Goal: Task Accomplishment & Management: Use online tool/utility

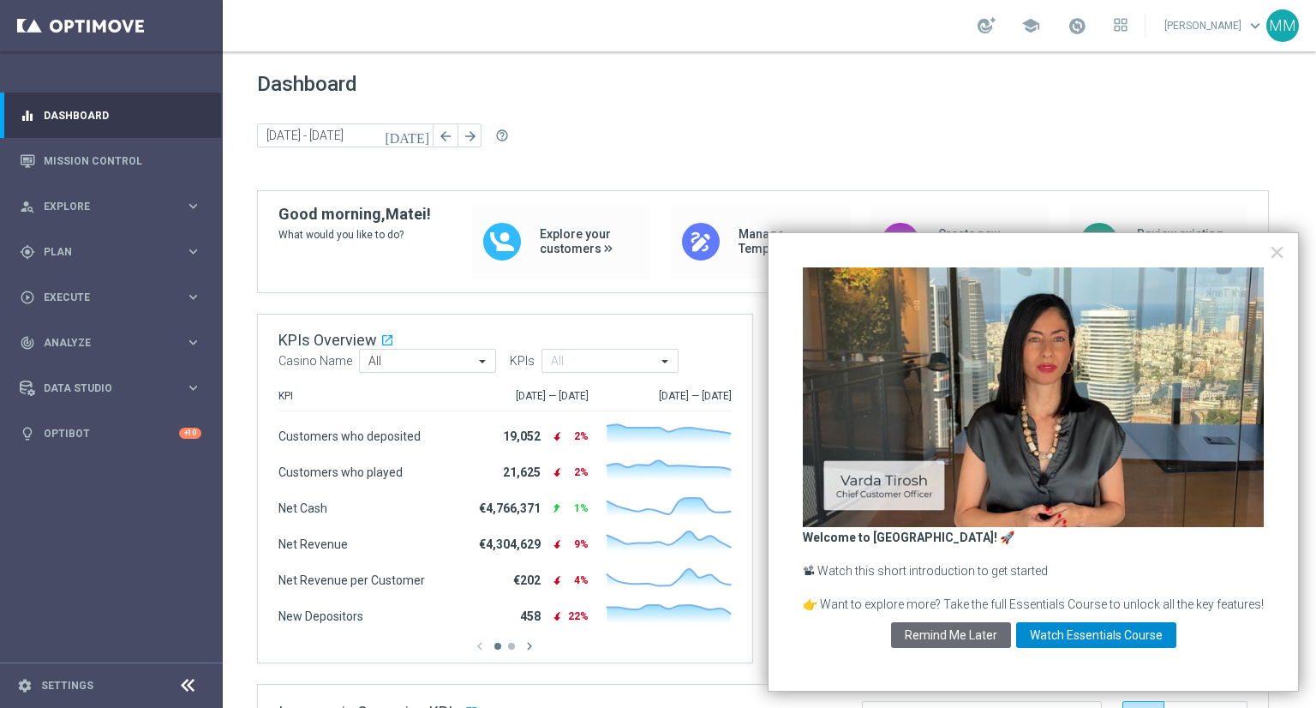
click at [1070, 624] on button "Watch Essentials Course" at bounding box center [1096, 635] width 160 height 26
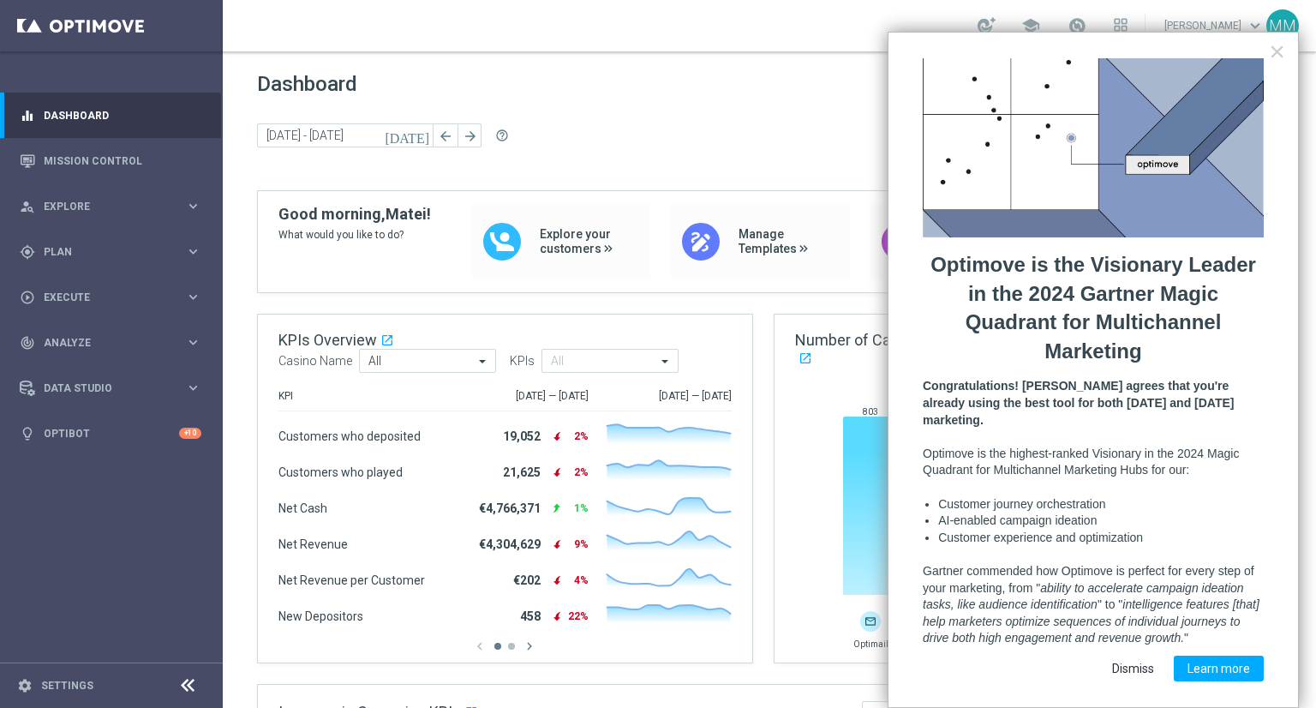
click at [1143, 656] on button "Dismiss" at bounding box center [1133, 669] width 69 height 26
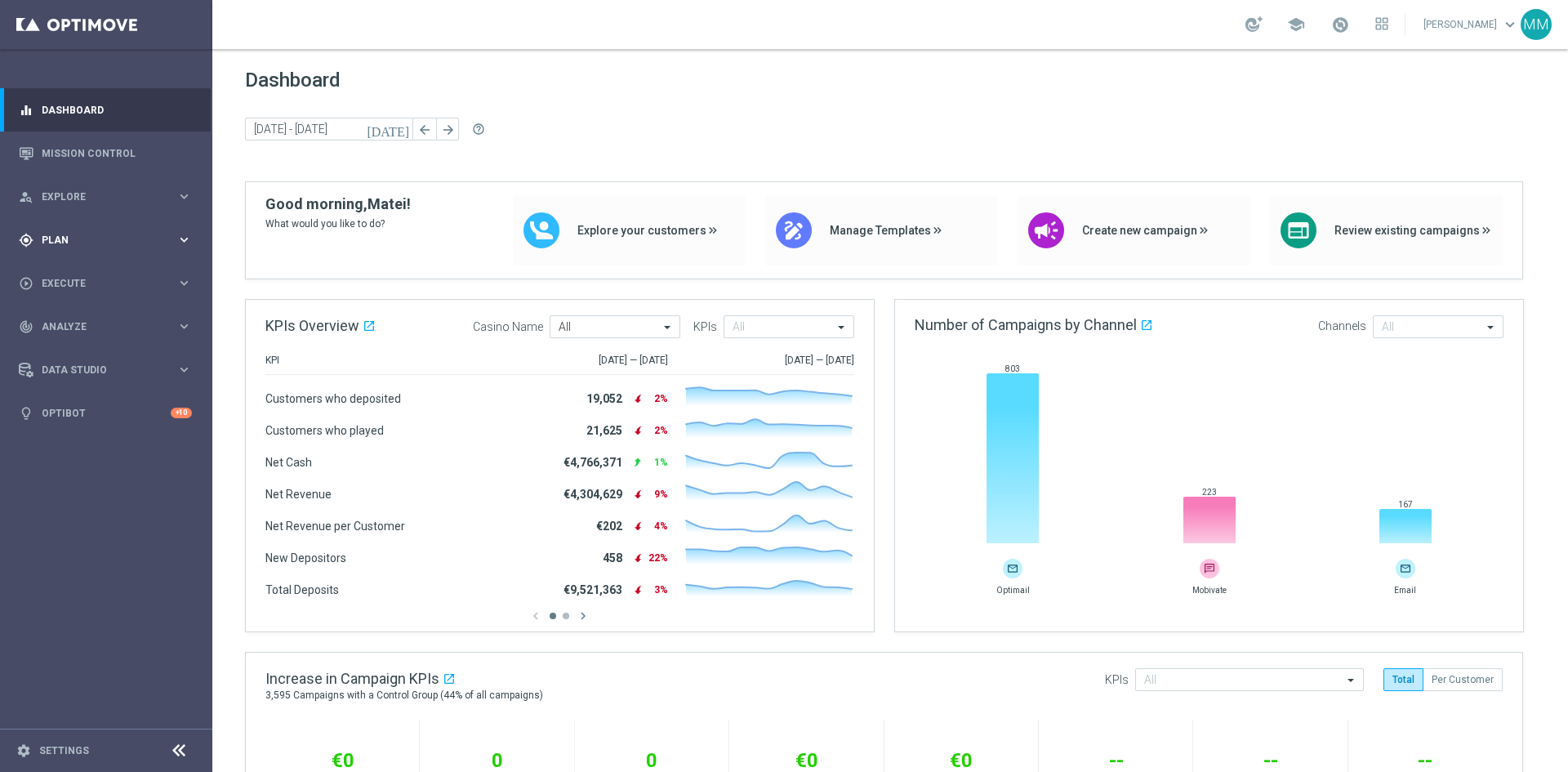
click at [70, 233] on div "gps_fixed Plan" at bounding box center [97, 239] width 157 height 14
click at [92, 318] on span "Templates" at bounding box center [101, 322] width 117 height 10
click at [81, 346] on link "Optimail" at bounding box center [110, 347] width 119 height 13
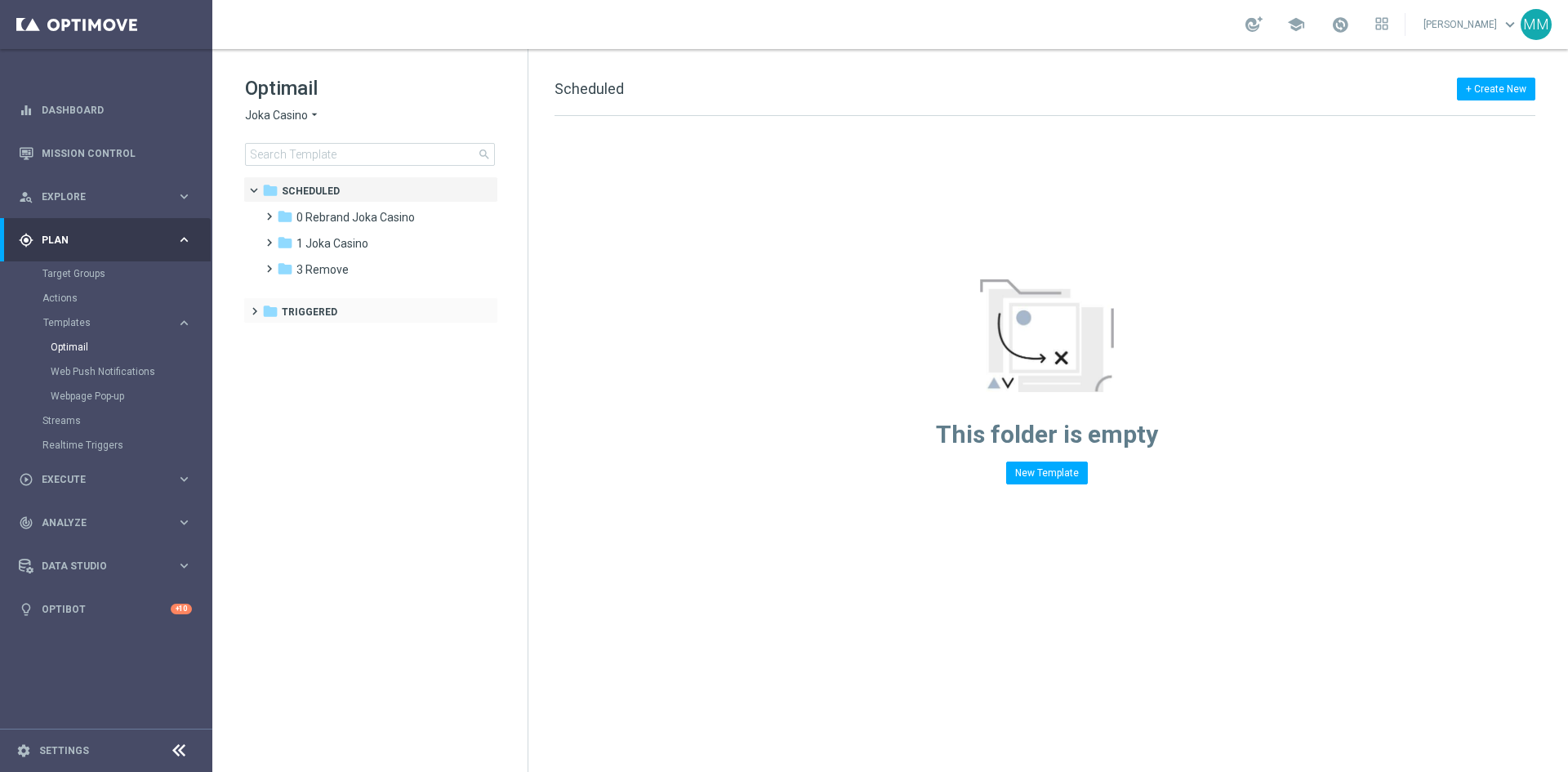
click at [252, 307] on span at bounding box center [252, 303] width 8 height 7
click at [270, 265] on span at bounding box center [266, 261] width 8 height 7
click at [273, 269] on span at bounding box center [275, 265] width 7 height 8
click at [270, 238] on span at bounding box center [266, 234] width 8 height 7
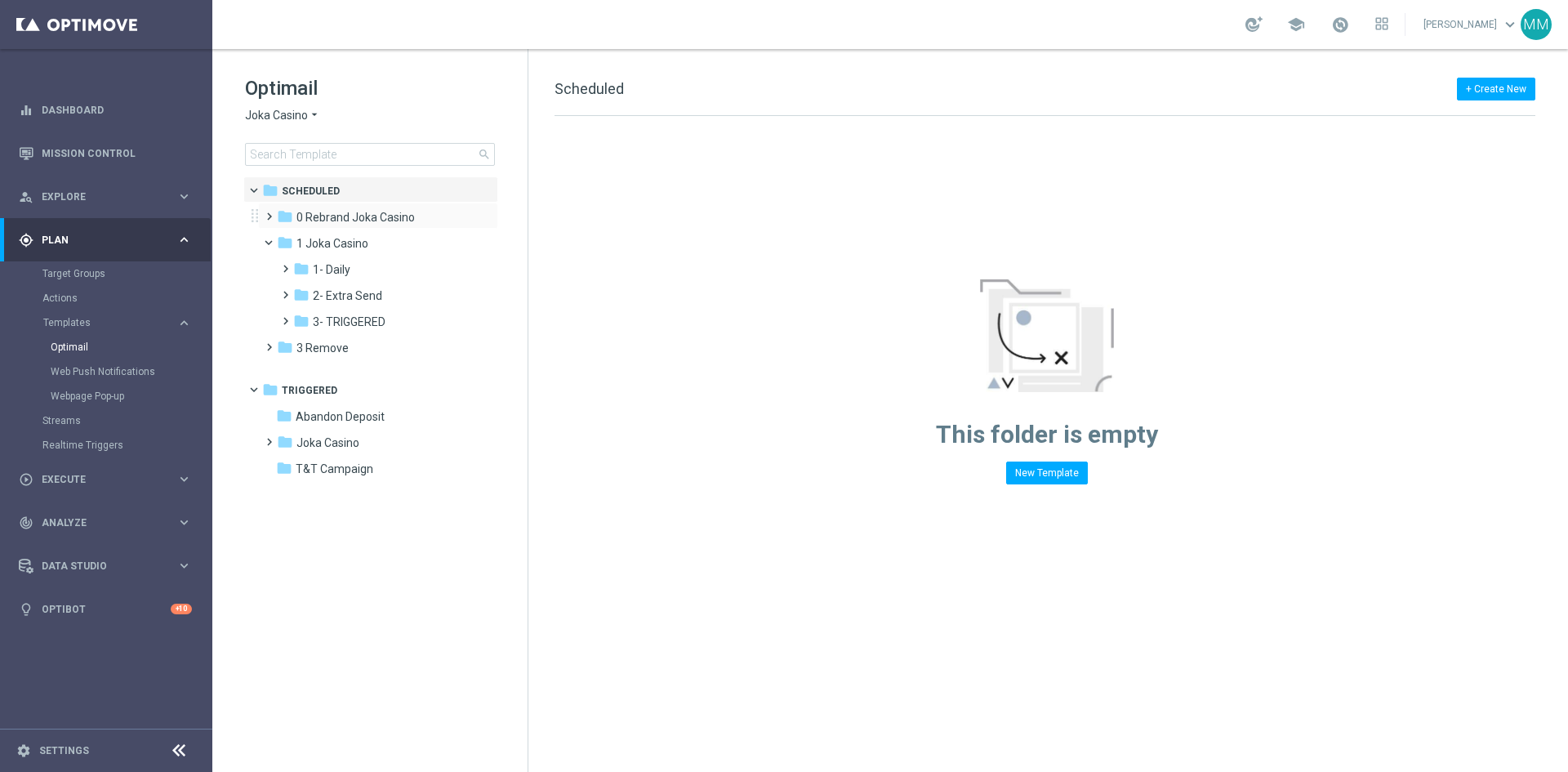
click at [270, 213] on span at bounding box center [266, 209] width 8 height 7
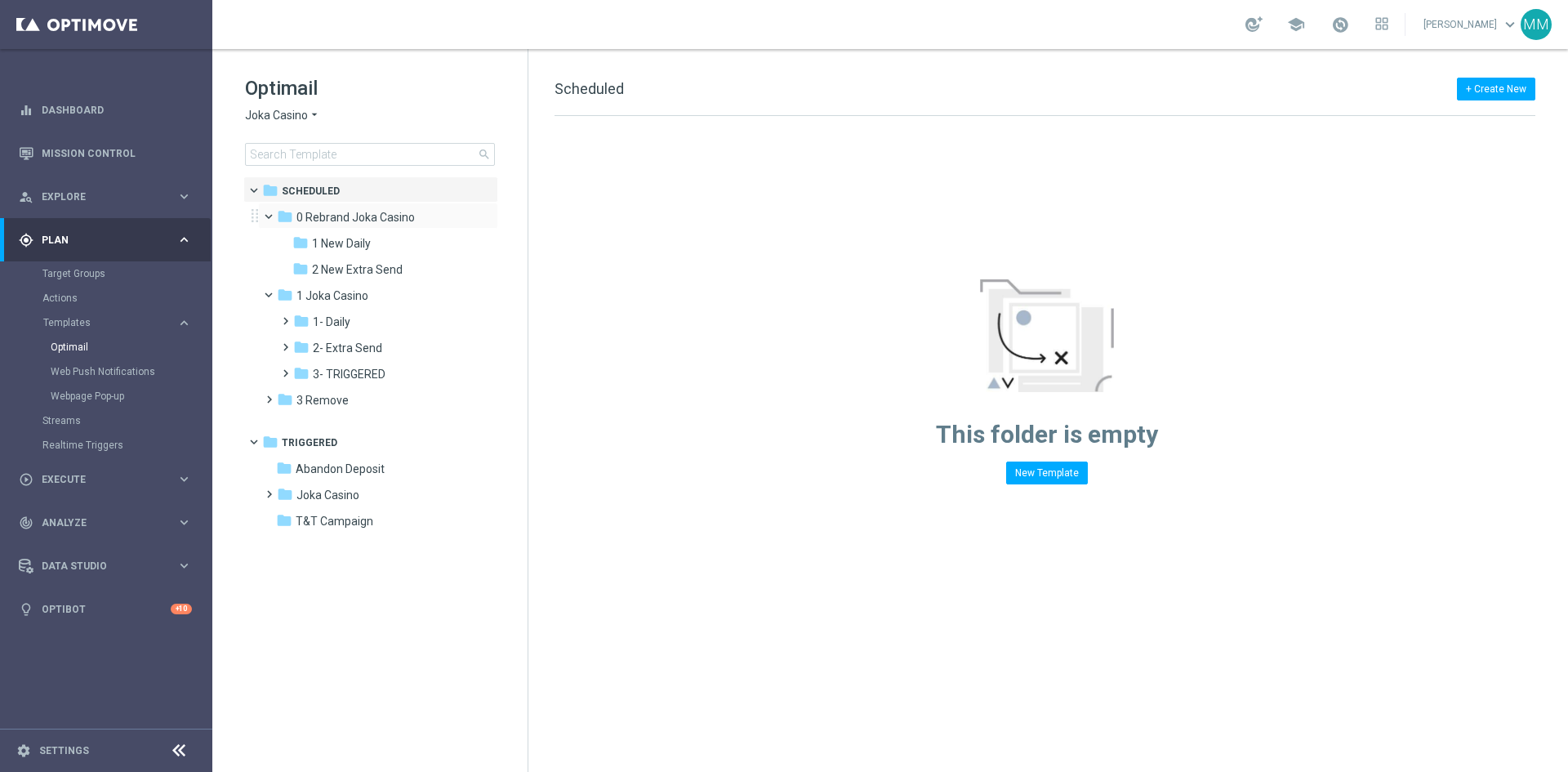
click at [273, 215] on span at bounding box center [275, 213] width 7 height 8
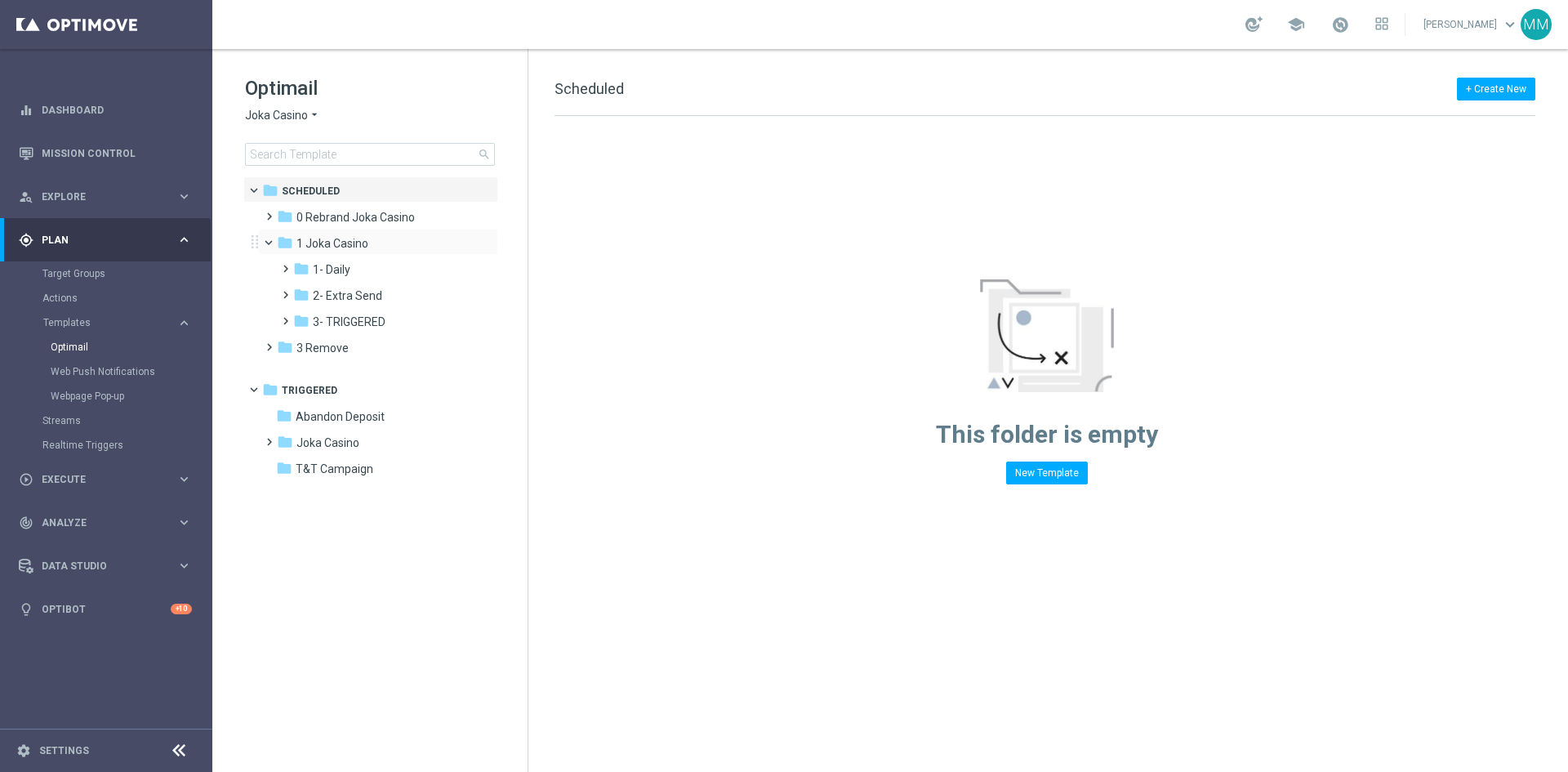
click at [273, 237] on span at bounding box center [275, 239] width 7 height 8
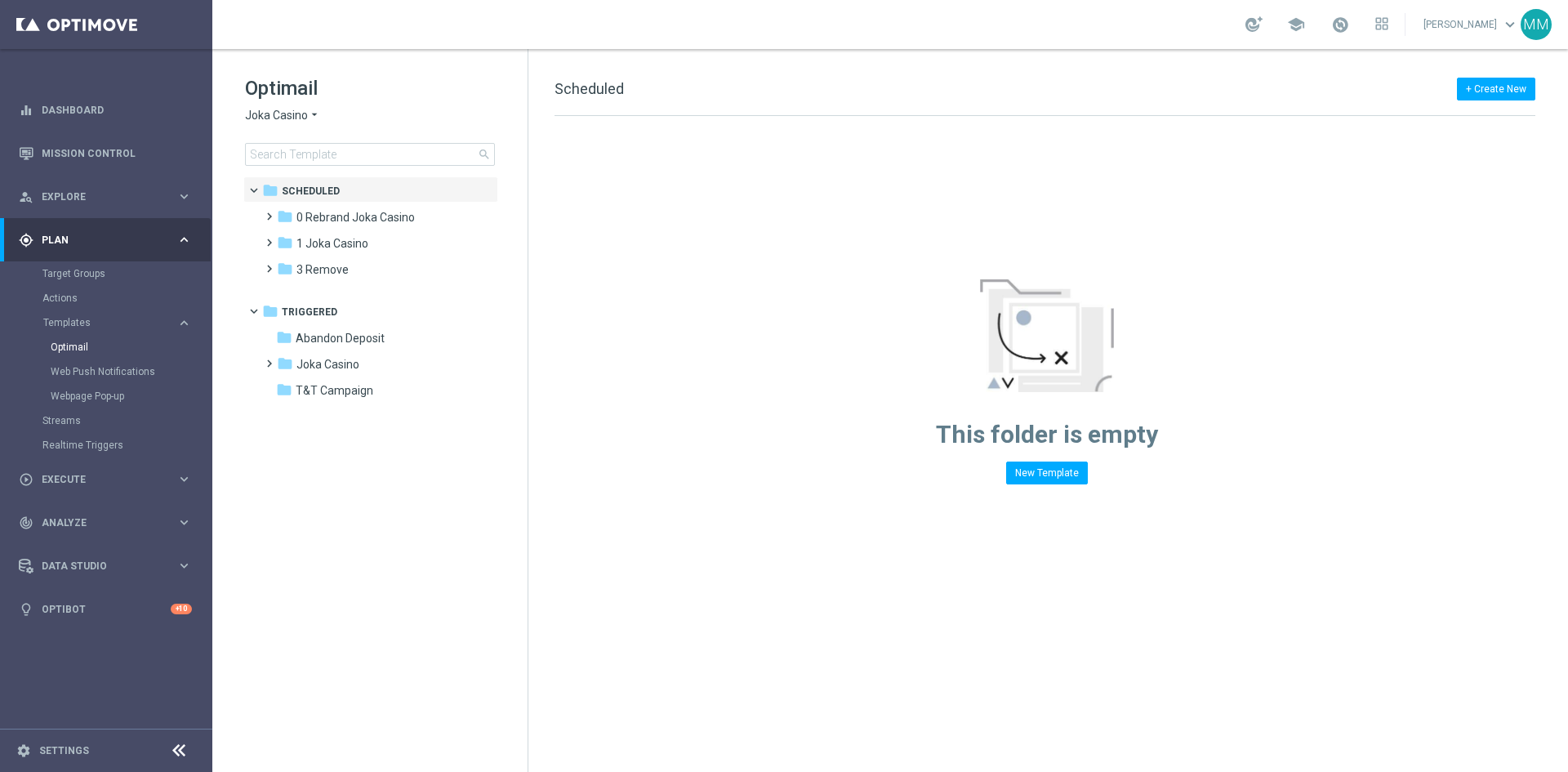
click at [319, 111] on icon "arrow_drop_down" at bounding box center [315, 115] width 13 height 15
click at [375, 104] on div "Optimail Joka Casino arrow_drop_down × Joka Casino [GEOGRAPHIC_DATA] [PERSON_NA…" at bounding box center [386, 120] width 283 height 91
click at [311, 114] on icon "arrow_drop_down" at bounding box center [315, 115] width 13 height 15
click at [279, 205] on div "House of Jack" at bounding box center [307, 213] width 123 height 20
click at [316, 117] on span "House of Jack" at bounding box center [281, 115] width 73 height 15
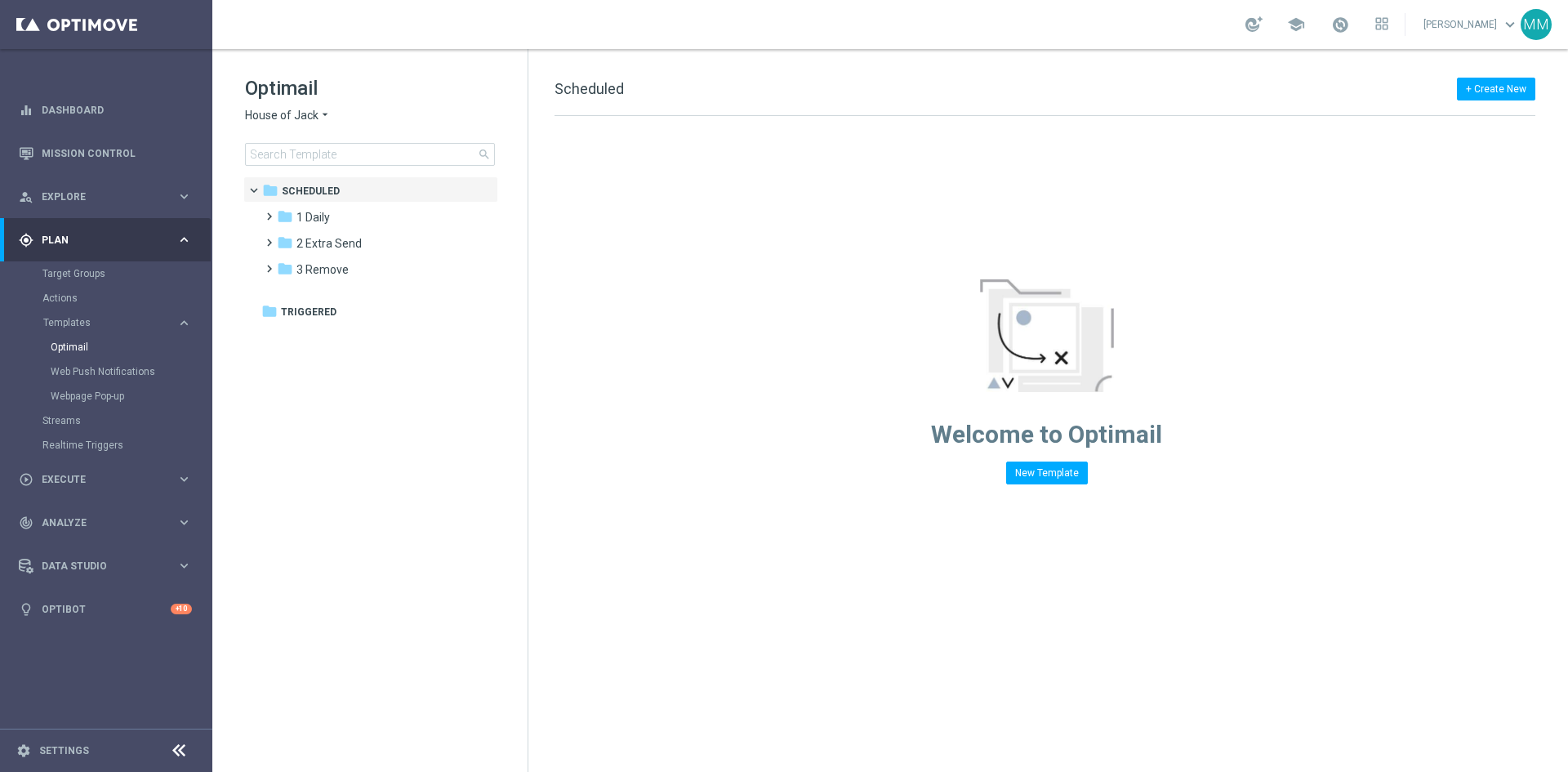
click at [314, 112] on span "House of Jack" at bounding box center [281, 115] width 73 height 15
click at [314, 112] on span "House of Jack" at bounding box center [281, 115] width 73 height 15
click at [445, 370] on tree-viewport "folder Scheduled more_vert folder 1 Daily more_vert" at bounding box center [384, 472] width 283 height 592
click at [263, 213] on span at bounding box center [266, 209] width 8 height 7
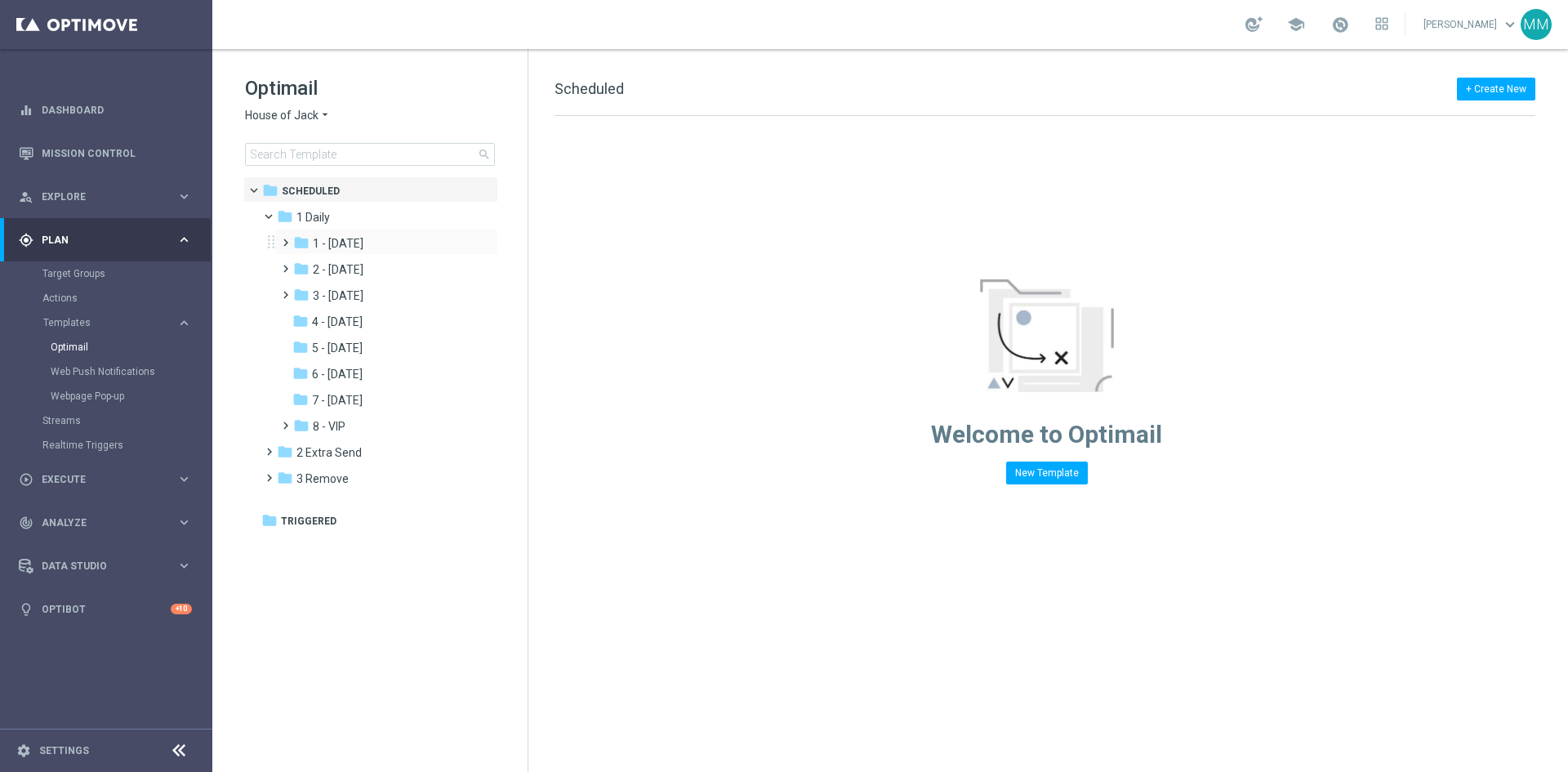
click at [282, 238] on span at bounding box center [282, 234] width 8 height 7
click at [300, 265] on span at bounding box center [298, 261] width 8 height 7
click at [306, 267] on span at bounding box center [309, 265] width 7 height 8
click at [298, 291] on span at bounding box center [298, 287] width 8 height 7
click at [306, 295] on span at bounding box center [309, 292] width 7 height 8
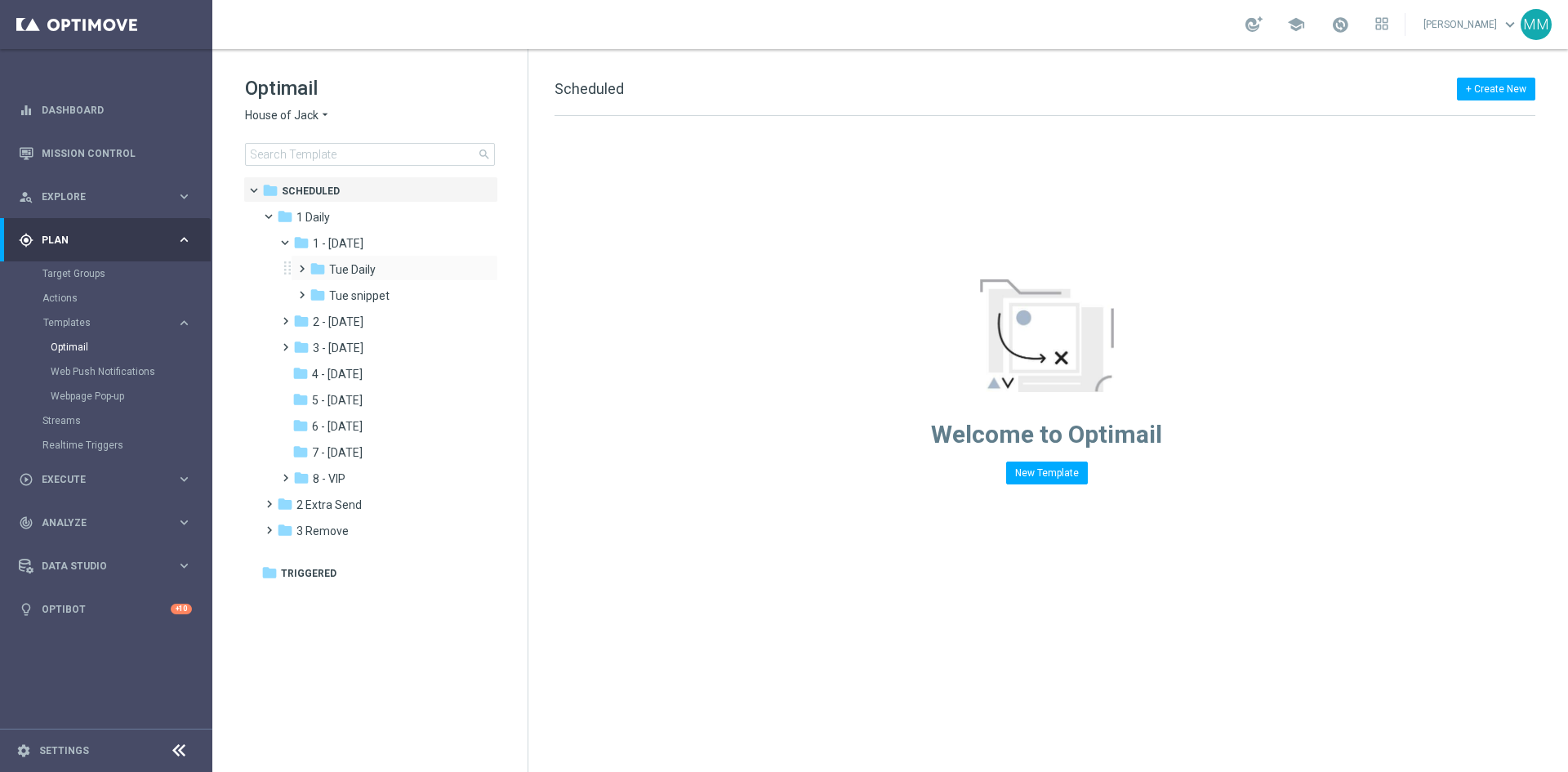
click at [298, 265] on span at bounding box center [298, 261] width 8 height 7
click at [372, 292] on span "Tue Set A" at bounding box center [370, 295] width 51 height 14
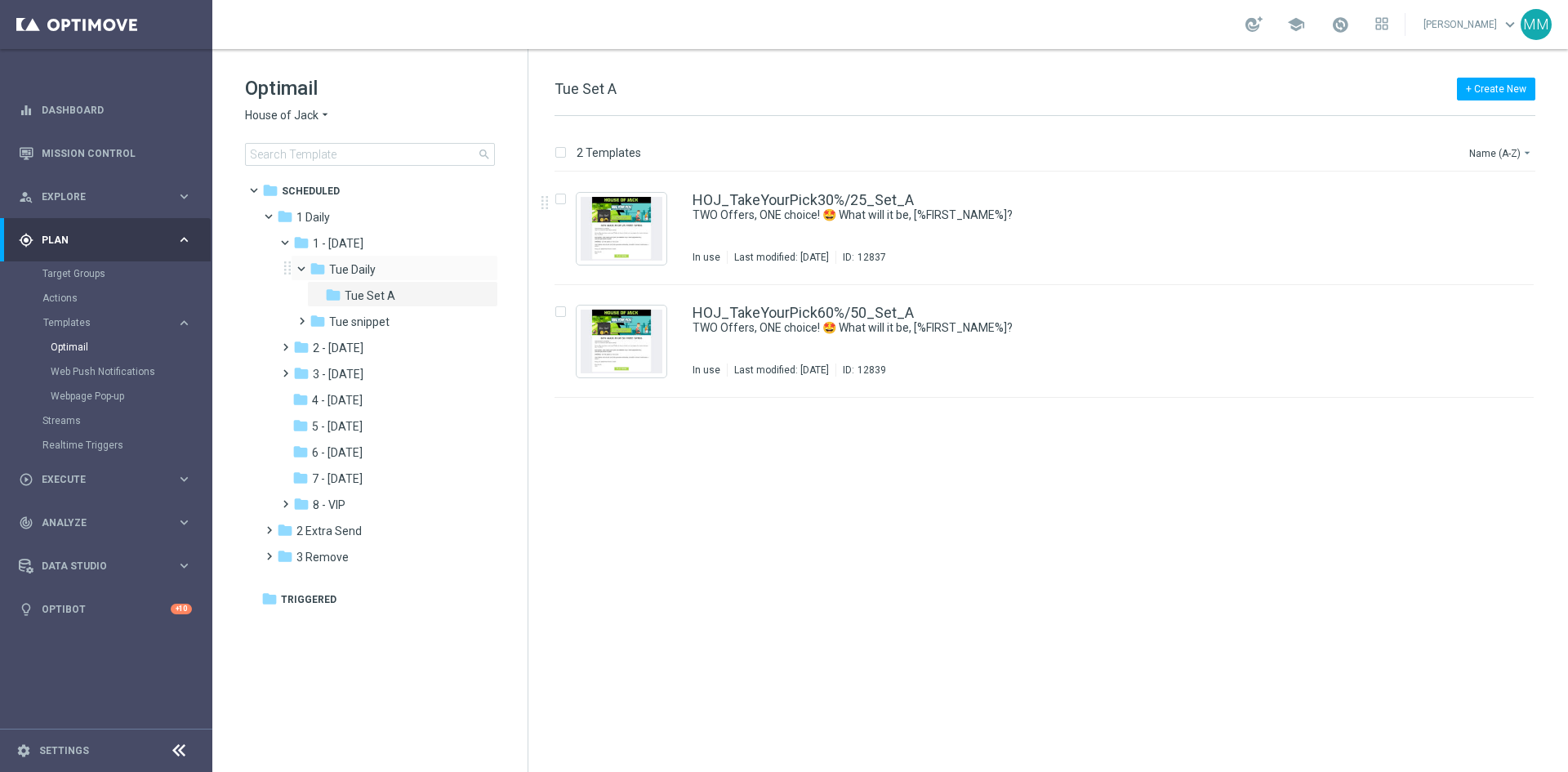
click at [306, 266] on span at bounding box center [309, 265] width 7 height 8
click at [302, 291] on span at bounding box center [298, 287] width 8 height 7
click at [358, 315] on span "Tue Snip B" at bounding box center [372, 321] width 54 height 14
click at [306, 294] on span at bounding box center [309, 292] width 7 height 8
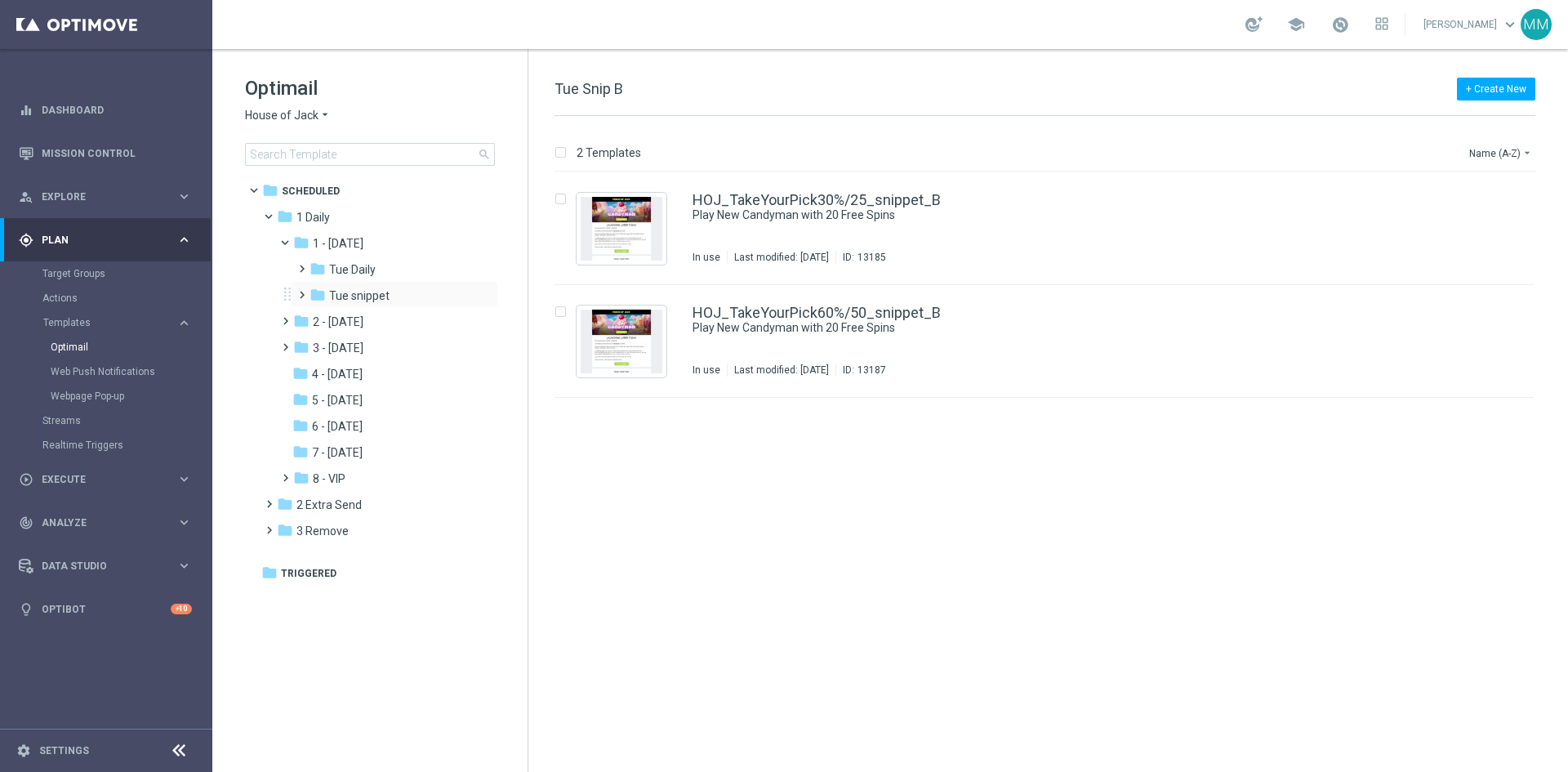
click at [299, 291] on span at bounding box center [298, 287] width 8 height 7
click at [340, 294] on span "Tue snippet" at bounding box center [358, 295] width 60 height 14
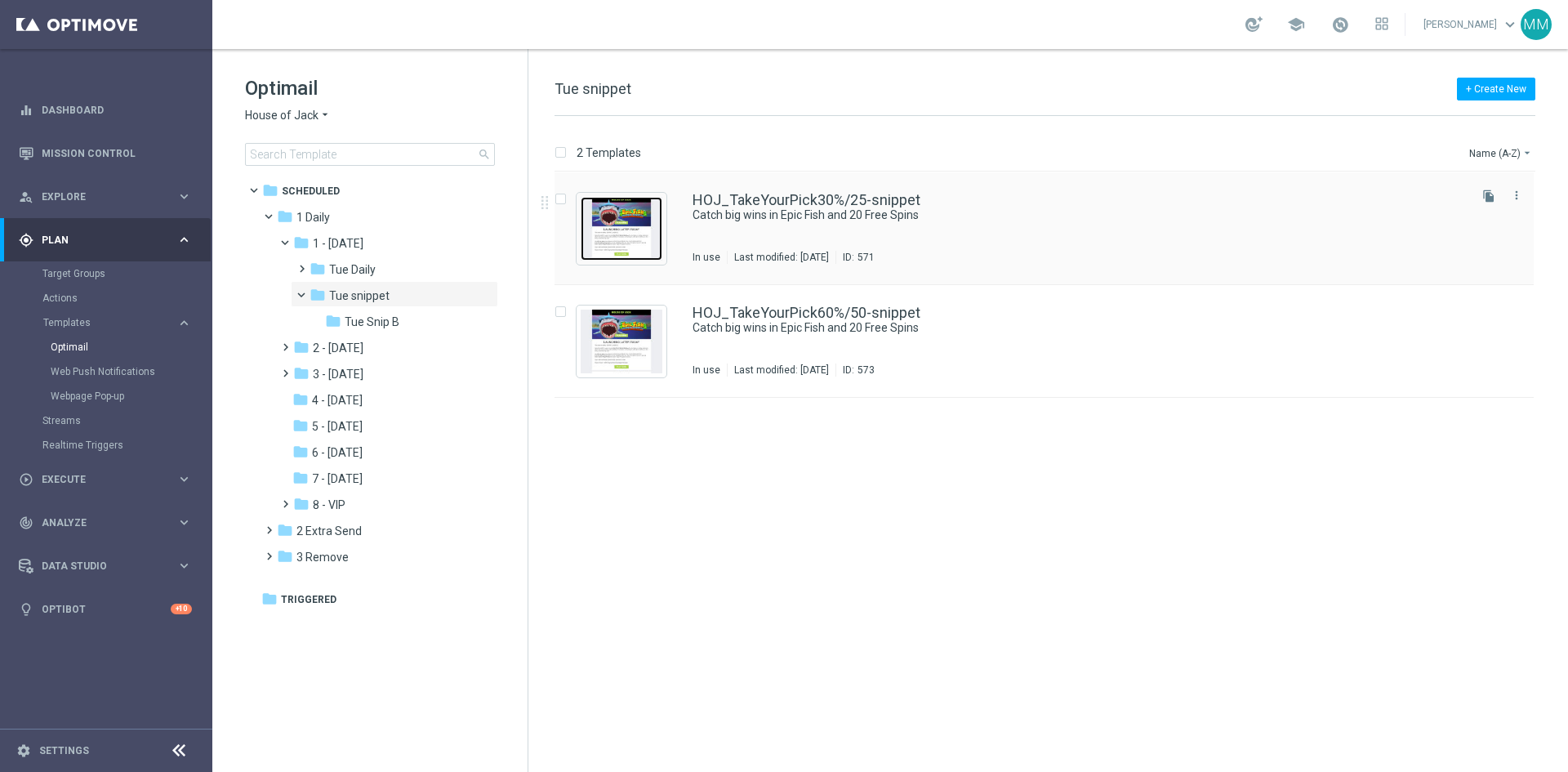
click at [642, 219] on img "Press SPACE to select this row." at bounding box center [621, 229] width 82 height 64
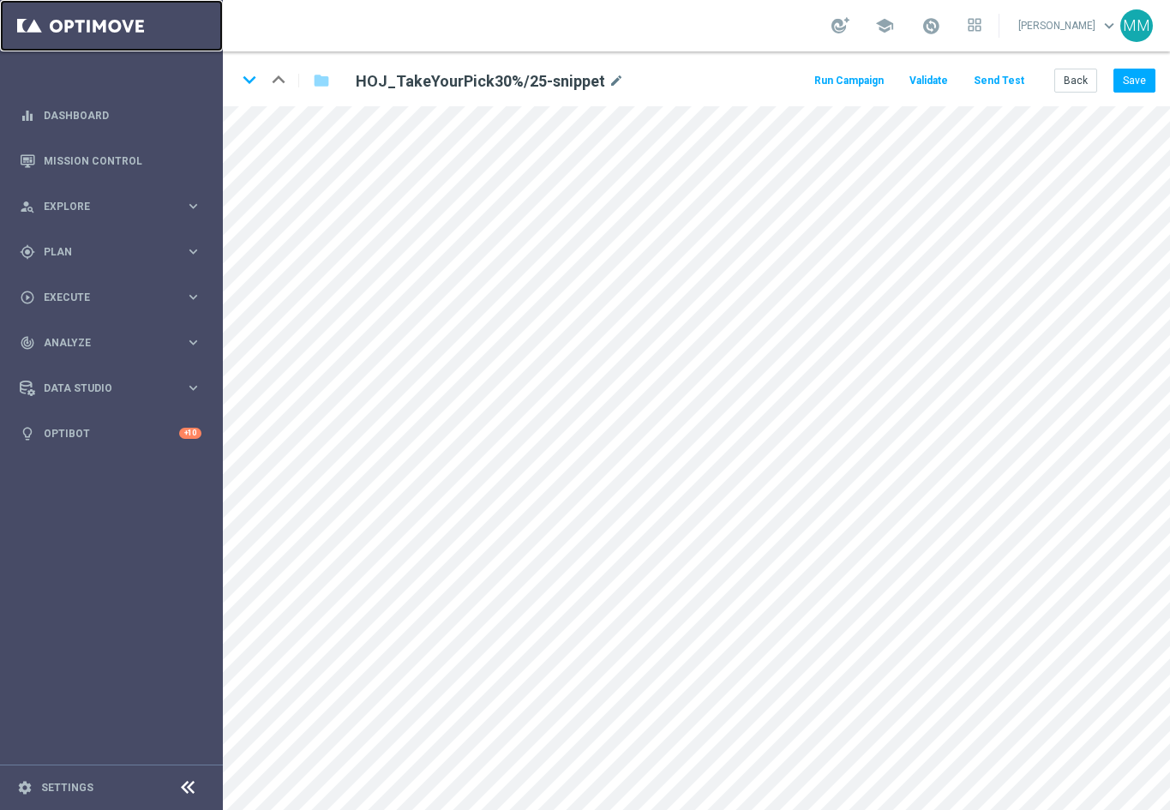
click at [76, 38] on link at bounding box center [111, 25] width 223 height 51
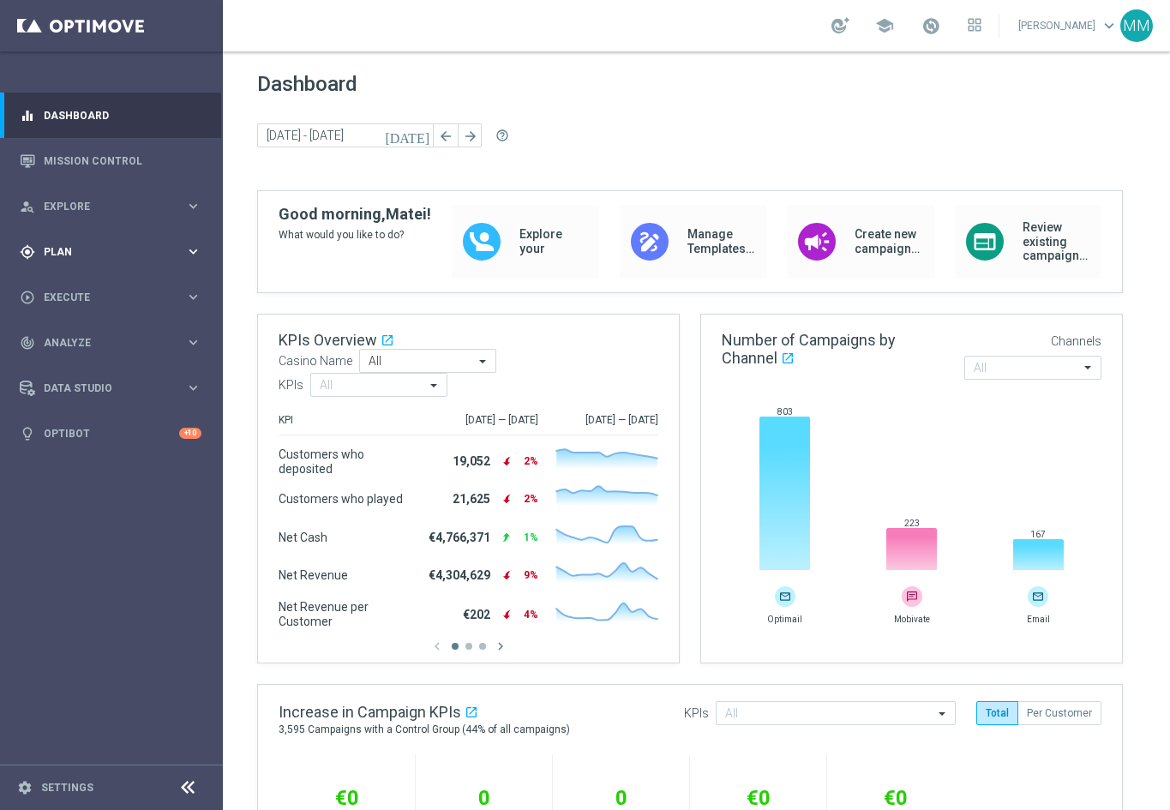
click at [196, 254] on icon "keyboard_arrow_right" at bounding box center [193, 251] width 16 height 16
click at [186, 339] on icon "keyboard_arrow_right" at bounding box center [193, 339] width 16 height 16
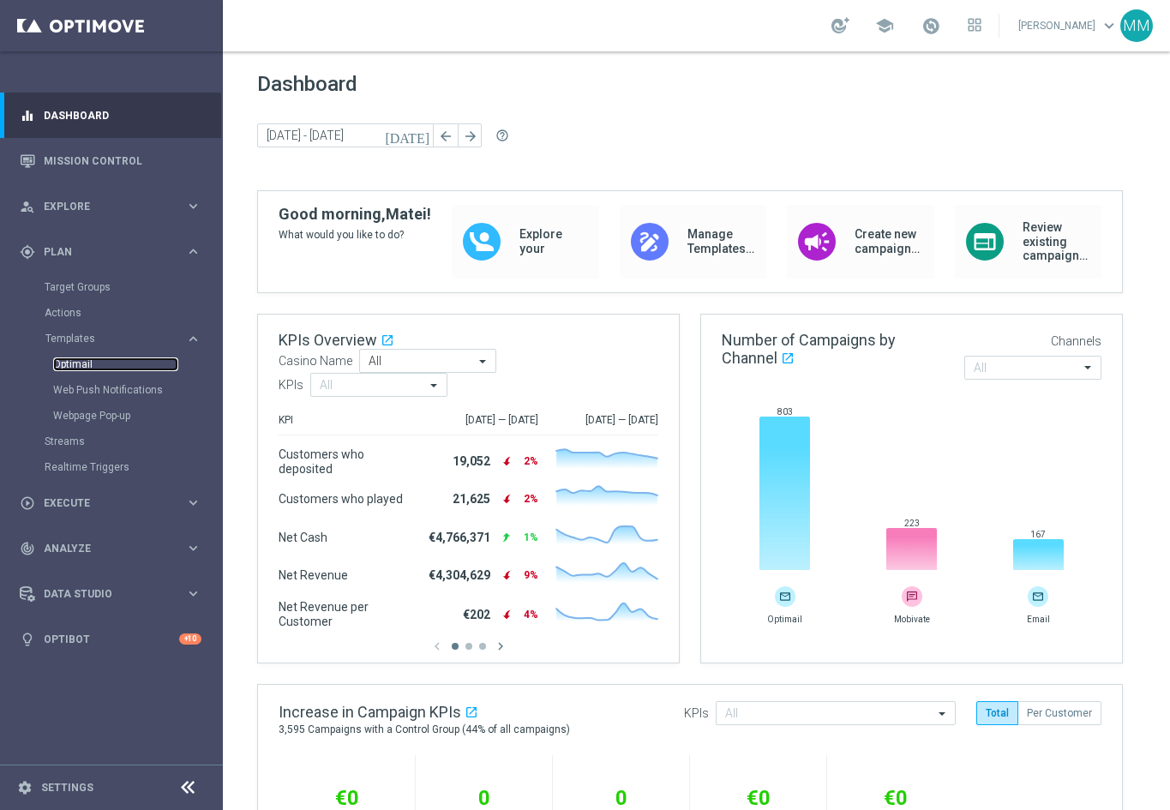
click at [76, 360] on link "Optimail" at bounding box center [115, 364] width 125 height 14
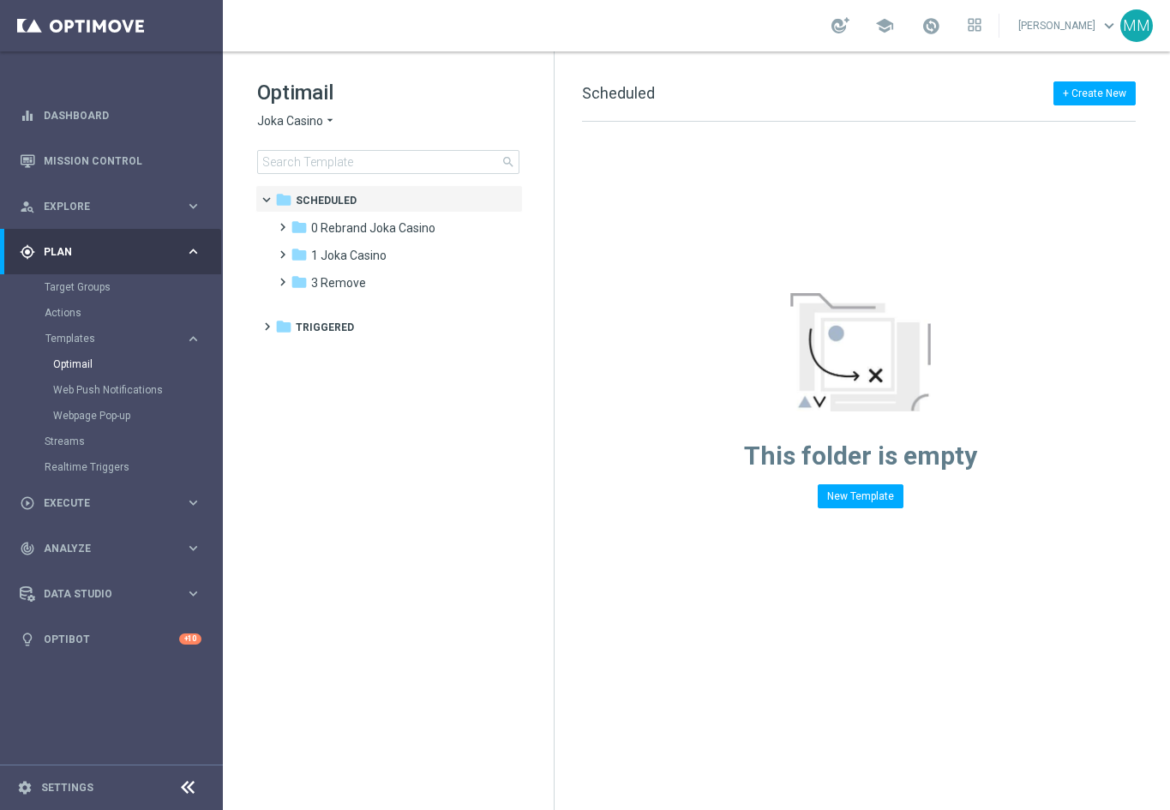
click at [304, 115] on div "Optimail Joka Casino arrow_drop_down × Joka Casino search" at bounding box center [405, 126] width 297 height 95
click at [313, 124] on span "Joka Casino" at bounding box center [290, 121] width 66 height 16
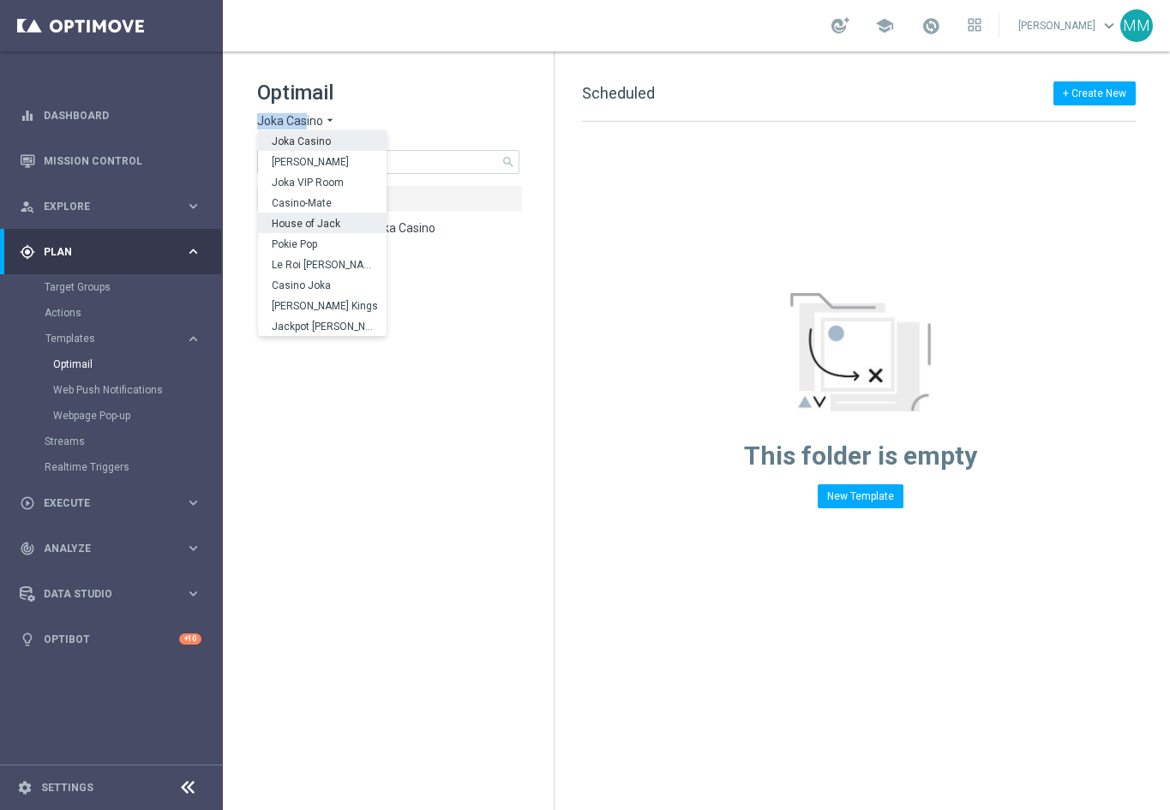
click at [0, 0] on span "House of Jack" at bounding box center [0, 0] width 0 height 0
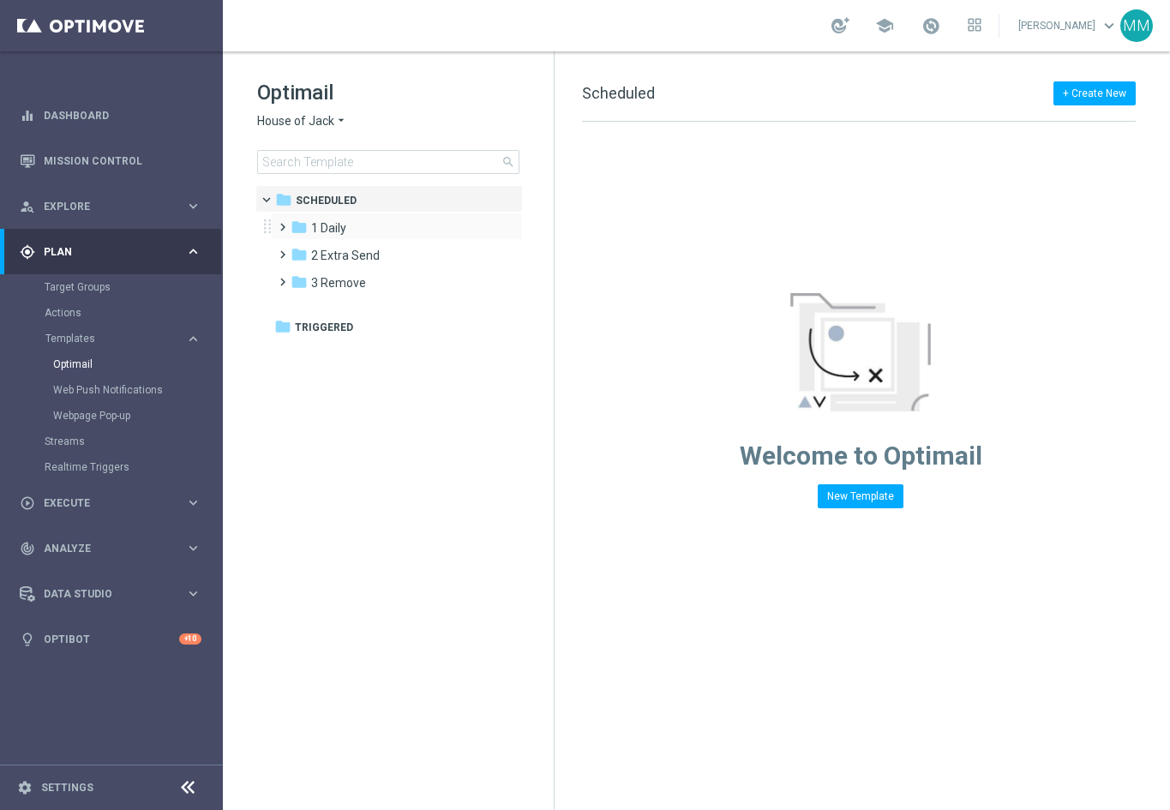
click at [283, 223] on span at bounding box center [279, 219] width 8 height 7
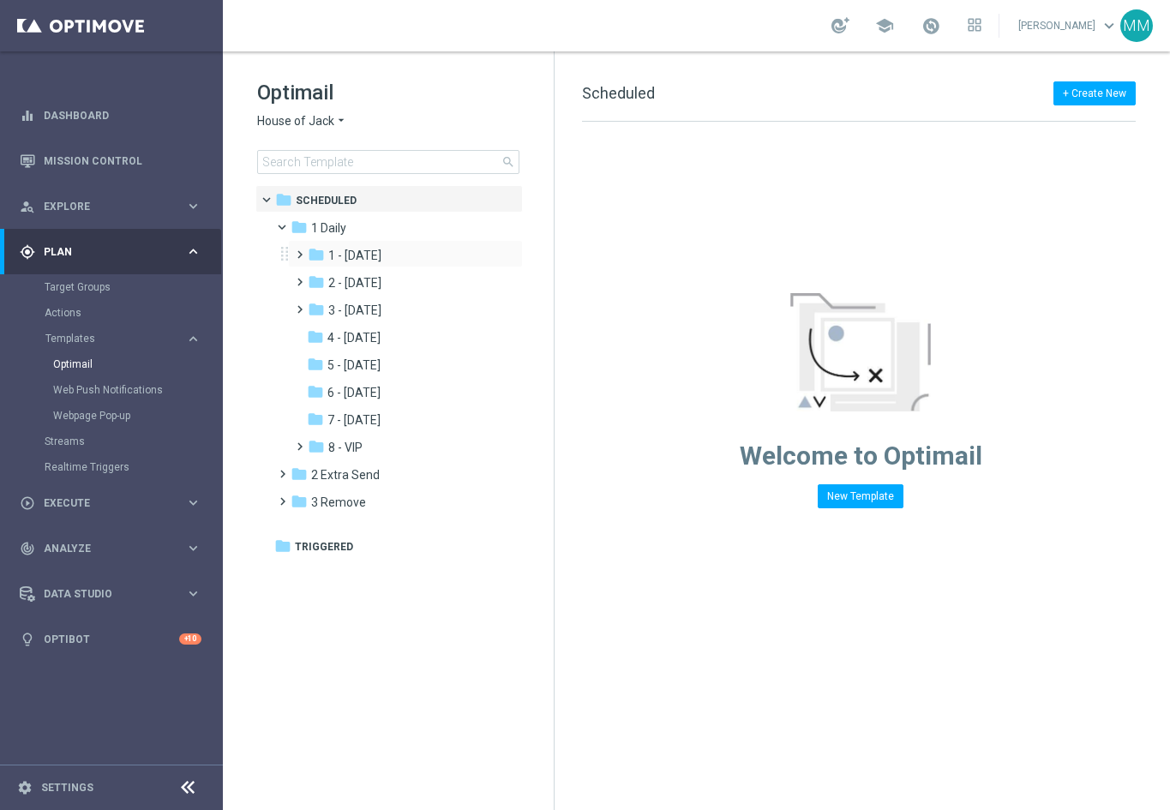
click at [294, 247] on span at bounding box center [296, 246] width 8 height 7
click at [317, 274] on span at bounding box center [313, 274] width 8 height 7
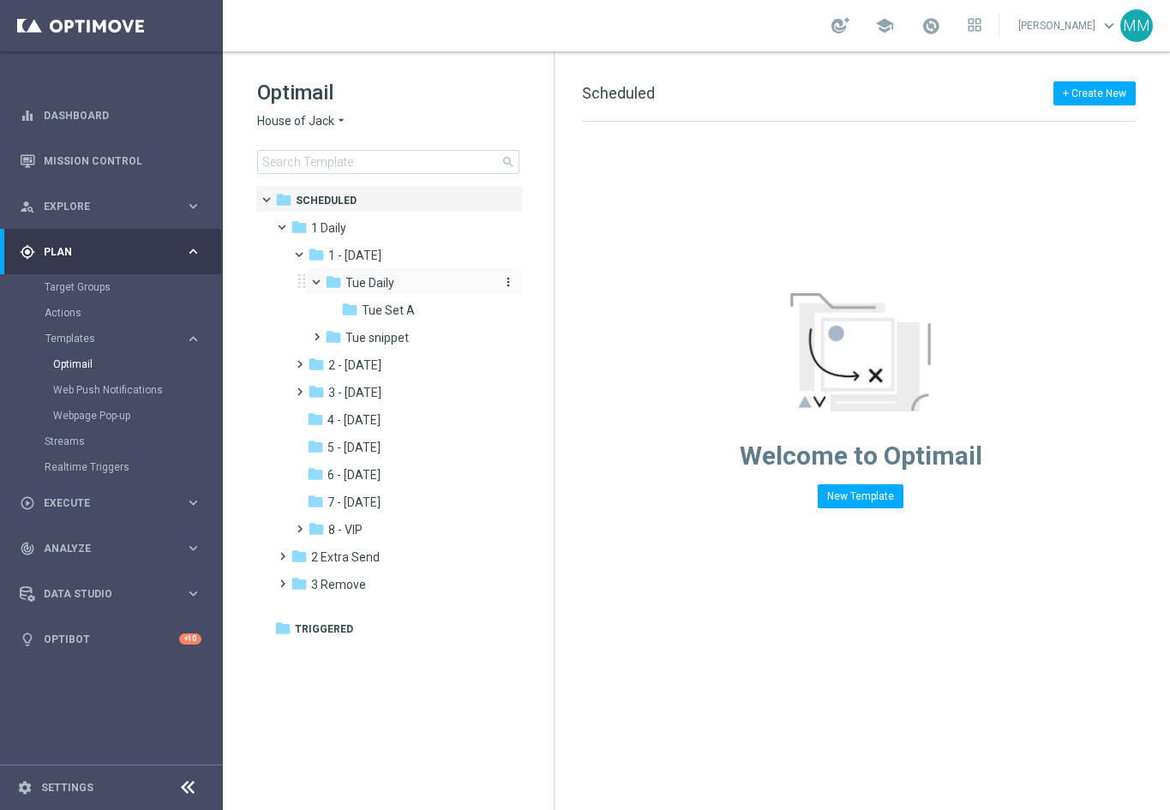
click at [376, 279] on span "Tue Daily" at bounding box center [369, 282] width 49 height 15
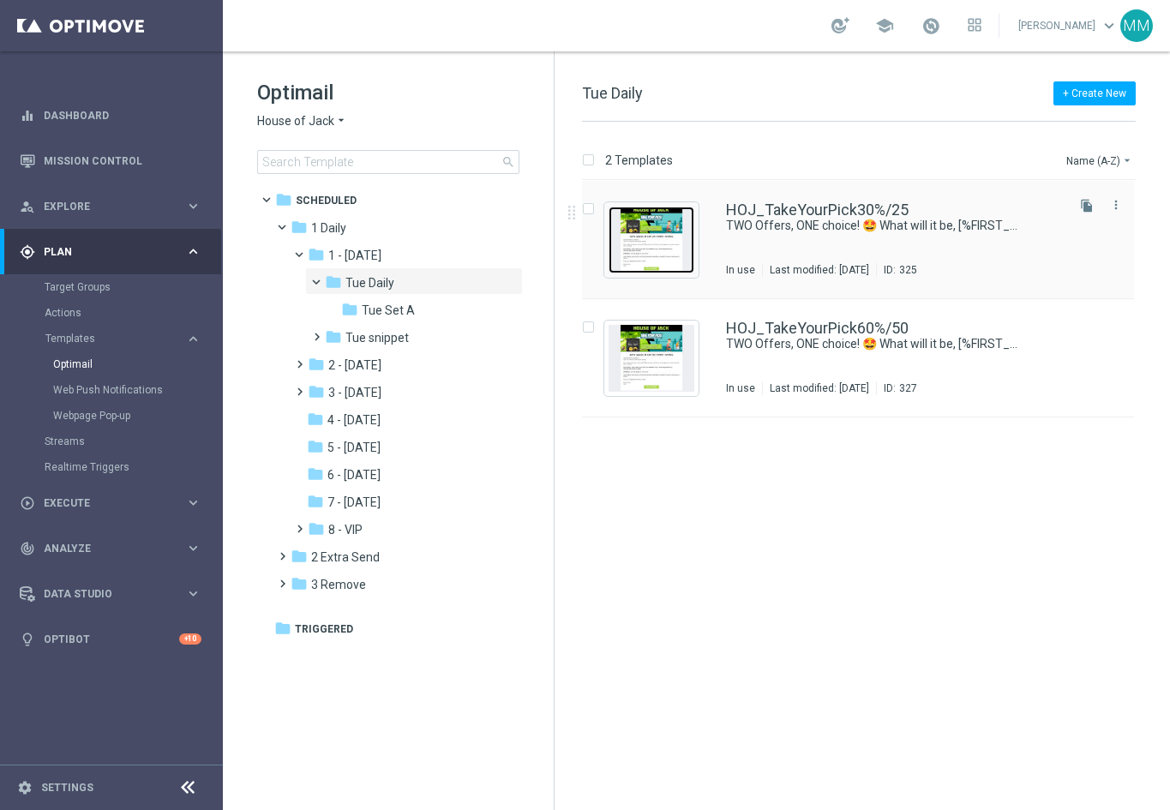
click at [640, 225] on img "Press SPACE to select this row." at bounding box center [651, 240] width 86 height 67
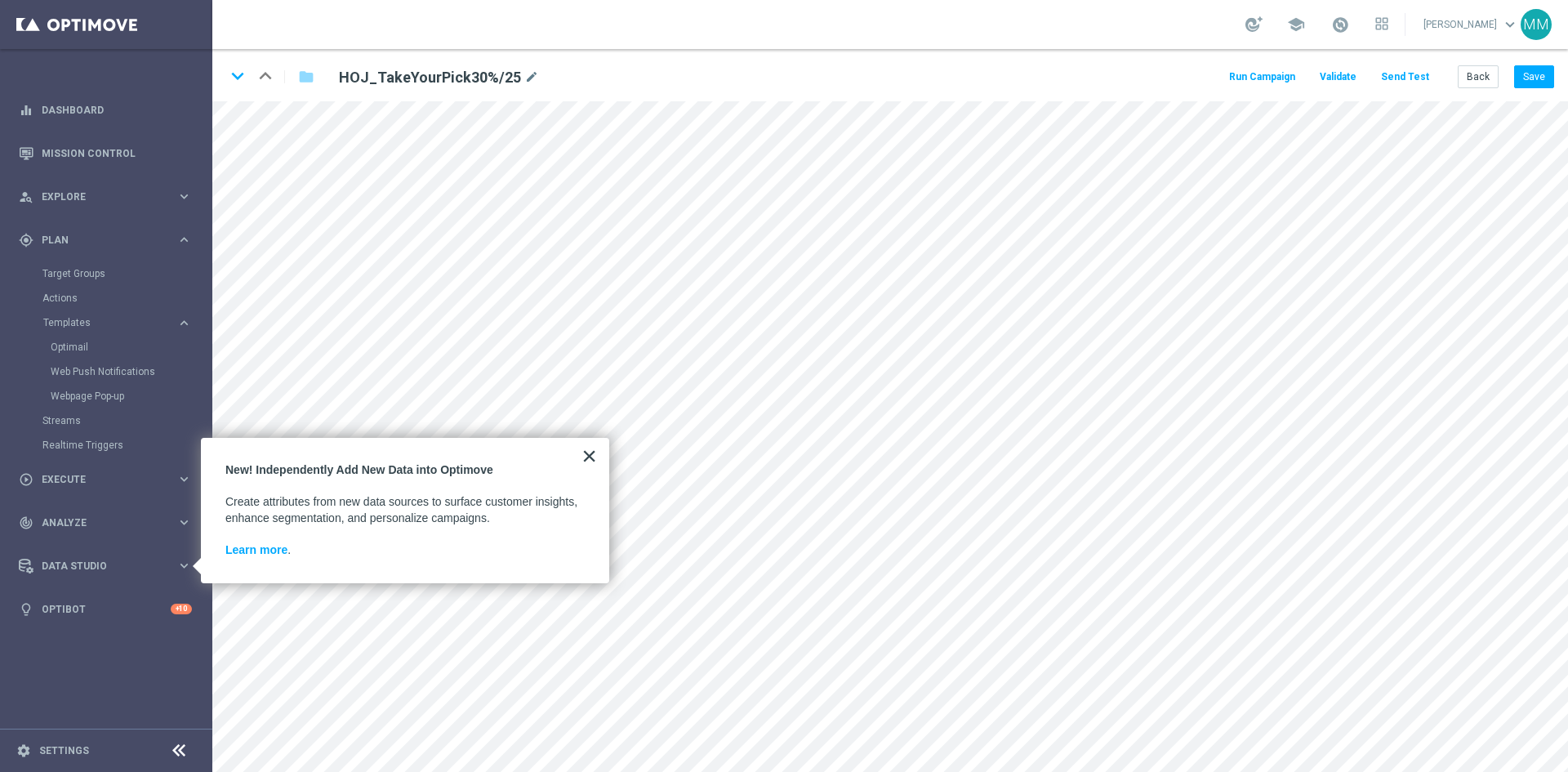
click at [585, 454] on button "×" at bounding box center [589, 455] width 15 height 26
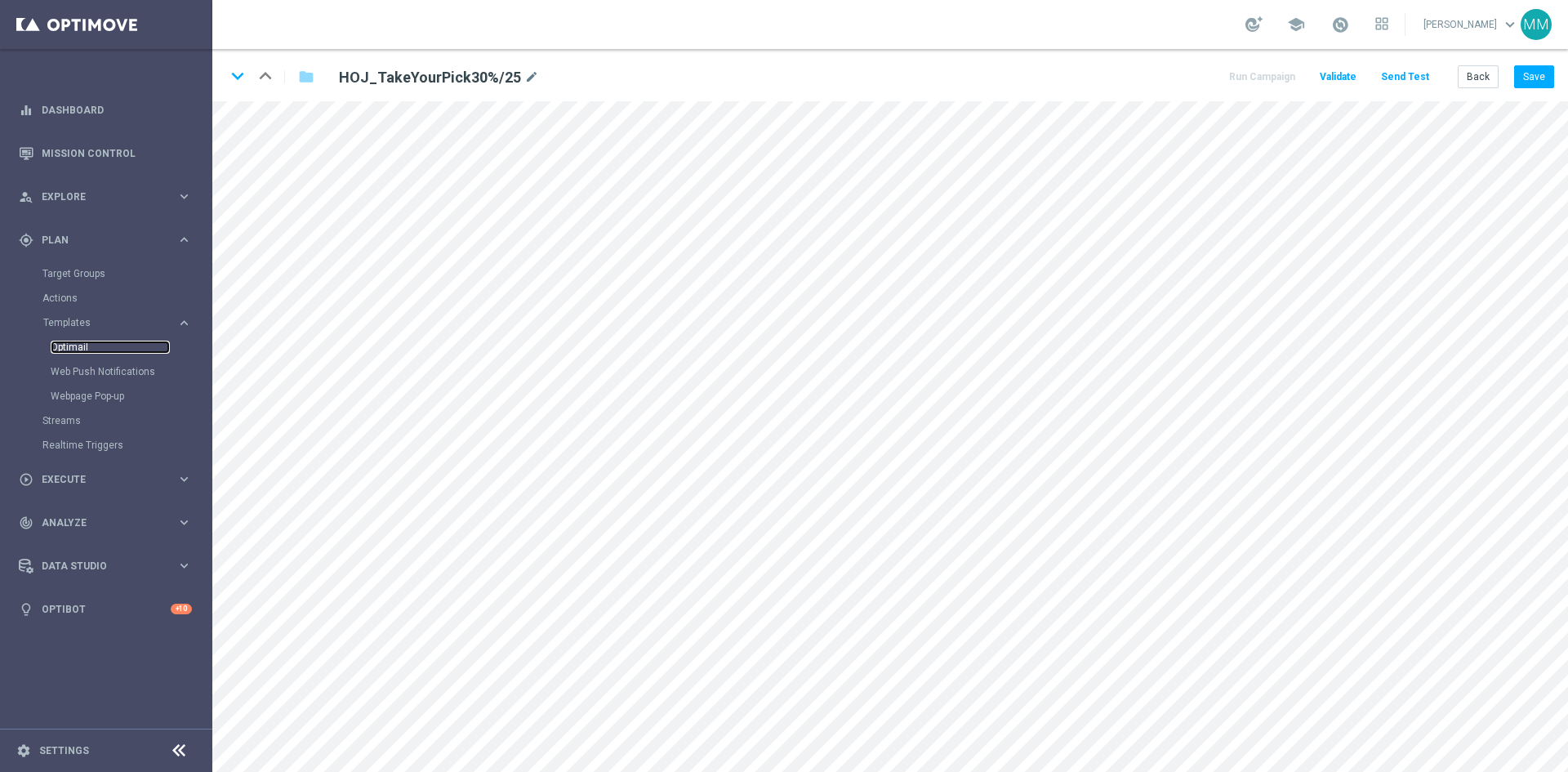
click at [95, 347] on link "Optimail" at bounding box center [110, 347] width 119 height 13
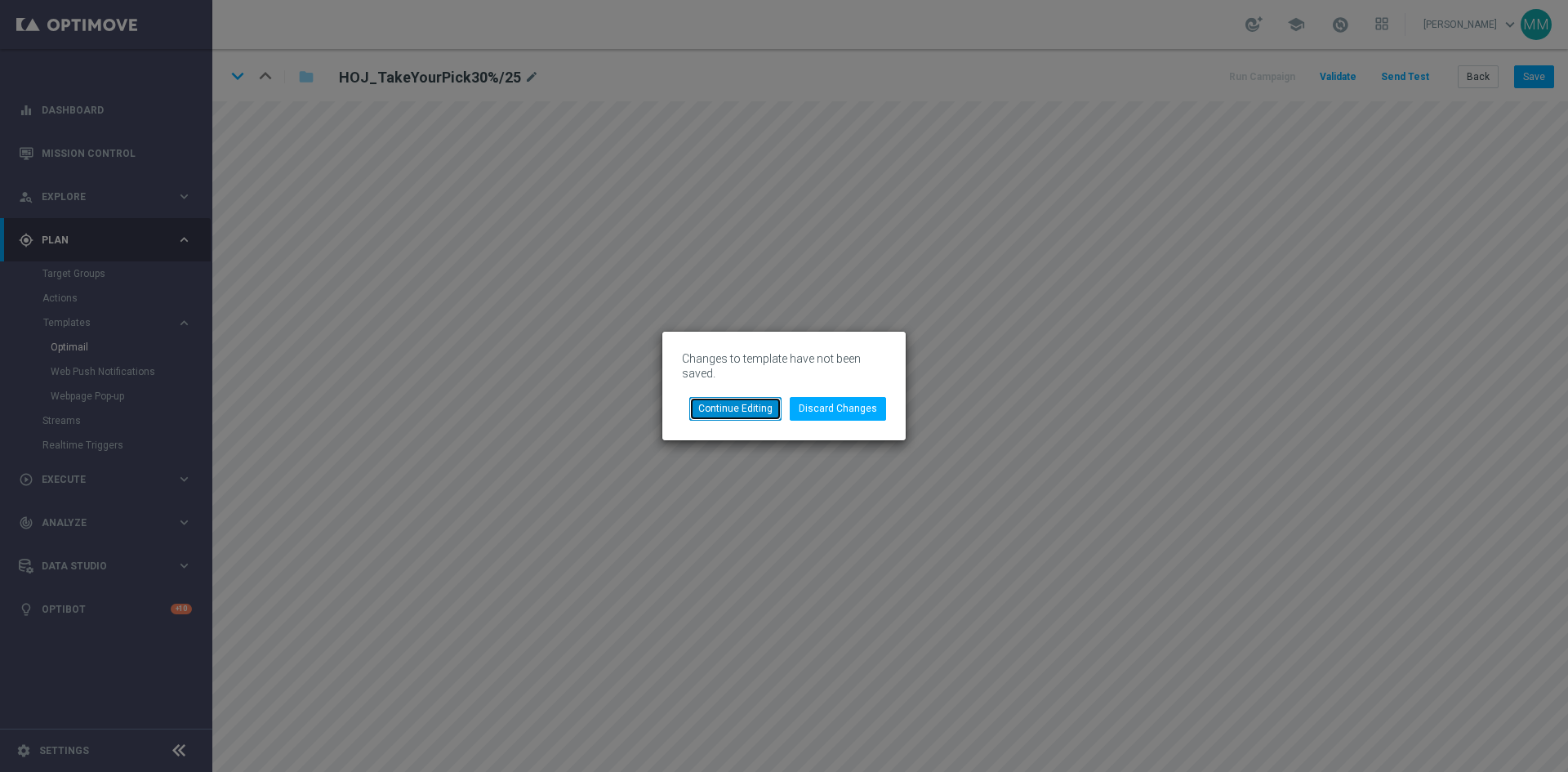
click at [741, 404] on button "Continue Editing" at bounding box center [735, 408] width 92 height 23
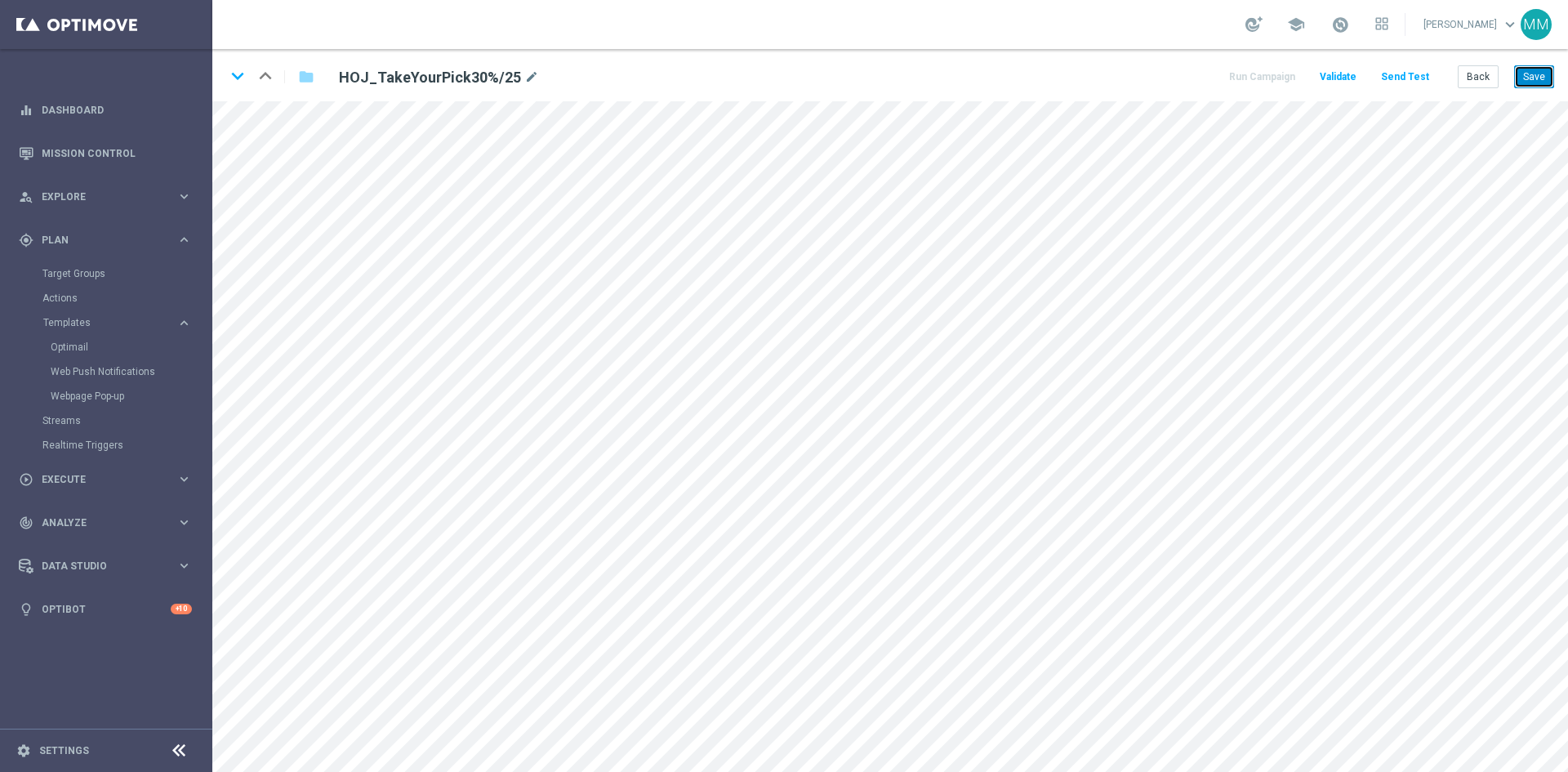
click at [1114, 77] on button "Save" at bounding box center [1535, 77] width 40 height 23
click at [1114, 76] on button "Save" at bounding box center [1535, 77] width 40 height 23
click at [69, 233] on div "gps_fixed Plan" at bounding box center [97, 239] width 157 height 14
click at [96, 349] on link "Optimail" at bounding box center [110, 347] width 119 height 13
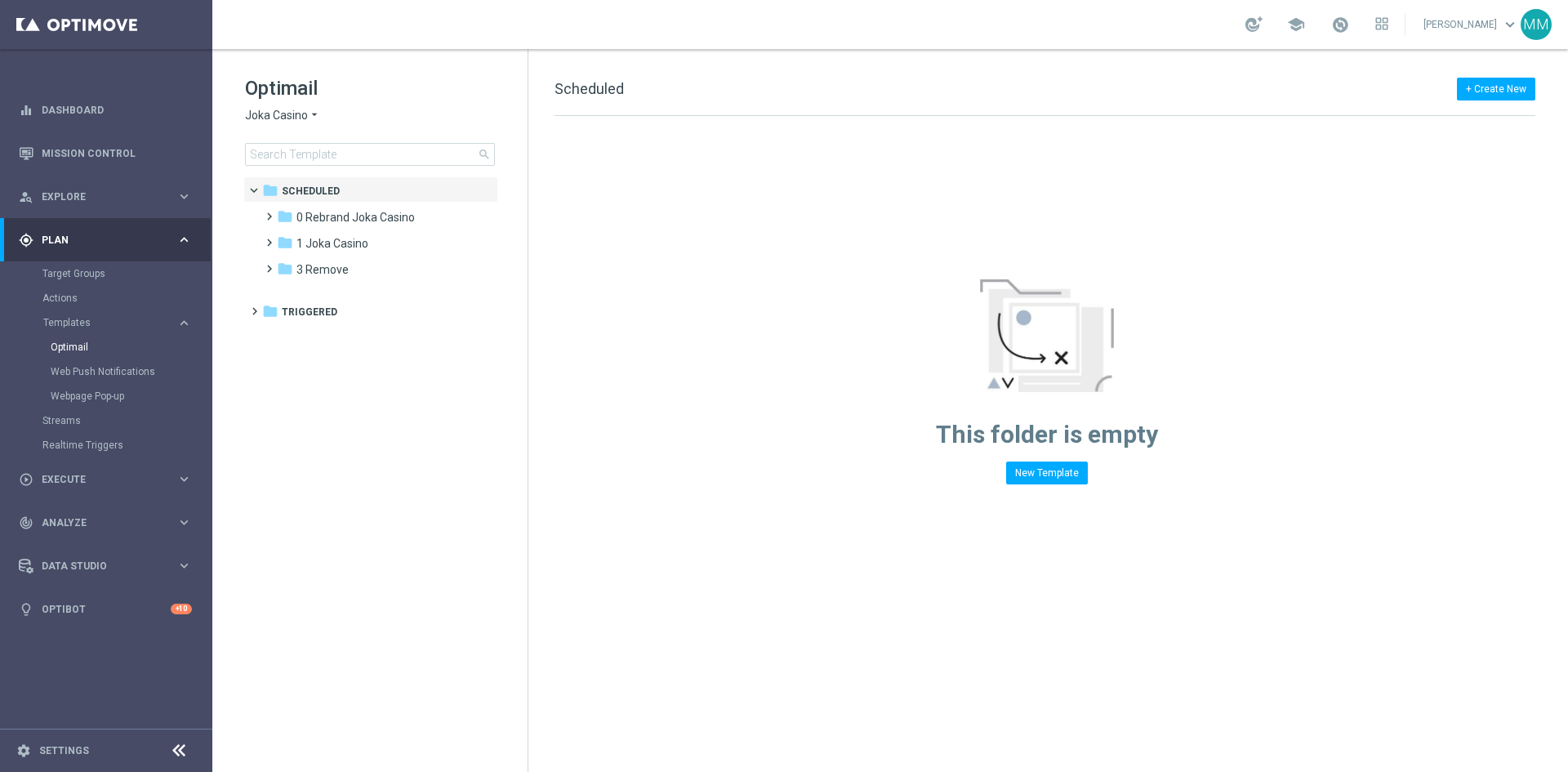
click at [281, 114] on span "Joka Casino" at bounding box center [276, 115] width 63 height 15
click at [0, 0] on span "House of Jack" at bounding box center [0, 0] width 0 height 0
click at [306, 218] on span "1 Daily" at bounding box center [313, 216] width 33 height 14
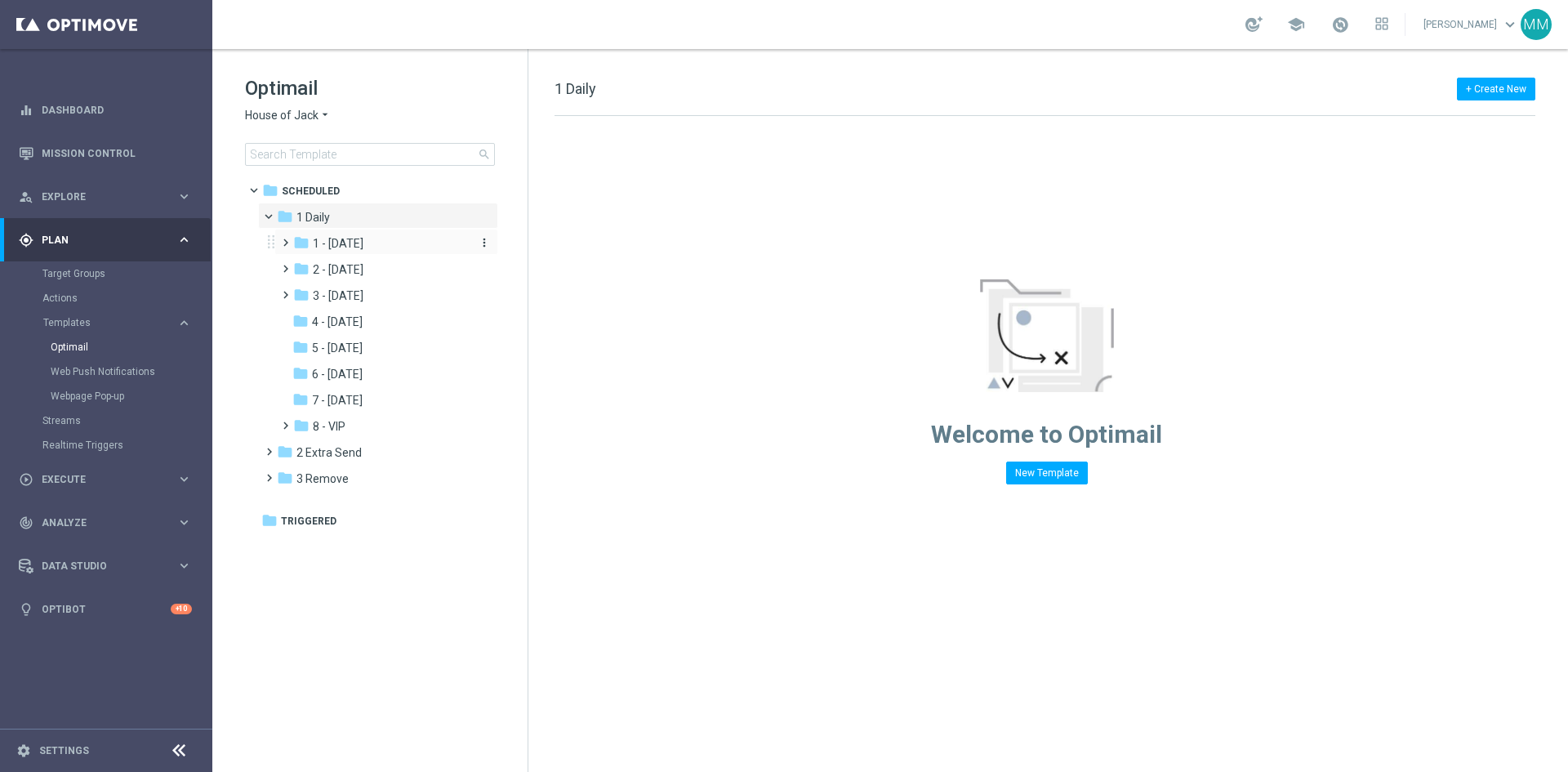
click at [350, 237] on span "1 - [DATE]" at bounding box center [337, 243] width 51 height 14
click at [348, 305] on div "folder Tue snippet" at bounding box center [390, 296] width 160 height 19
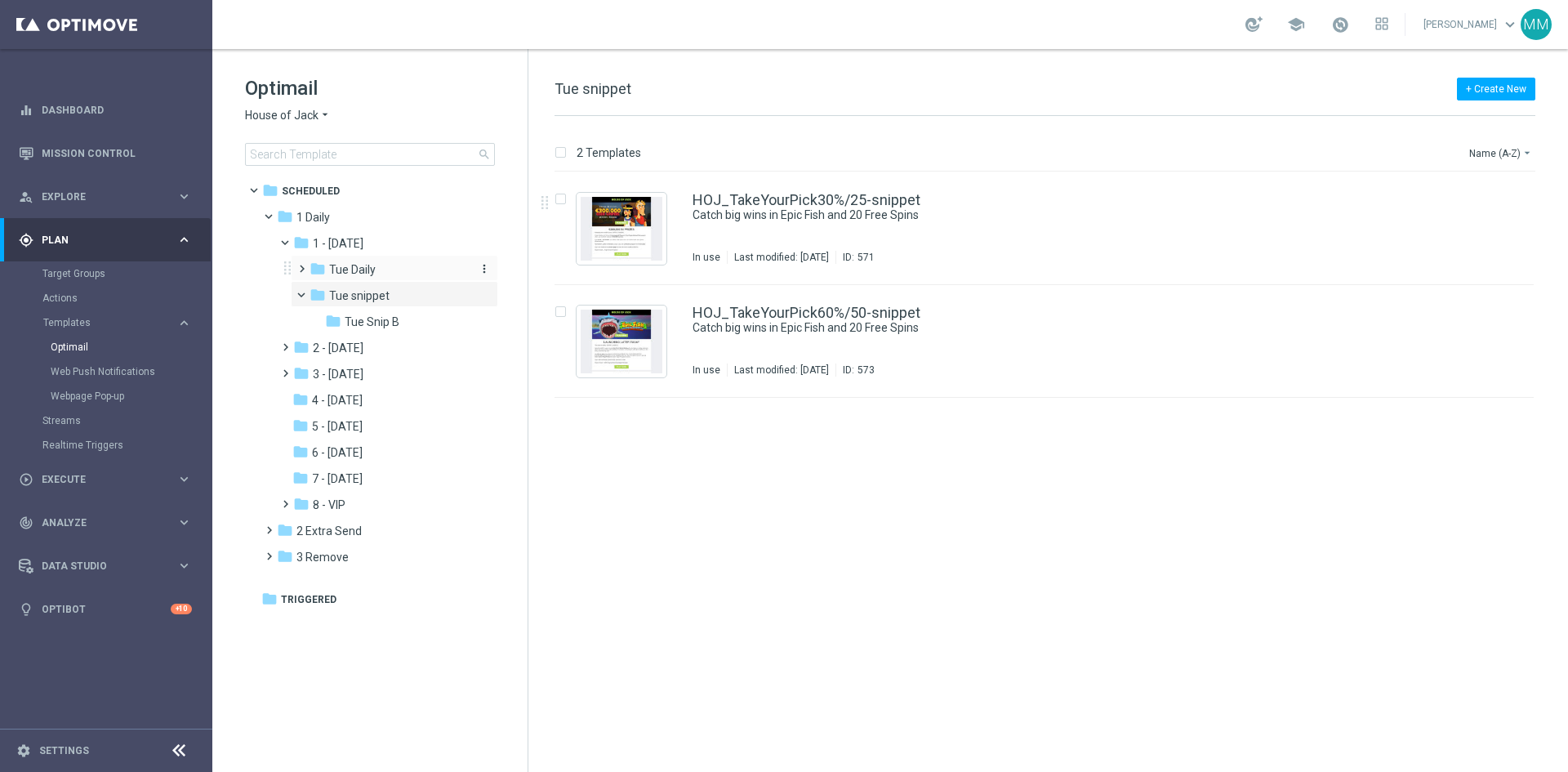
click at [365, 267] on span "Tue Daily" at bounding box center [352, 269] width 47 height 14
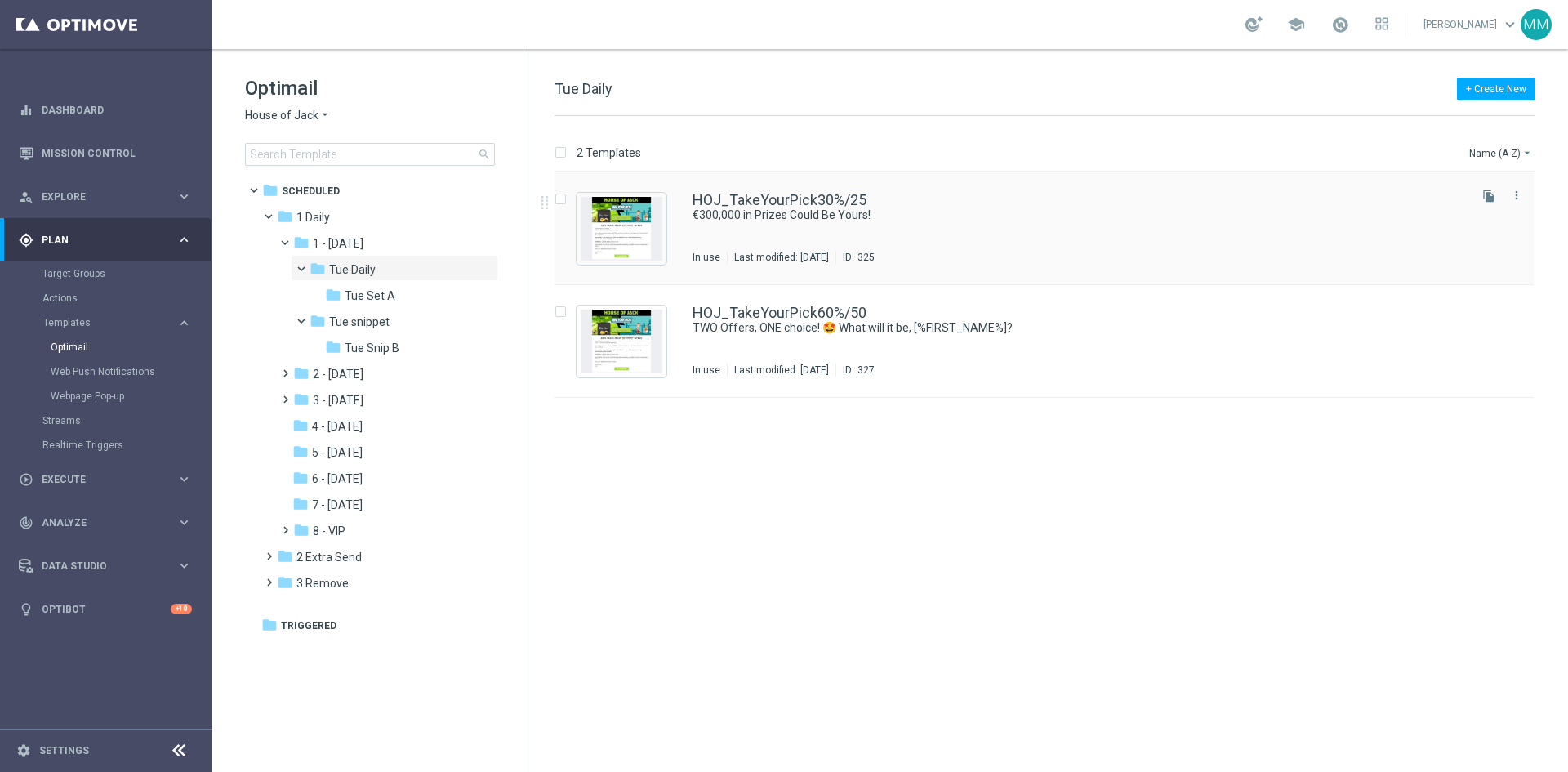
click at [691, 216] on div "HOJ_TakeYourPick30%/25 €300,000 in Prizes Could Be Yours! In use Last modified:…" at bounding box center [1045, 229] width 980 height 112
click at [717, 313] on link "HOJ_TakeYourPick60%/50" at bounding box center [780, 313] width 174 height 14
click at [775, 224] on div "HOJ_TakeYourPick30%/25 €300,000 in Prizes Could Be Yours! In use Last modified:…" at bounding box center [1079, 228] width 773 height 71
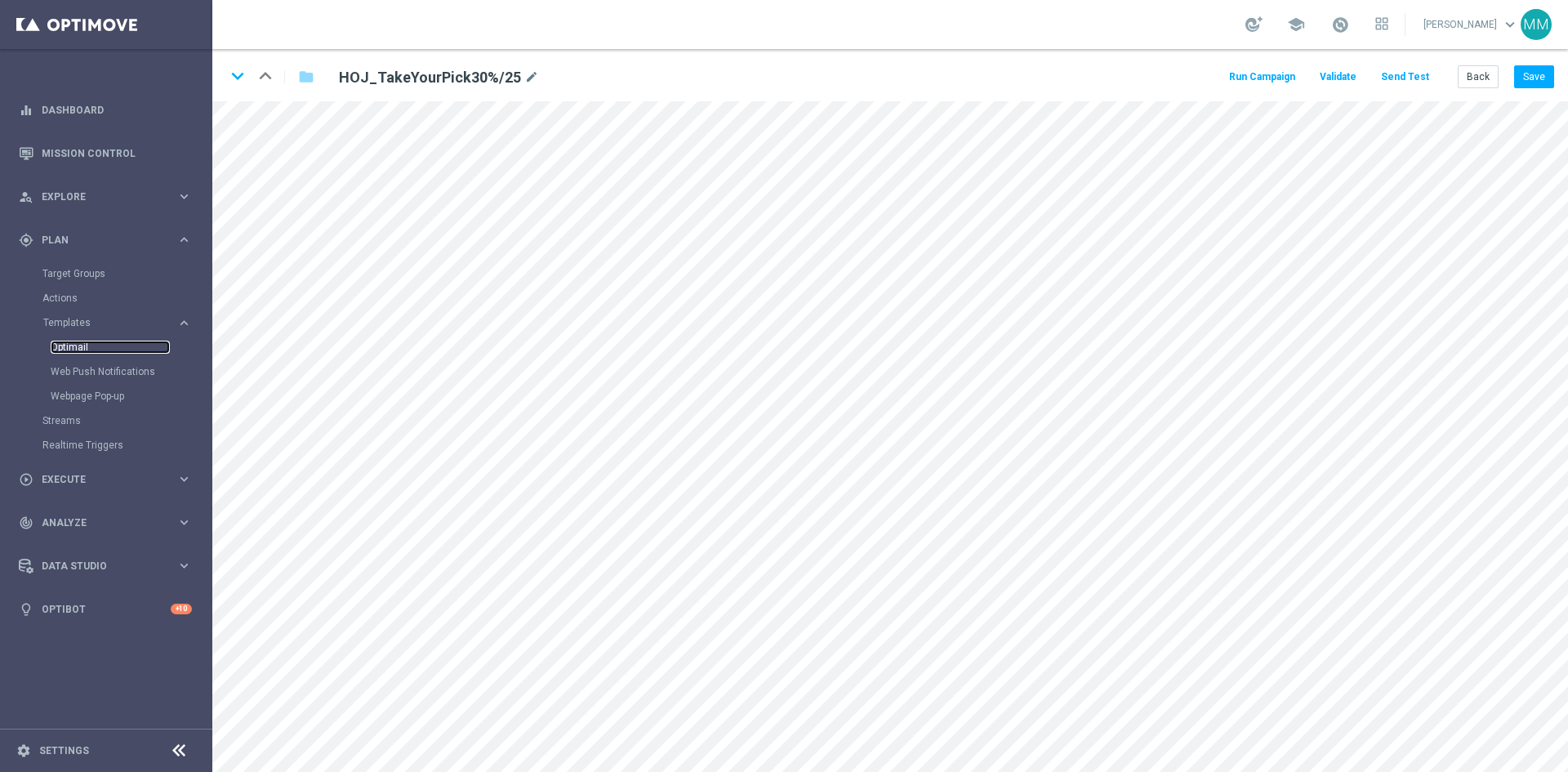
click at [69, 341] on link "Optimail" at bounding box center [110, 347] width 119 height 13
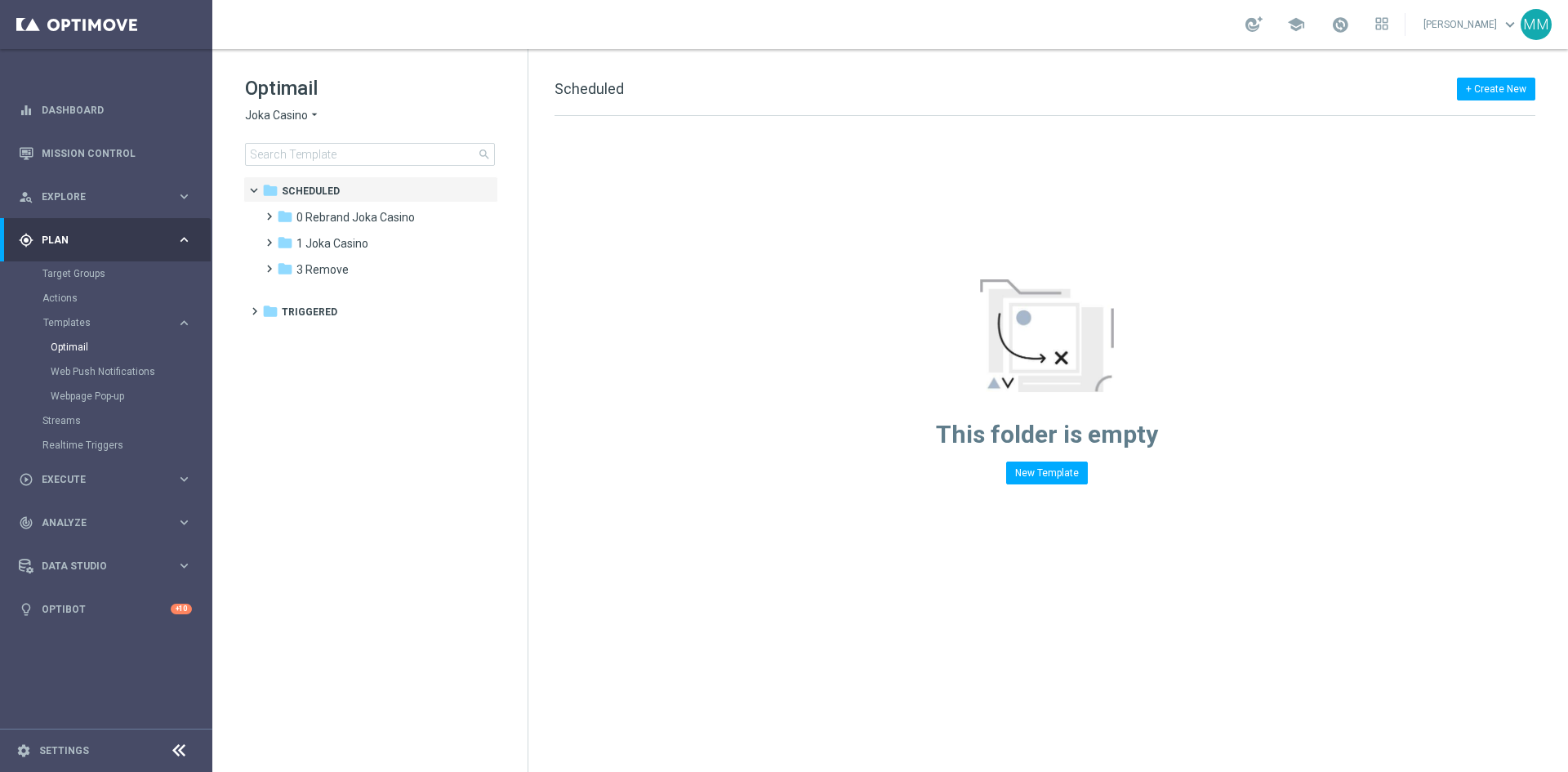
click at [311, 112] on icon "arrow_drop_down" at bounding box center [315, 115] width 13 height 15
click at [0, 0] on span "House of Jack" at bounding box center [0, 0] width 0 height 0
click at [323, 223] on span "1 Daily" at bounding box center [313, 216] width 33 height 14
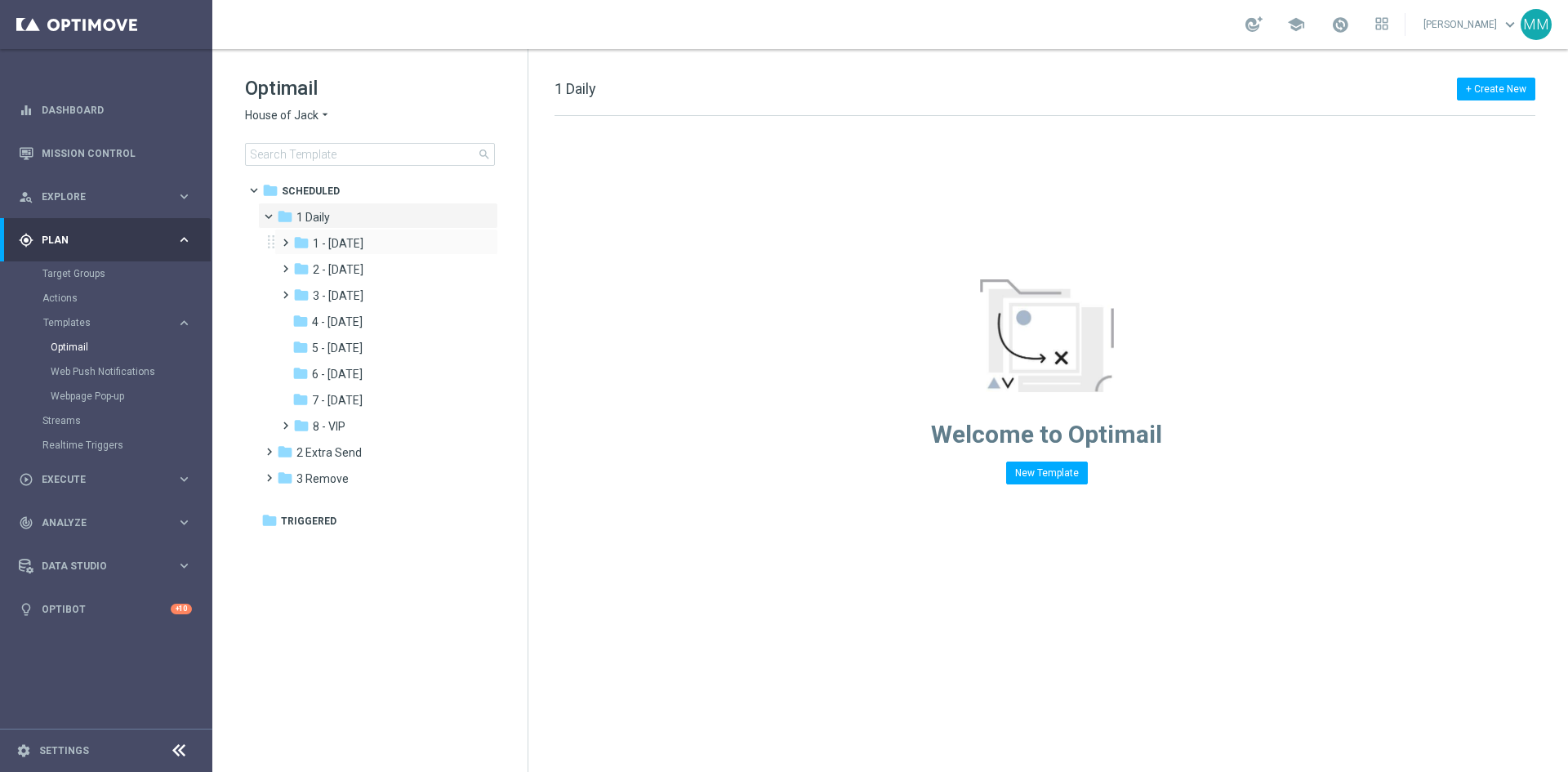
drag, startPoint x: 323, startPoint y: 223, endPoint x: 289, endPoint y: 237, distance: 36.8
click at [289, 237] on div "folder 1 Daily more_vert folder 1 - Tuesday more_vert" at bounding box center [374, 320] width 250 height 235
click at [286, 238] on span at bounding box center [282, 234] width 8 height 7
click at [357, 308] on div "folder 2 - Wednesday more_vert" at bounding box center [386, 319] width 224 height 26
click at [366, 299] on span "Tue snippet" at bounding box center [358, 295] width 60 height 14
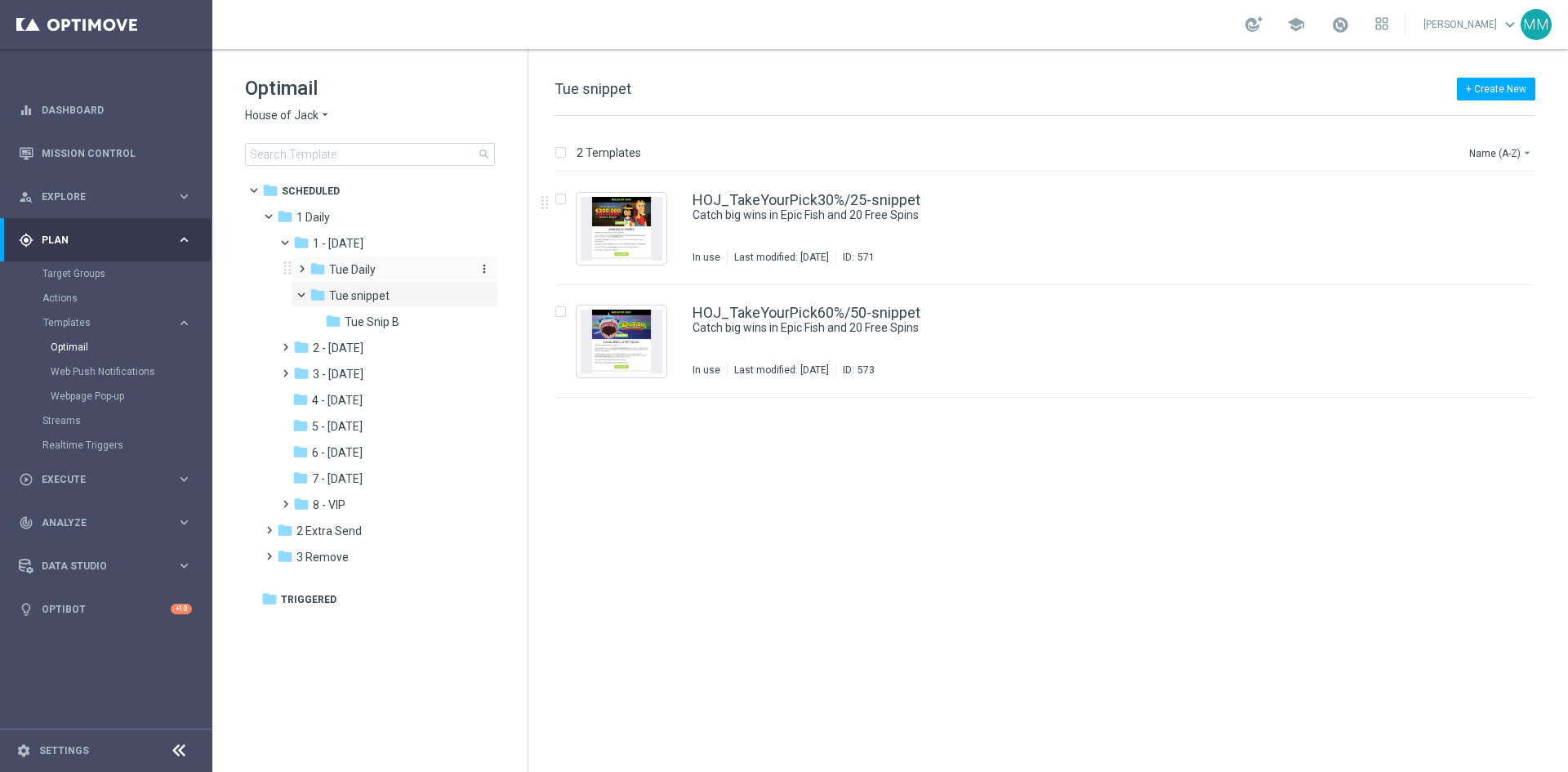
click at [365, 272] on span "Tue Daily" at bounding box center [352, 269] width 47 height 14
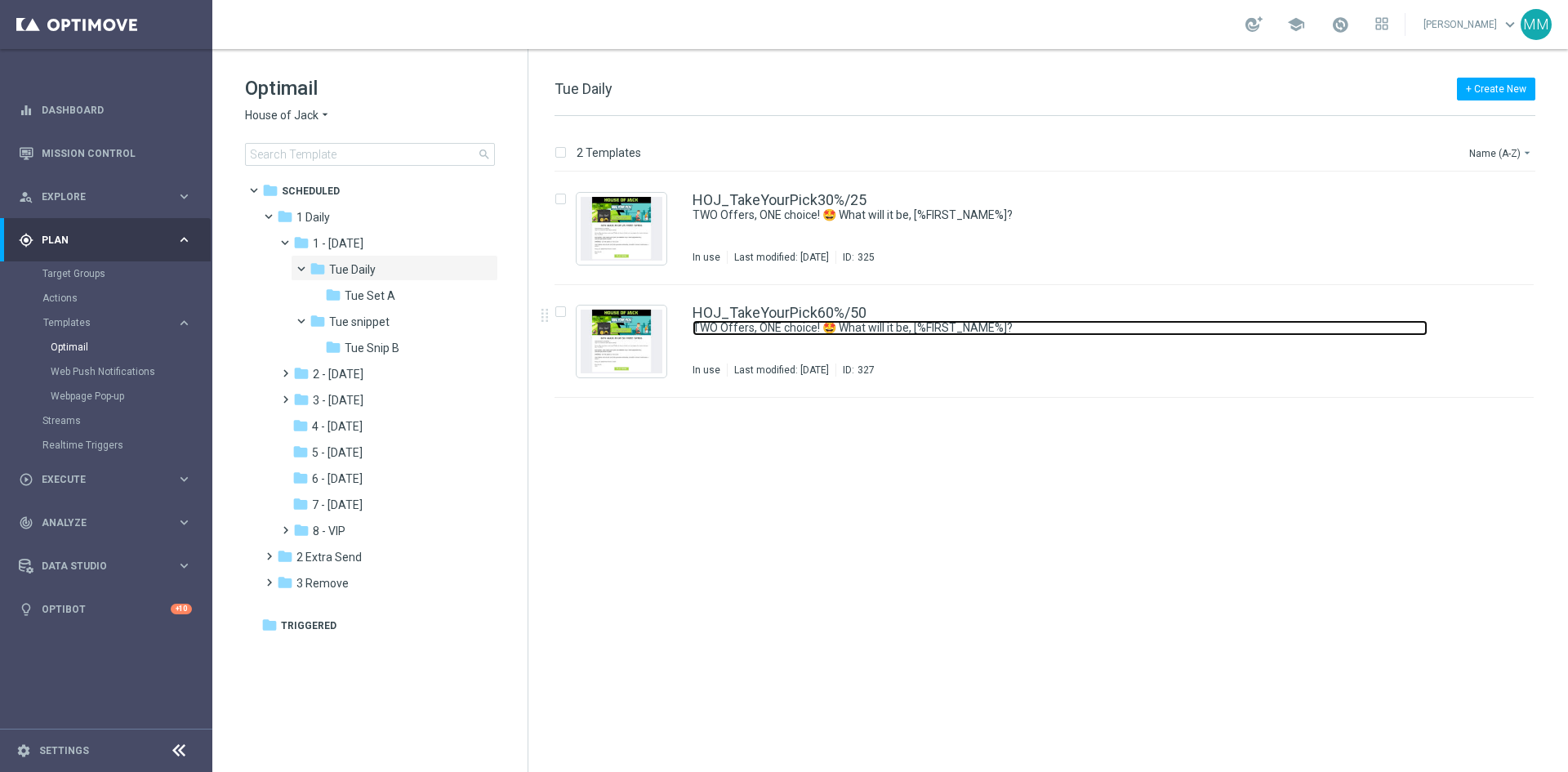
click at [803, 326] on link "TWO Offers, ONE choice! 🤩 What will it be, [%FIRST_NAME%]?" at bounding box center [1060, 328] width 735 height 15
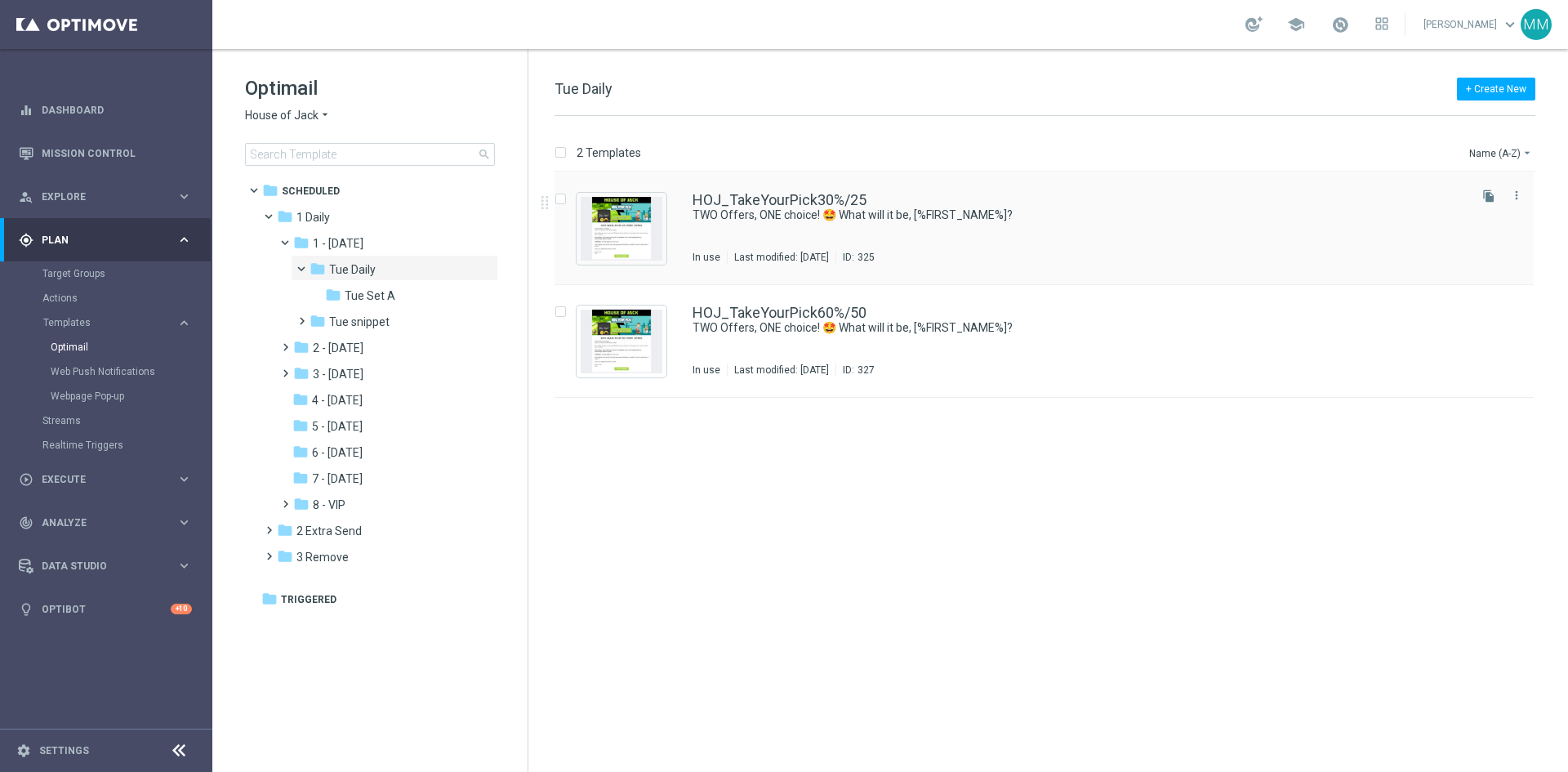
click at [833, 232] on div "HOJ_TakeYourPick30%/25 TWO Offers, ONE choice! 🤩 What will it be, [%FIRST_NAME%…" at bounding box center [1079, 228] width 773 height 71
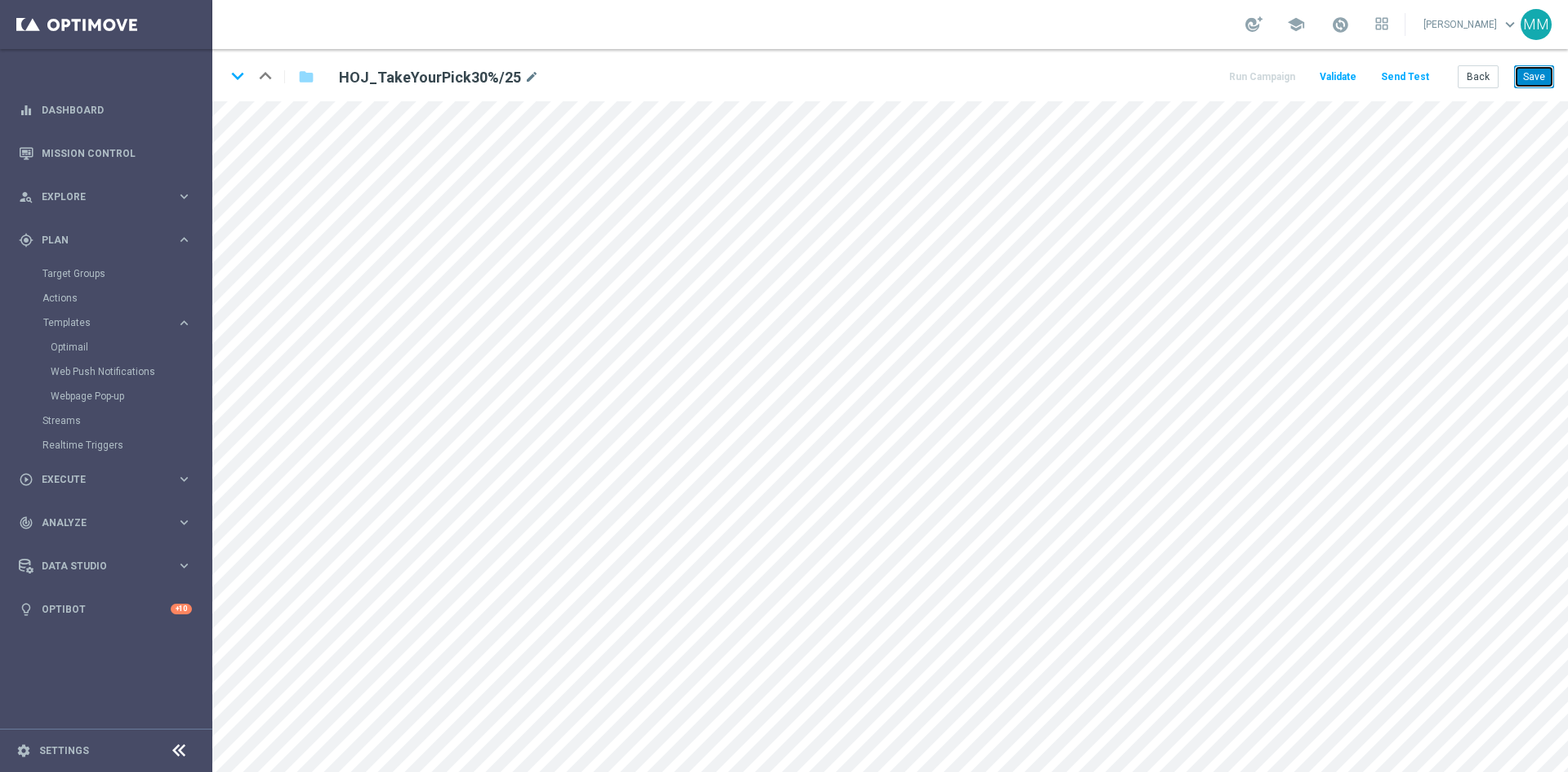
click at [1114, 76] on button "Save" at bounding box center [1535, 77] width 40 height 23
click at [93, 349] on link "Optimail" at bounding box center [110, 347] width 119 height 13
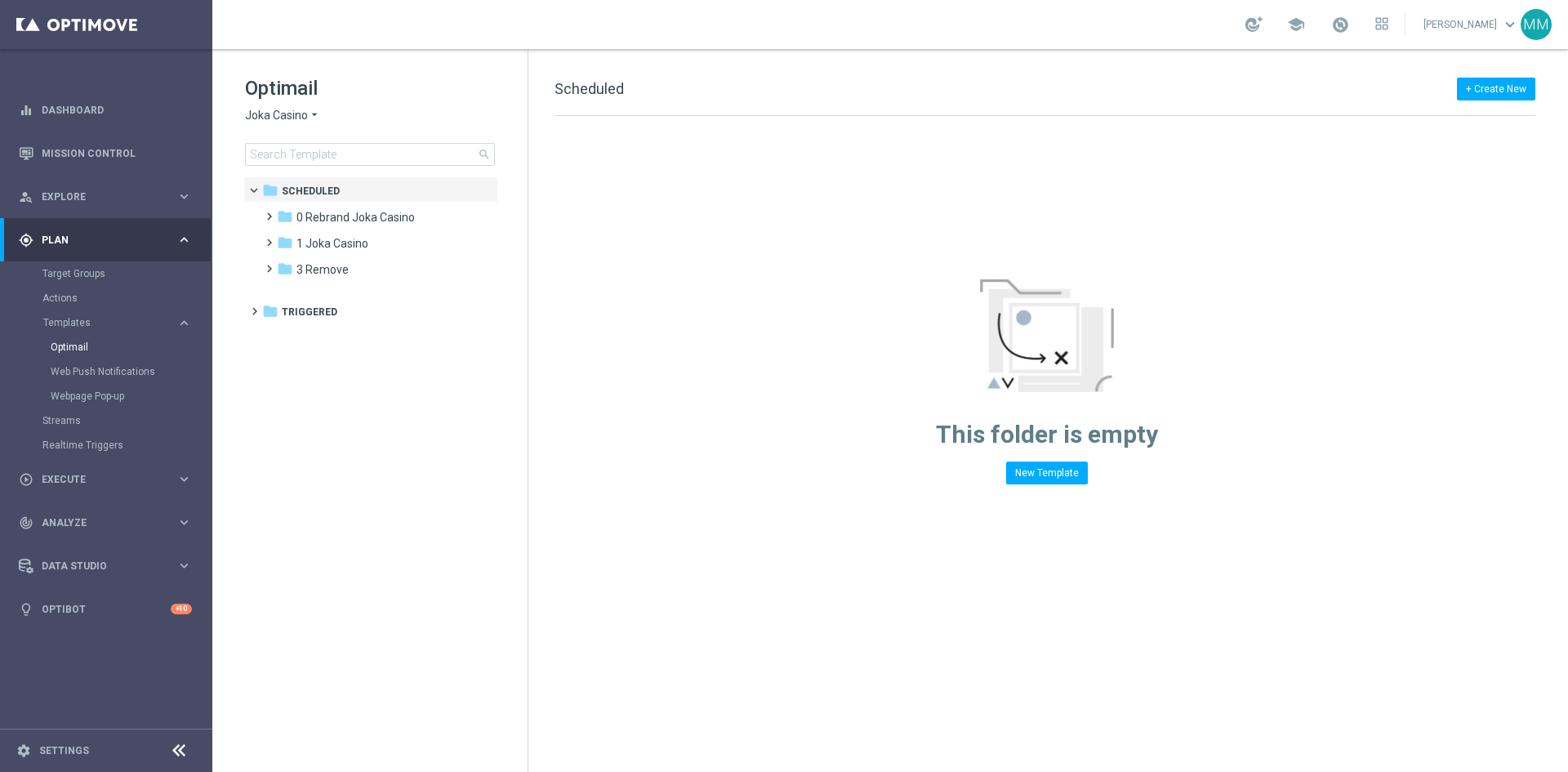
click at [308, 117] on icon "arrow_drop_down" at bounding box center [315, 115] width 13 height 15
click at [283, 206] on div "House of Jack" at bounding box center [307, 213] width 123 height 20
click at [317, 215] on span "1 Daily" at bounding box center [313, 216] width 33 height 14
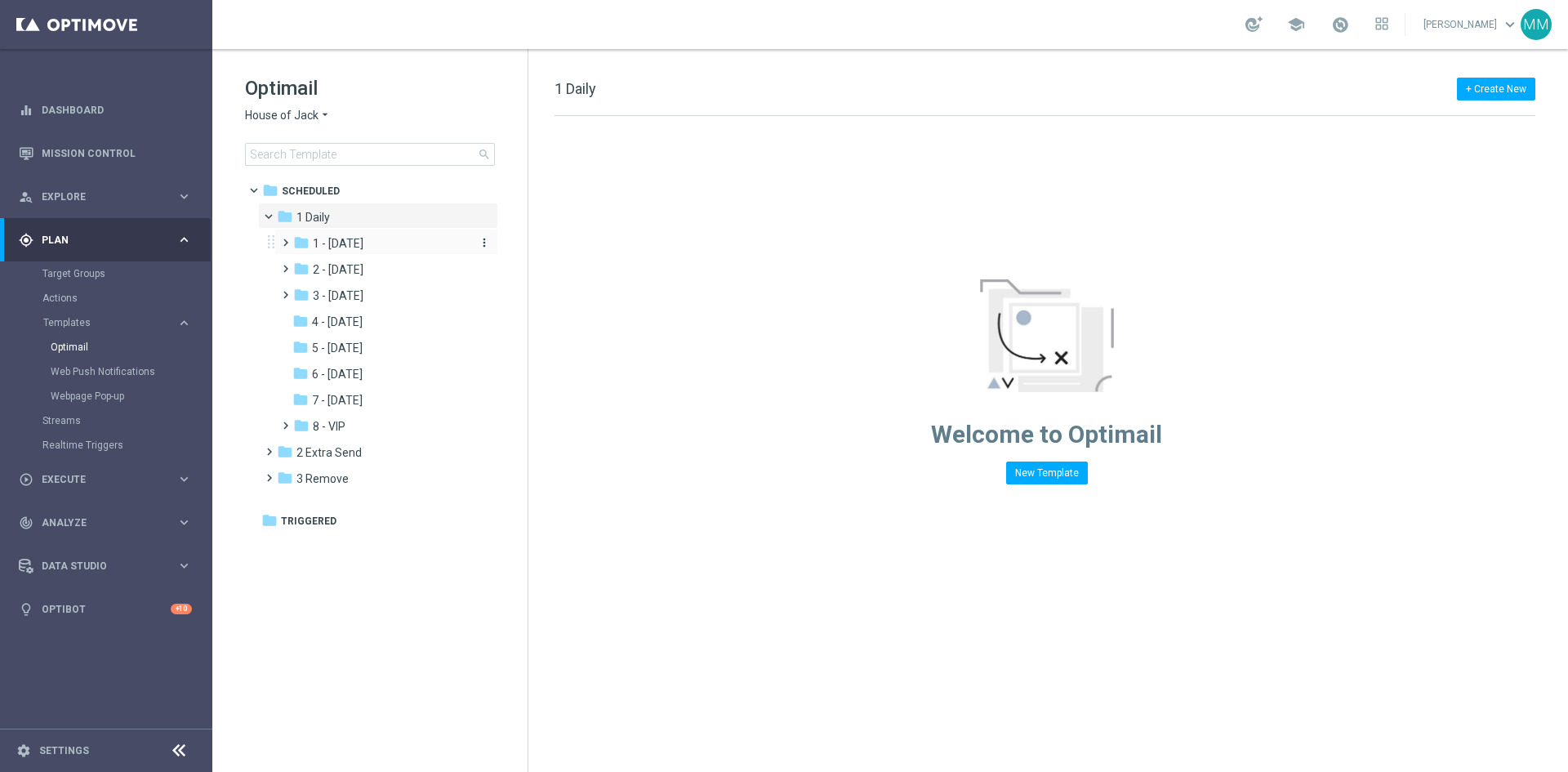
click at [344, 247] on span "1 - [DATE]" at bounding box center [337, 243] width 51 height 14
click at [343, 296] on span "Tue snippet" at bounding box center [358, 295] width 60 height 14
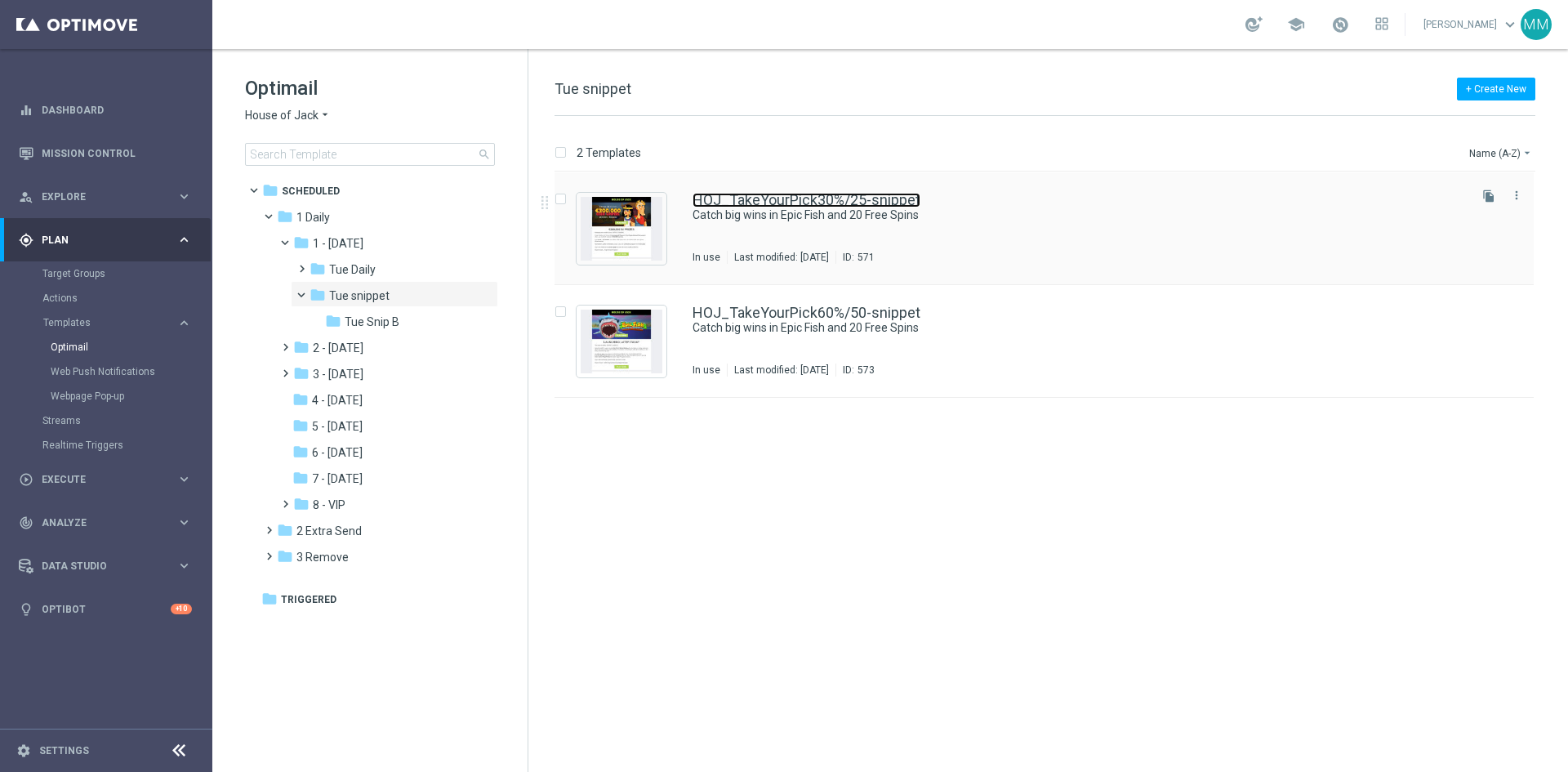
click at [823, 204] on link "HOJ_TakeYourPick30%/25-snippet" at bounding box center [806, 199] width 228 height 14
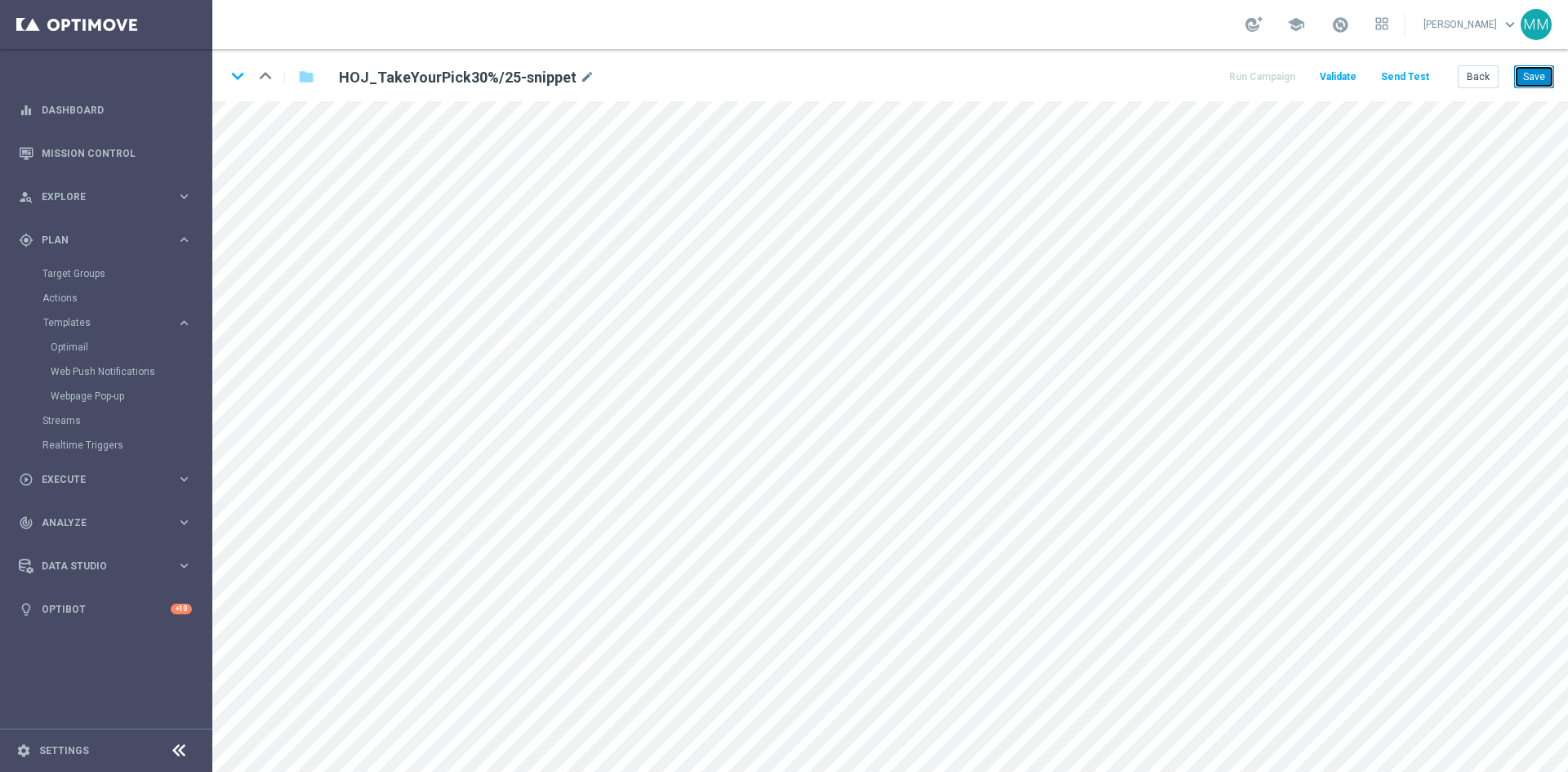
click at [1114, 87] on button "Save" at bounding box center [1535, 77] width 40 height 23
click at [93, 343] on link "Optimail" at bounding box center [110, 347] width 119 height 13
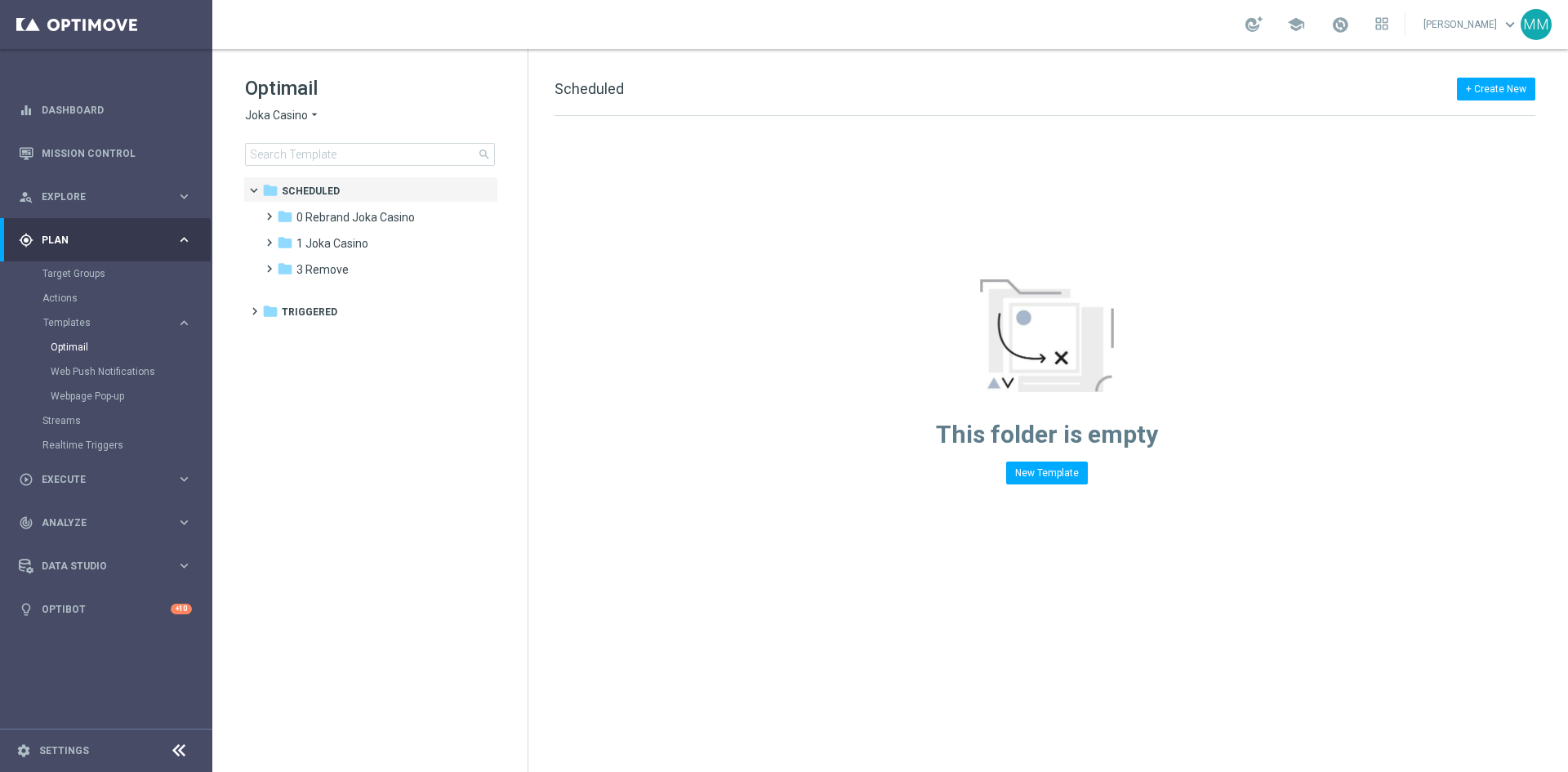
click at [292, 117] on span "Joka Casino" at bounding box center [276, 115] width 63 height 15
click at [0, 0] on span "House of Jack" at bounding box center [0, 0] width 0 height 0
click at [270, 213] on span at bounding box center [266, 209] width 8 height 7
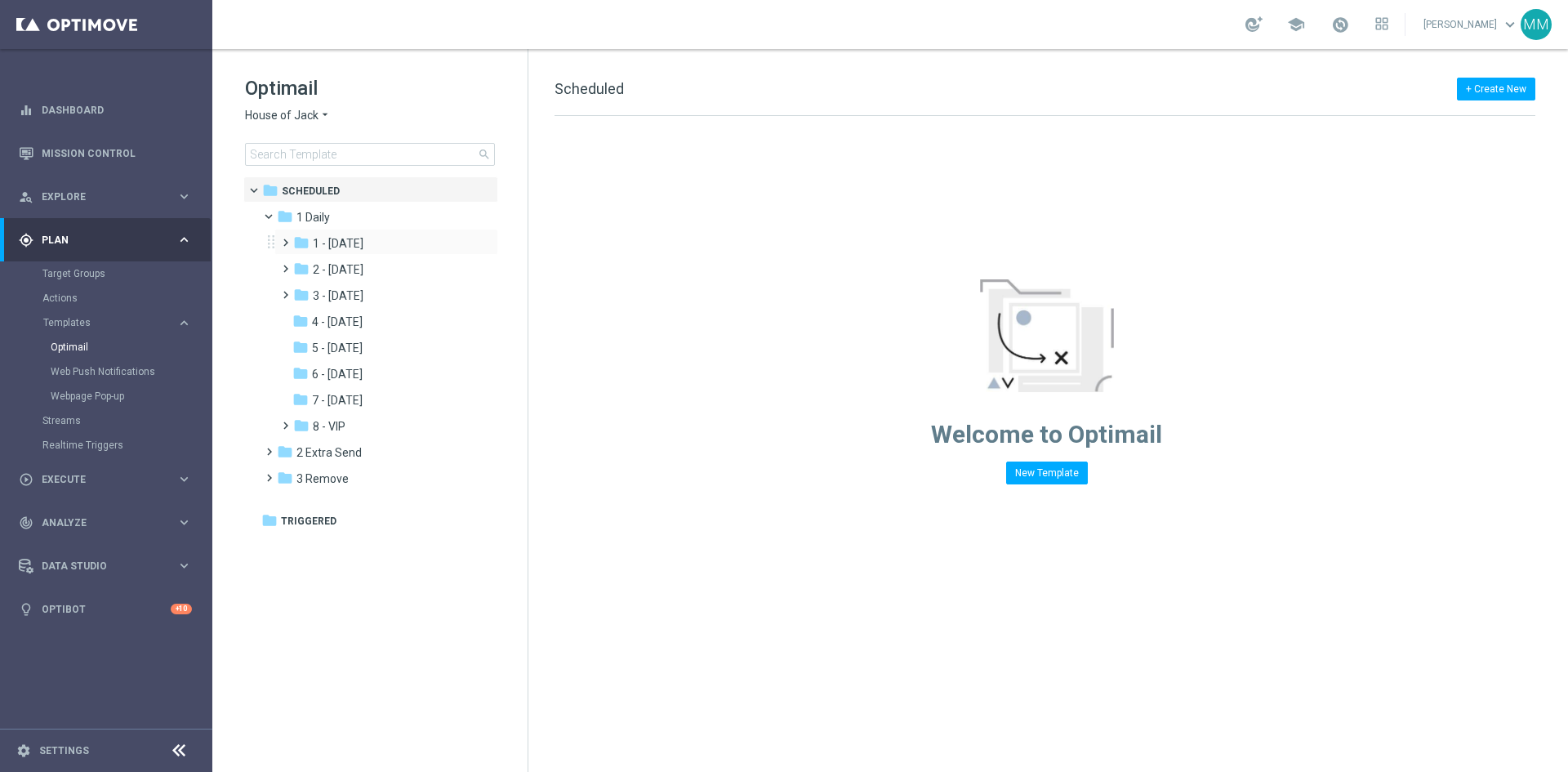
click at [286, 238] on span at bounding box center [282, 234] width 8 height 7
click at [380, 303] on div "folder Tue snippet" at bounding box center [390, 296] width 160 height 19
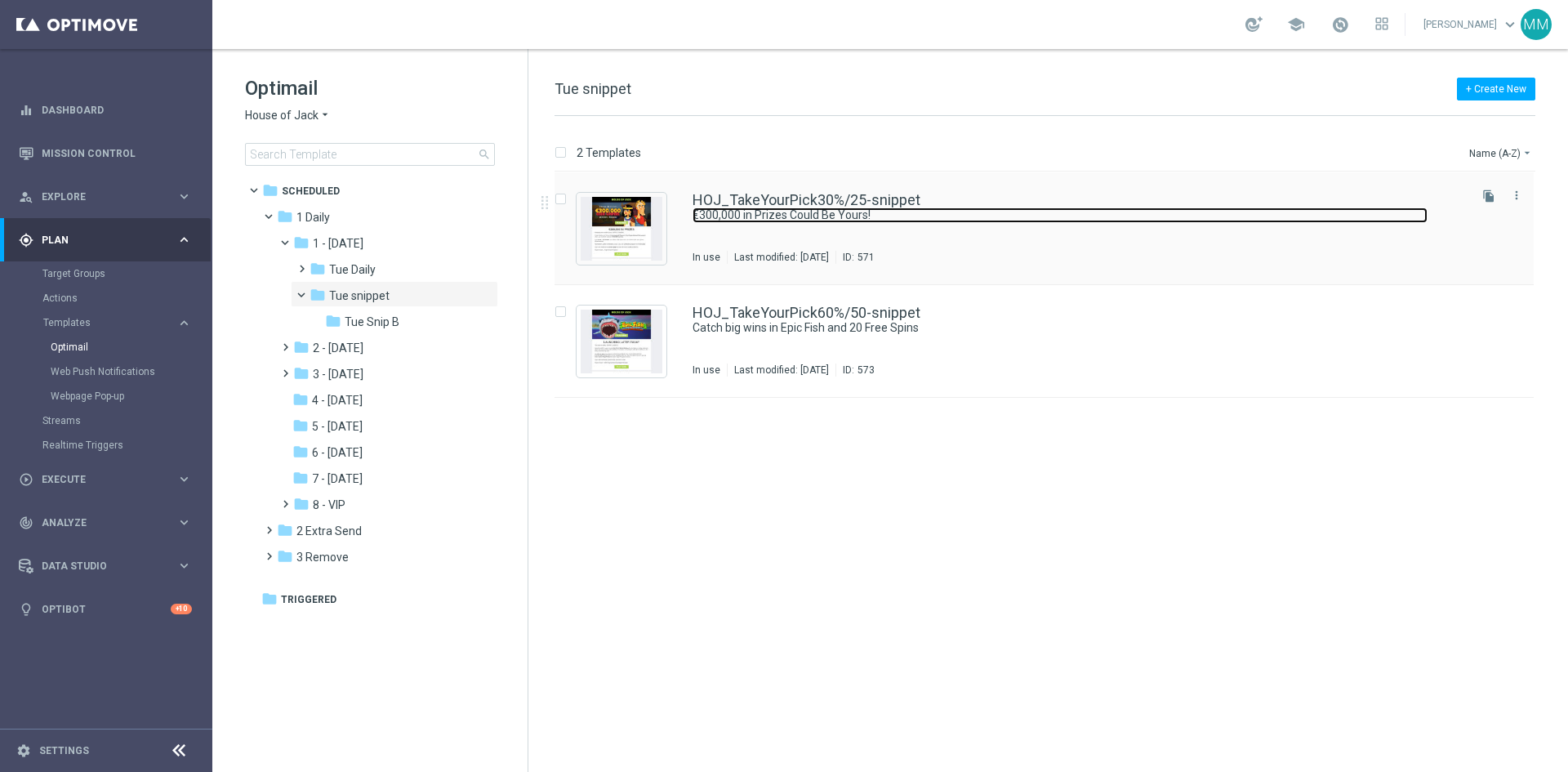
click at [739, 221] on link "€300,000 in Prizes Could Be Yours!" at bounding box center [1060, 215] width 735 height 15
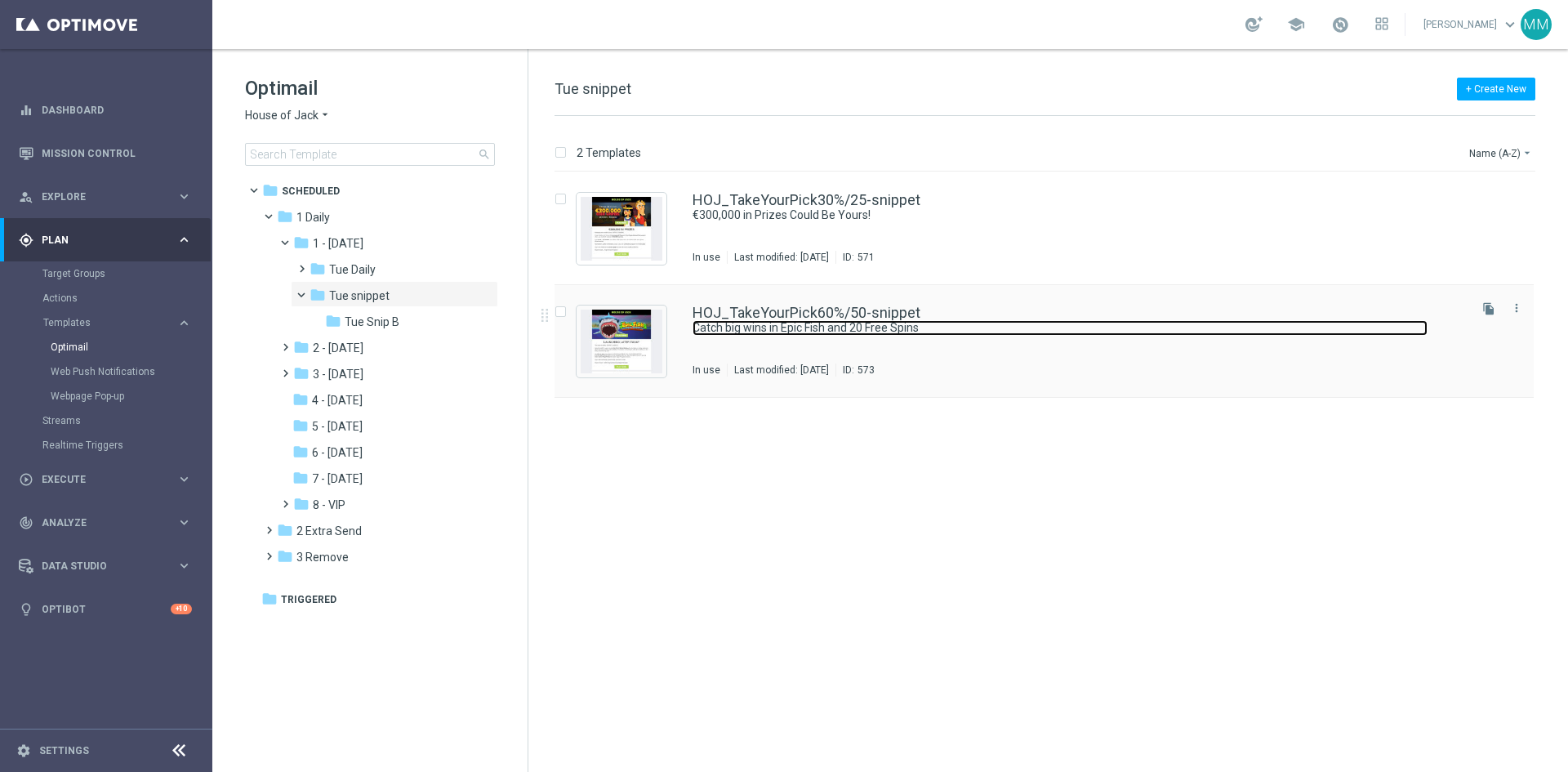
click at [780, 323] on link "Catch big wins in Epic Fish and 20 Free Spins" at bounding box center [1060, 328] width 735 height 15
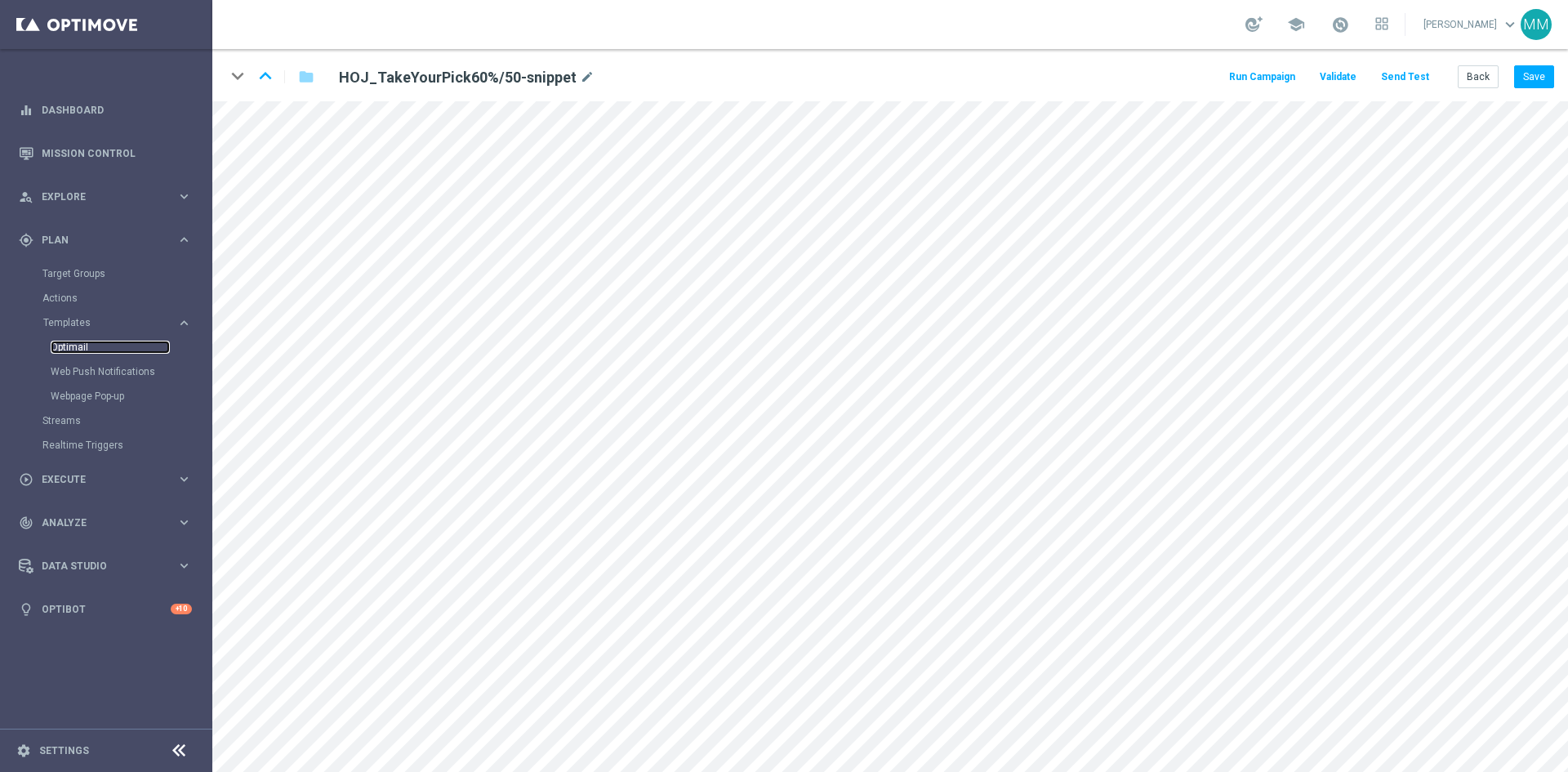
click at [105, 346] on link "Optimail" at bounding box center [110, 347] width 119 height 13
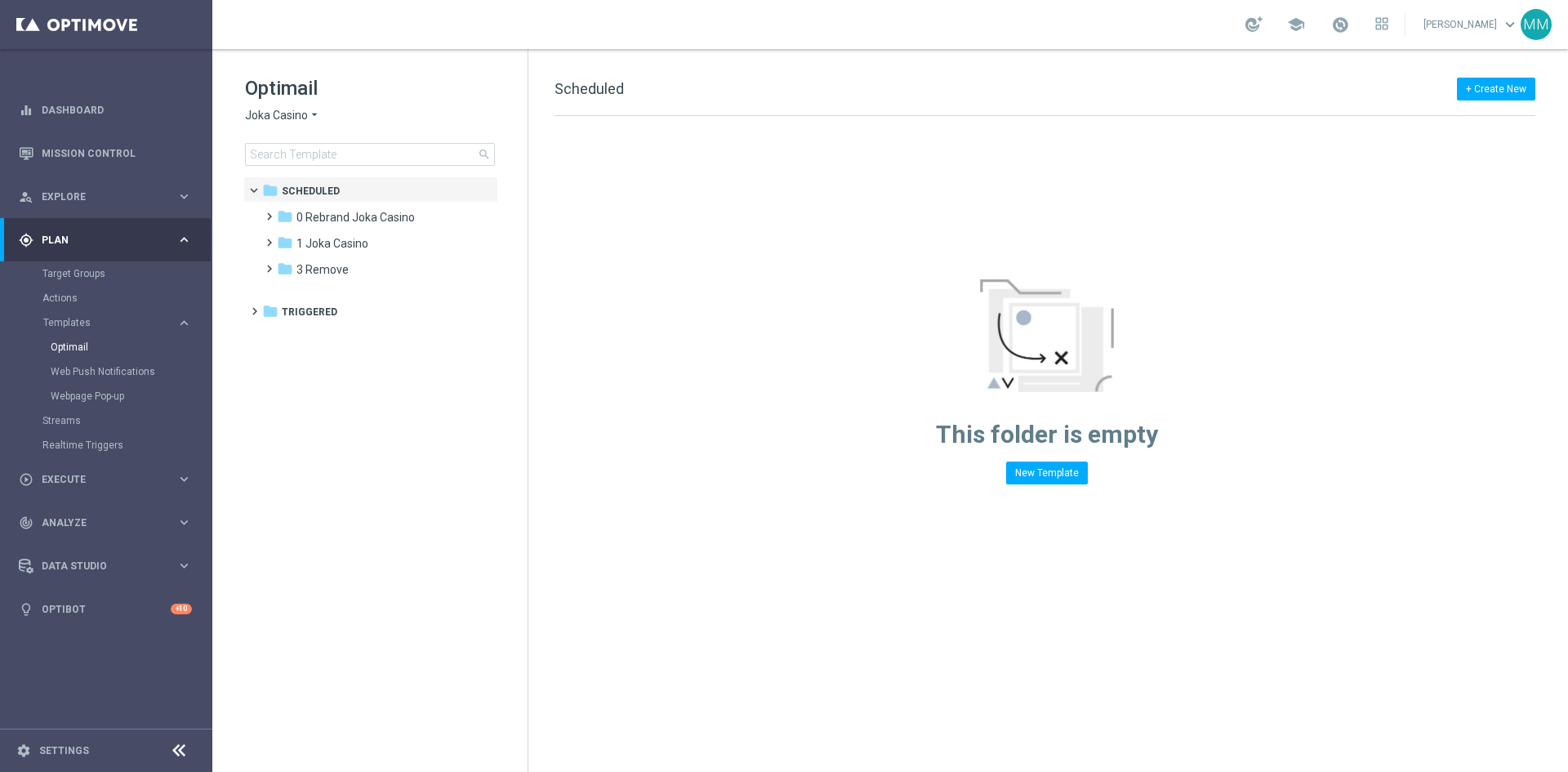
click at [291, 109] on span "Joka Casino" at bounding box center [276, 115] width 63 height 15
click at [0, 0] on span "House of Jack" at bounding box center [0, 0] width 0 height 0
click at [265, 209] on span at bounding box center [266, 209] width 8 height 7
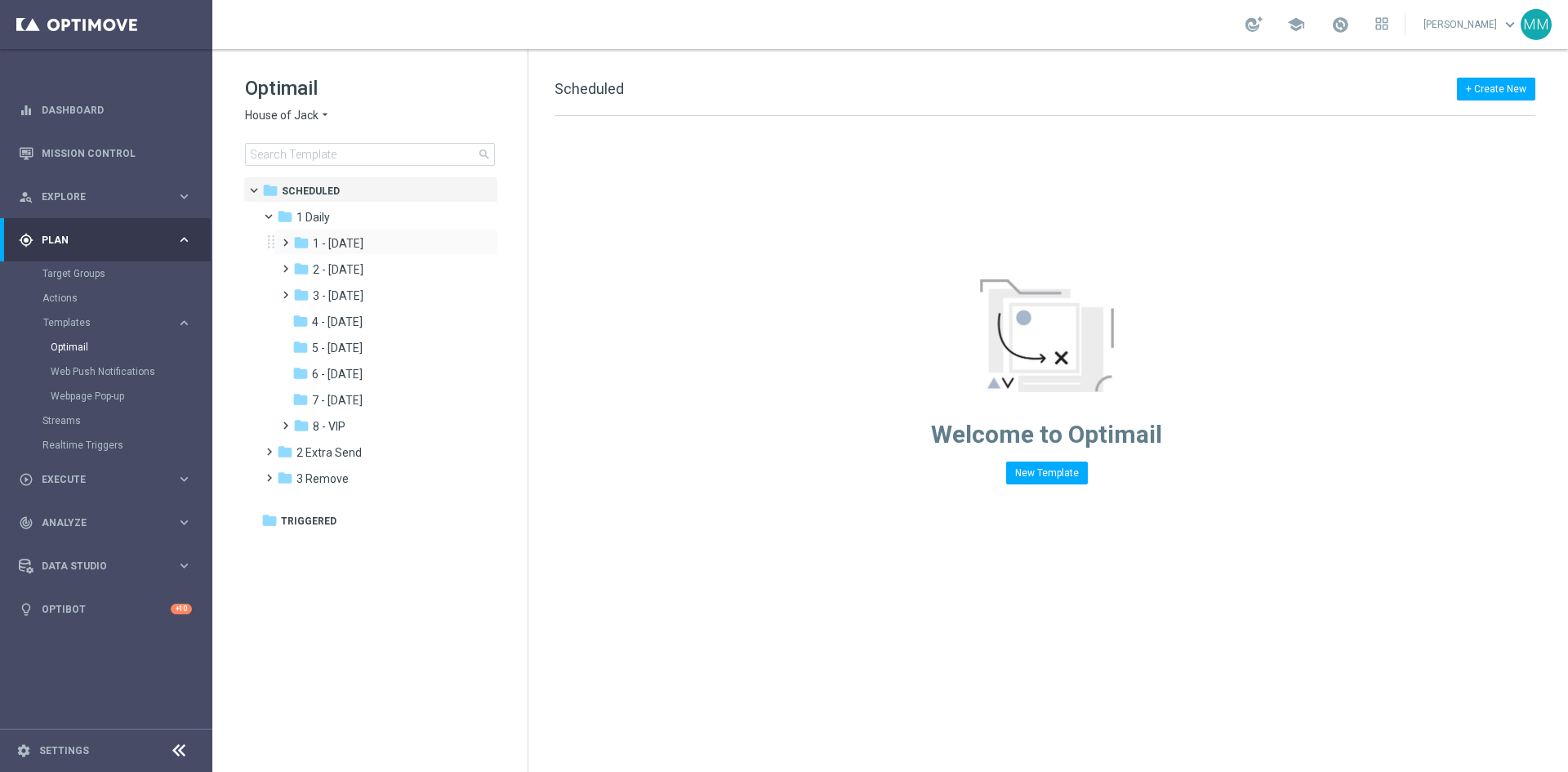
click at [286, 238] on span at bounding box center [282, 234] width 8 height 7
click at [352, 241] on span "1 - [DATE]" at bounding box center [337, 243] width 51 height 14
click at [372, 291] on span "Tue snippet" at bounding box center [358, 295] width 60 height 14
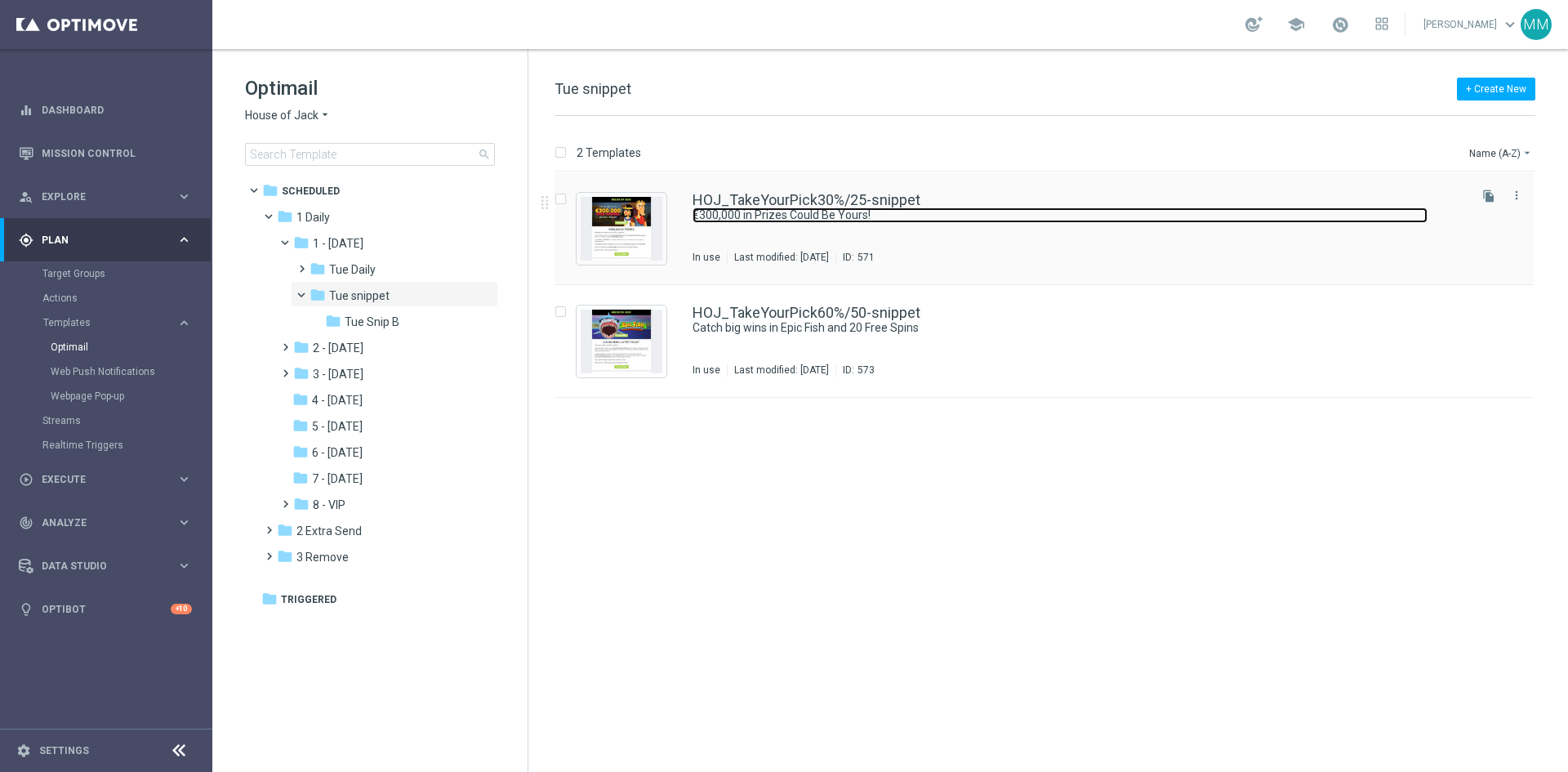
click at [803, 214] on link "€300,000 in Prizes Could Be Yours!" at bounding box center [1060, 215] width 735 height 15
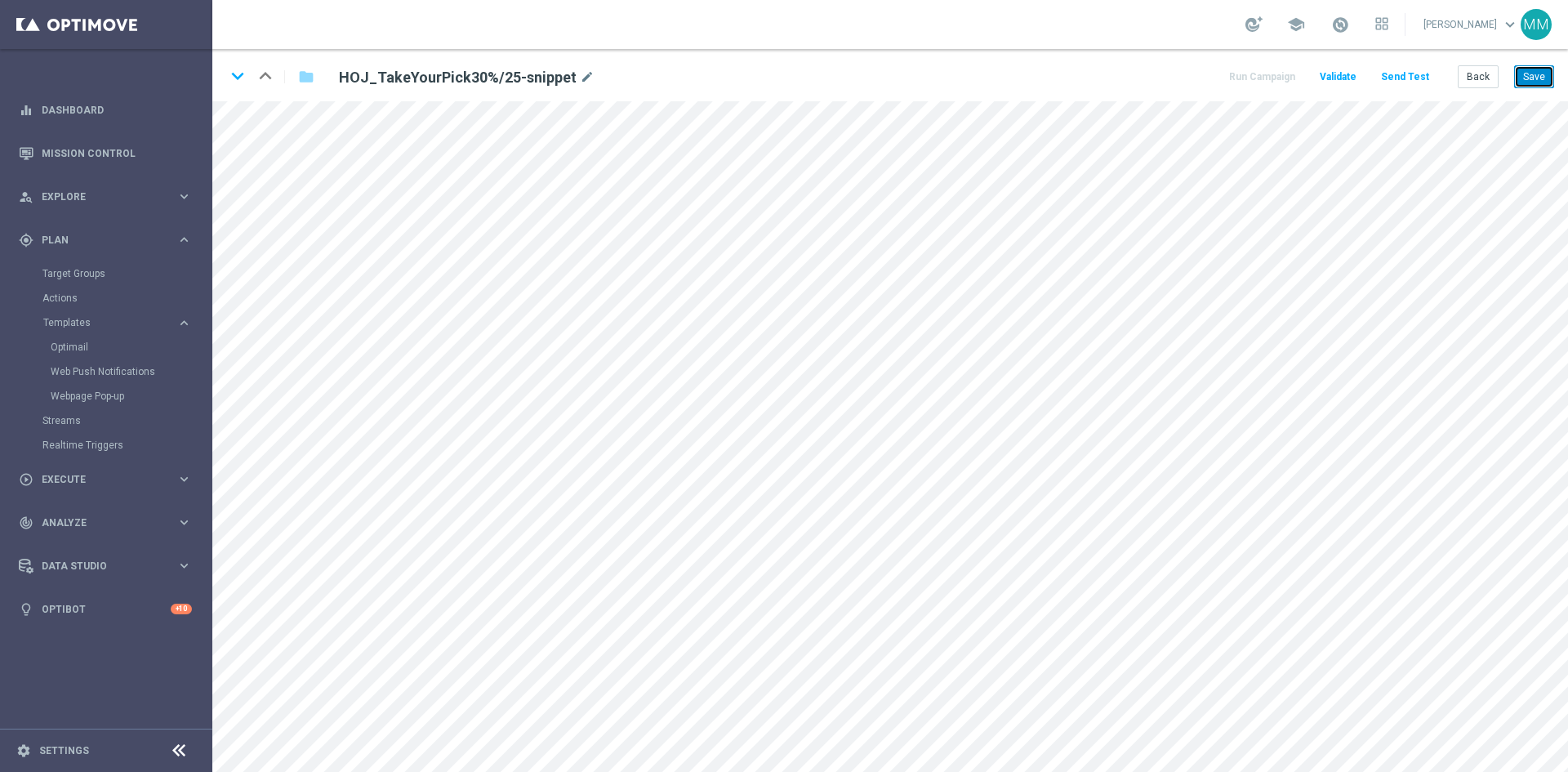
click at [1114, 86] on button "Save" at bounding box center [1535, 77] width 40 height 23
click at [1114, 71] on button "Save" at bounding box center [1535, 77] width 40 height 23
click at [1114, 77] on button "Save" at bounding box center [1535, 77] width 40 height 23
click at [1114, 84] on button "Save" at bounding box center [1535, 77] width 40 height 23
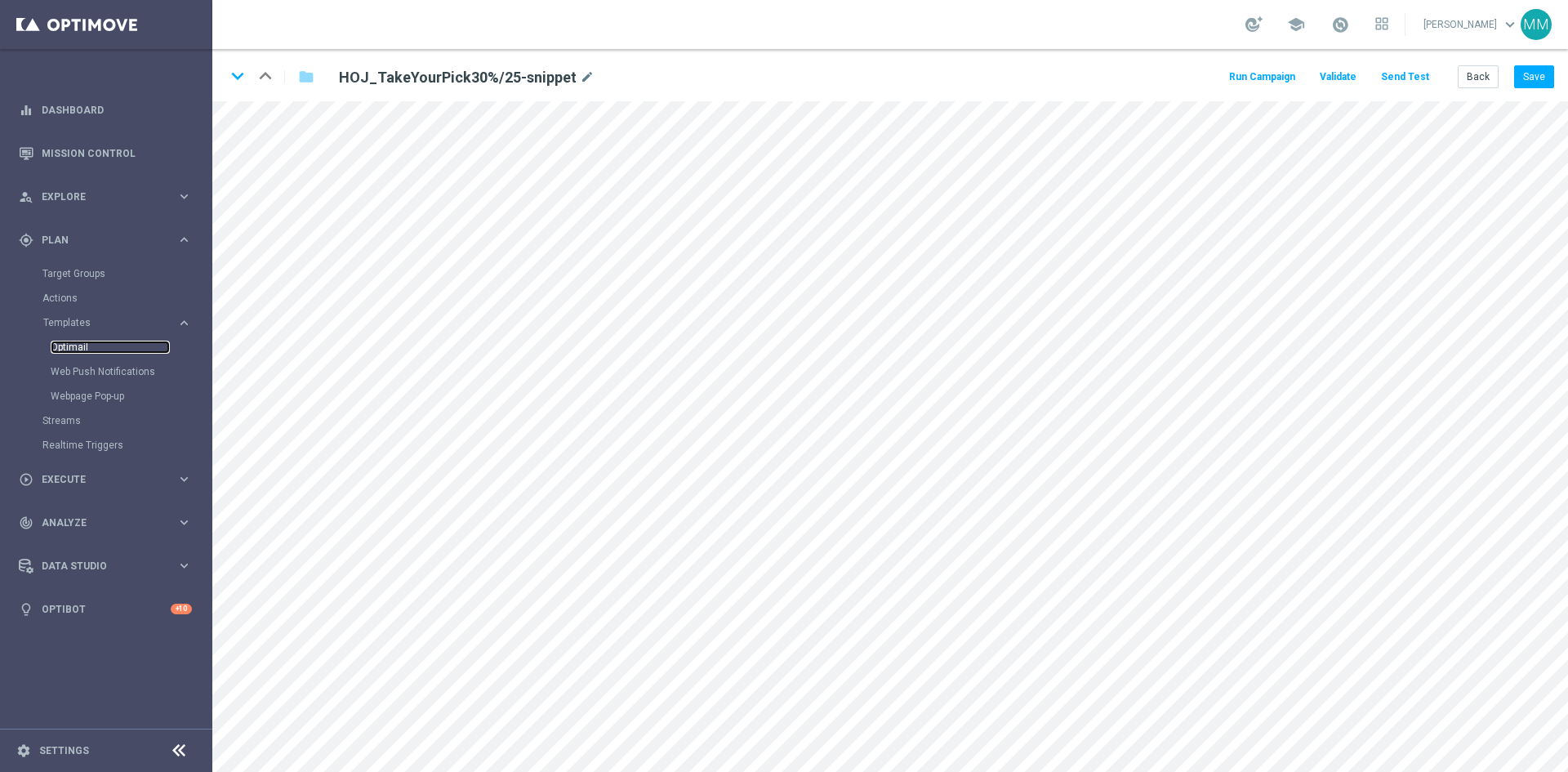
click at [68, 346] on link "Optimail" at bounding box center [110, 347] width 119 height 13
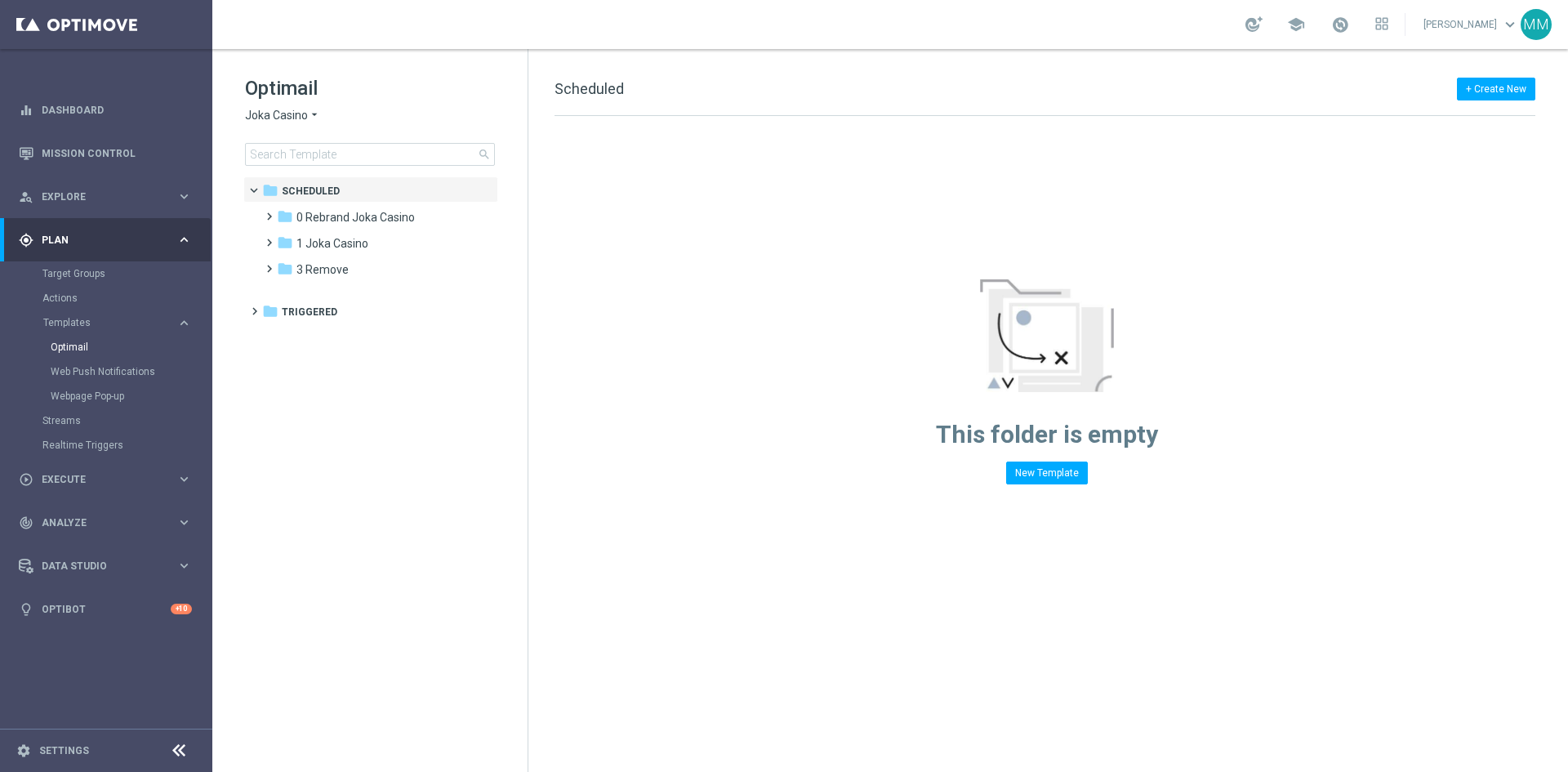
click at [306, 112] on span "Joka Casino" at bounding box center [276, 115] width 63 height 15
click at [323, 212] on div "House of Jack" at bounding box center [307, 213] width 123 height 20
click at [308, 214] on span "1 Daily" at bounding box center [313, 216] width 33 height 14
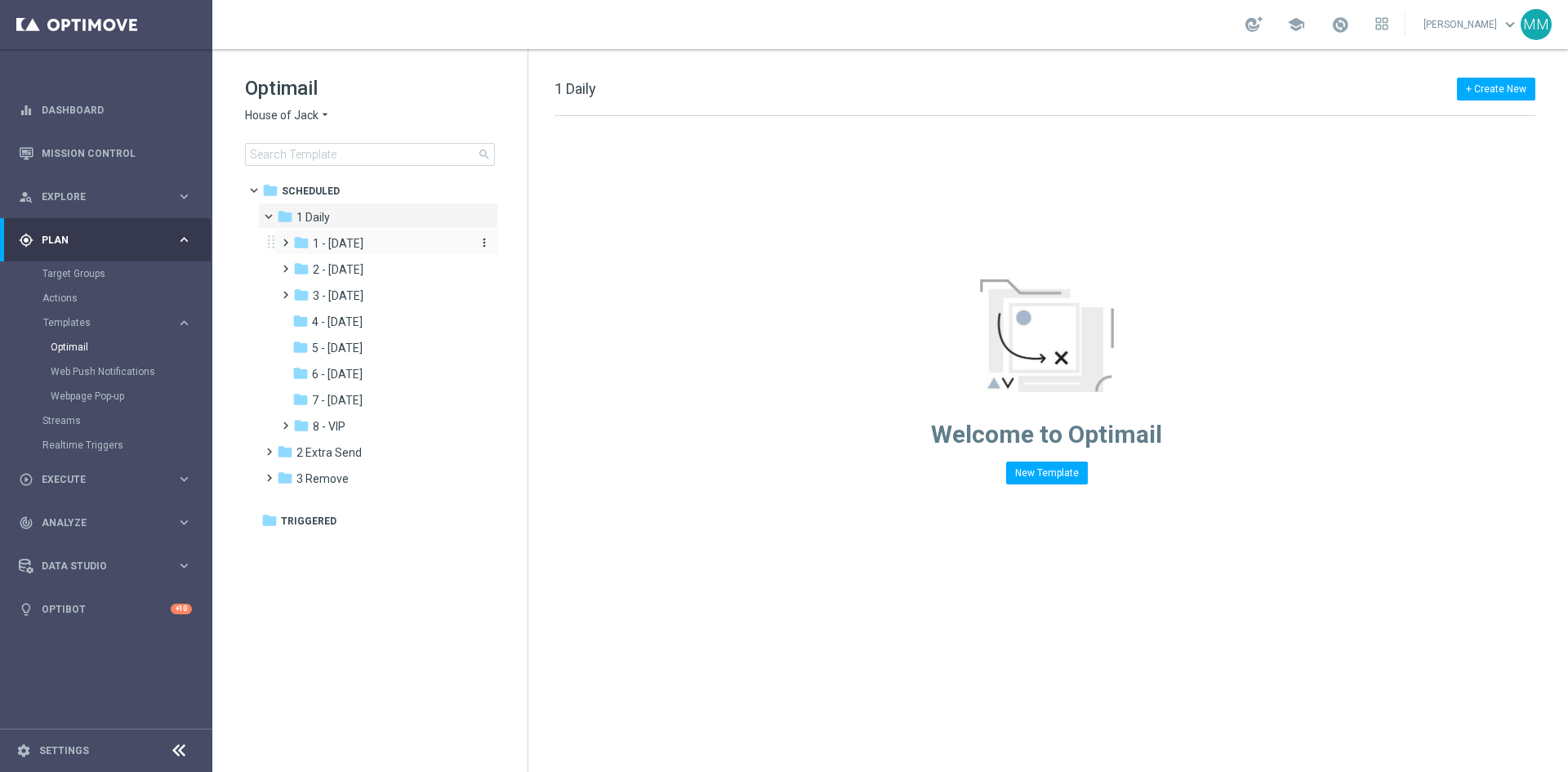
click at [314, 243] on span "1 - [DATE]" at bounding box center [337, 243] width 51 height 14
click at [355, 295] on span "Tue snippet" at bounding box center [358, 295] width 60 height 14
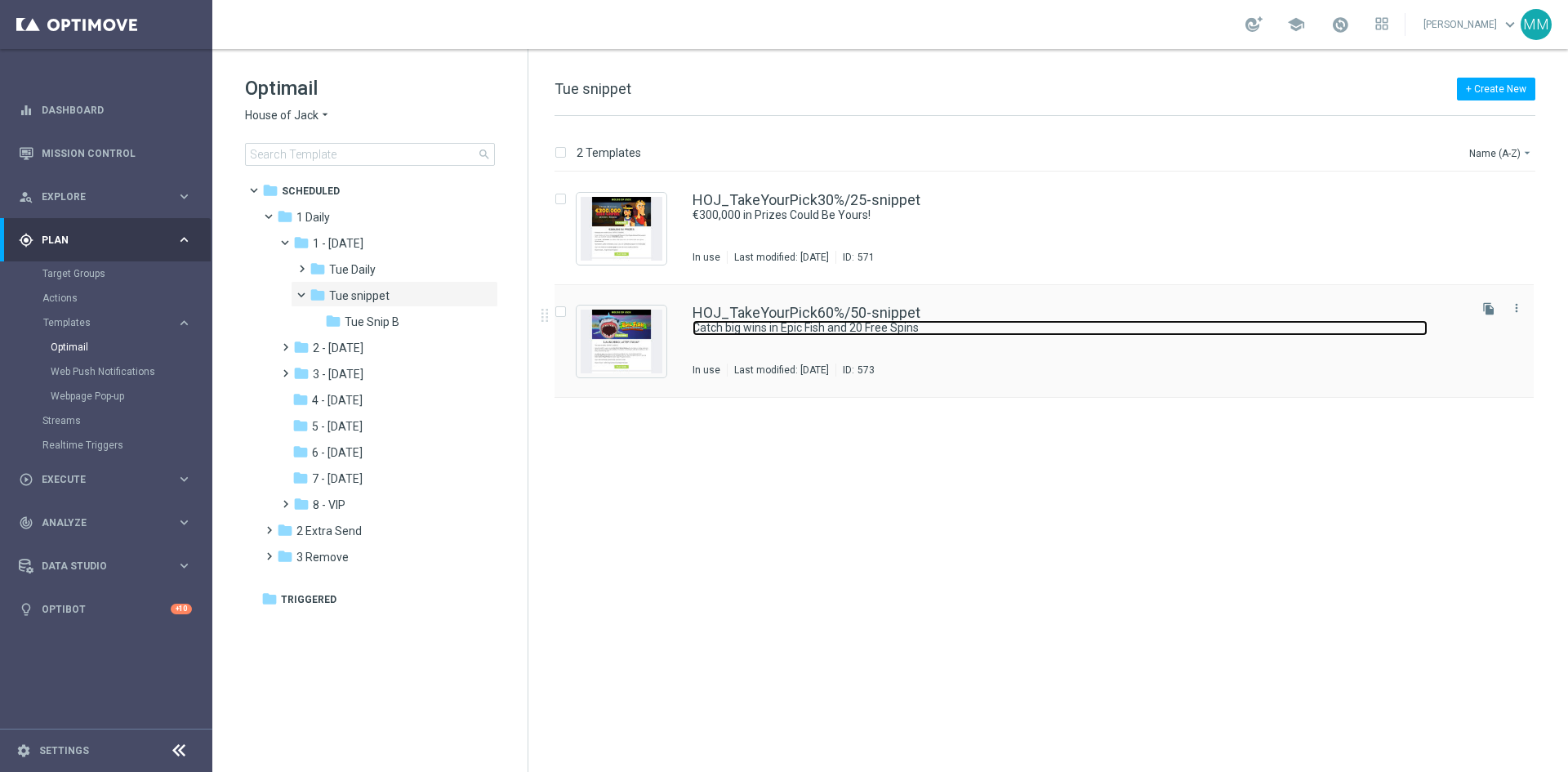
click at [764, 324] on link "Catch big wins in Epic Fish and 20 Free Spins" at bounding box center [1060, 328] width 735 height 15
click at [754, 330] on link "Catch big wins in Epic Fish and 20 Free Spins" at bounding box center [1060, 328] width 735 height 15
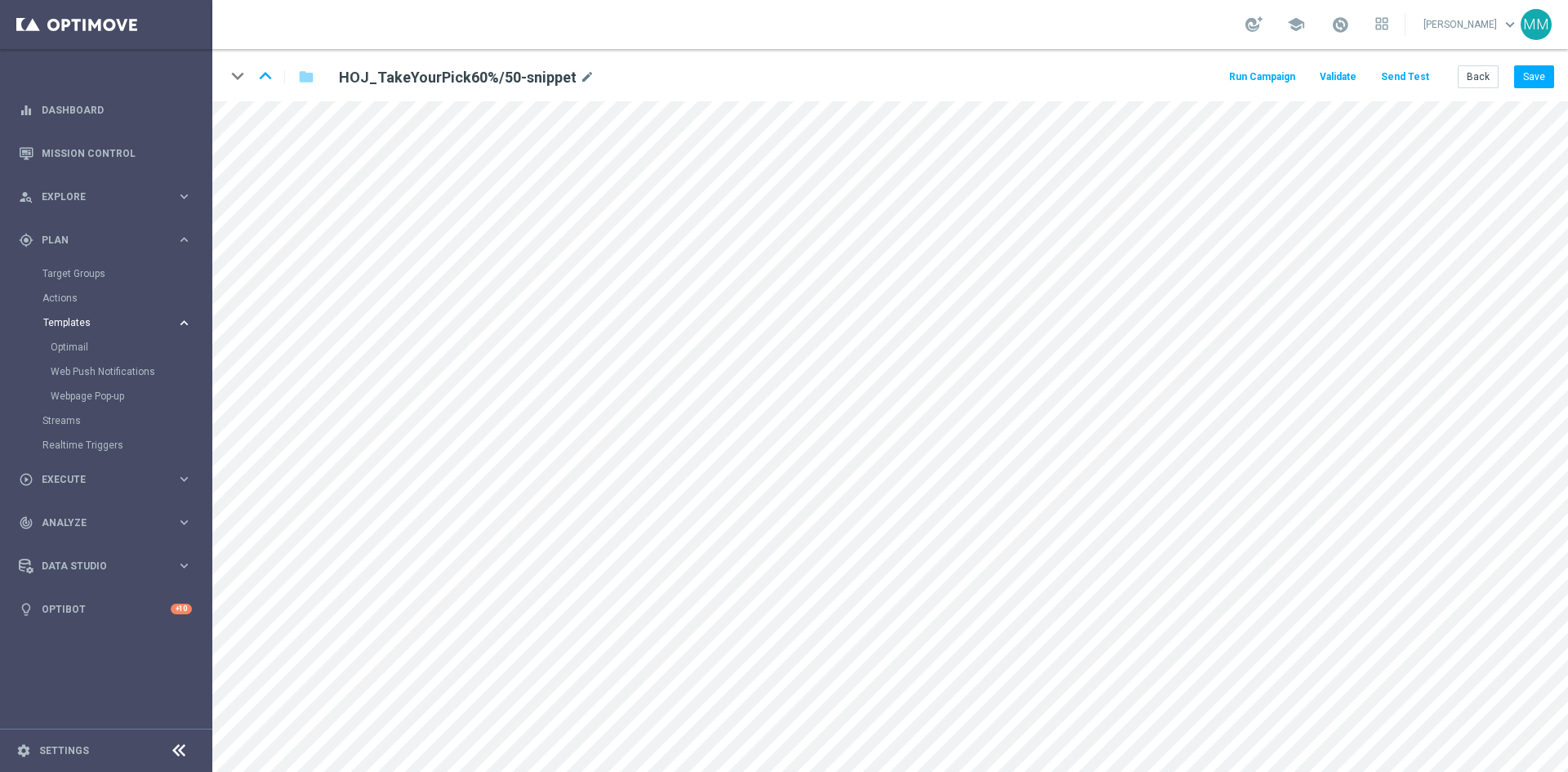
click at [183, 320] on icon "keyboard_arrow_right" at bounding box center [184, 323] width 15 height 15
click at [101, 346] on link "Optimail" at bounding box center [110, 347] width 119 height 13
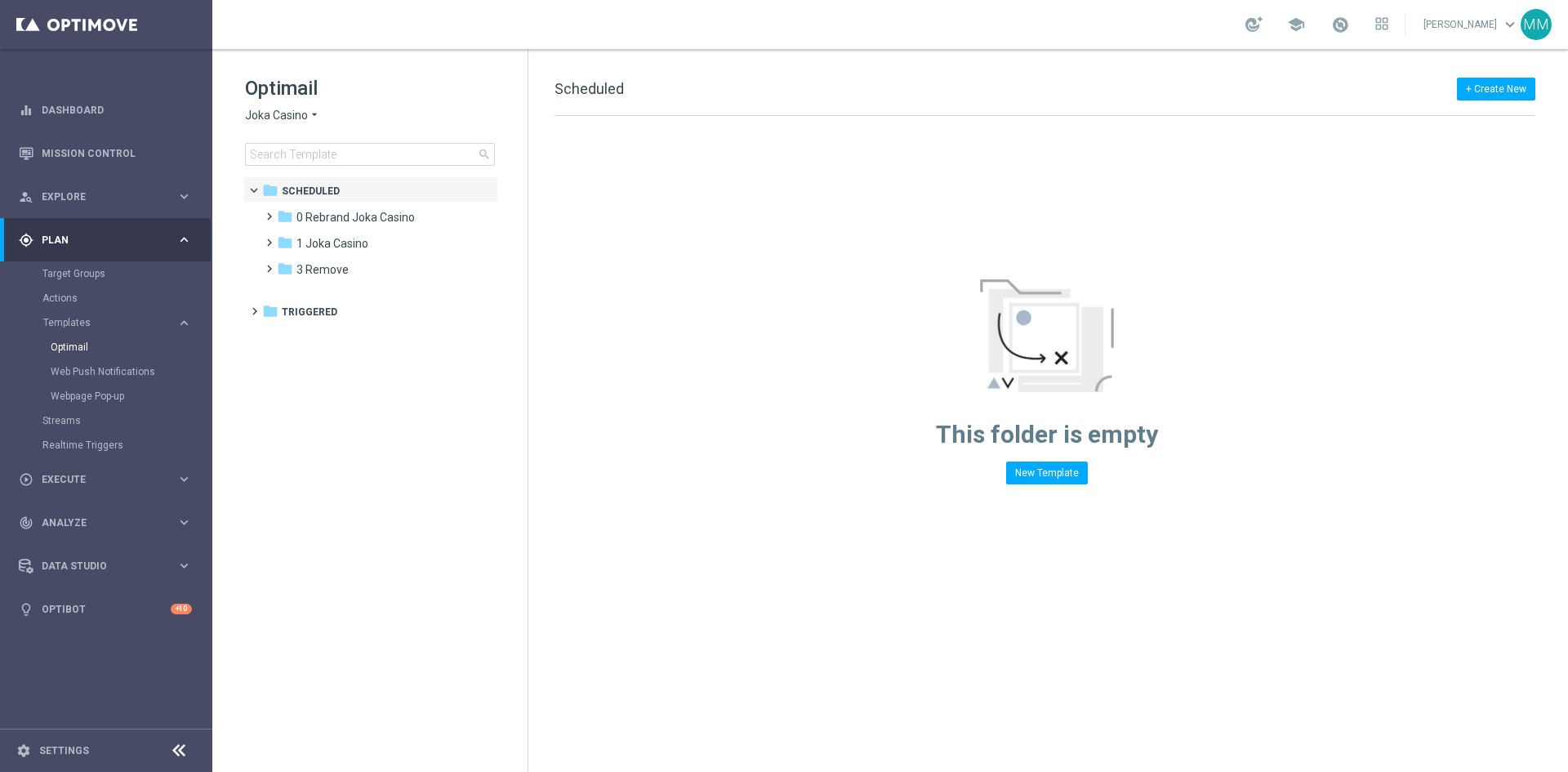
click at [286, 106] on div "Optimail Joka Casino arrow_drop_down × Joka Casino search" at bounding box center [386, 120] width 283 height 91
click at [287, 116] on span "Joka Casino" at bounding box center [276, 115] width 63 height 15
click at [0, 0] on span "House of Jack" at bounding box center [0, 0] width 0 height 0
click at [270, 213] on span at bounding box center [266, 209] width 8 height 7
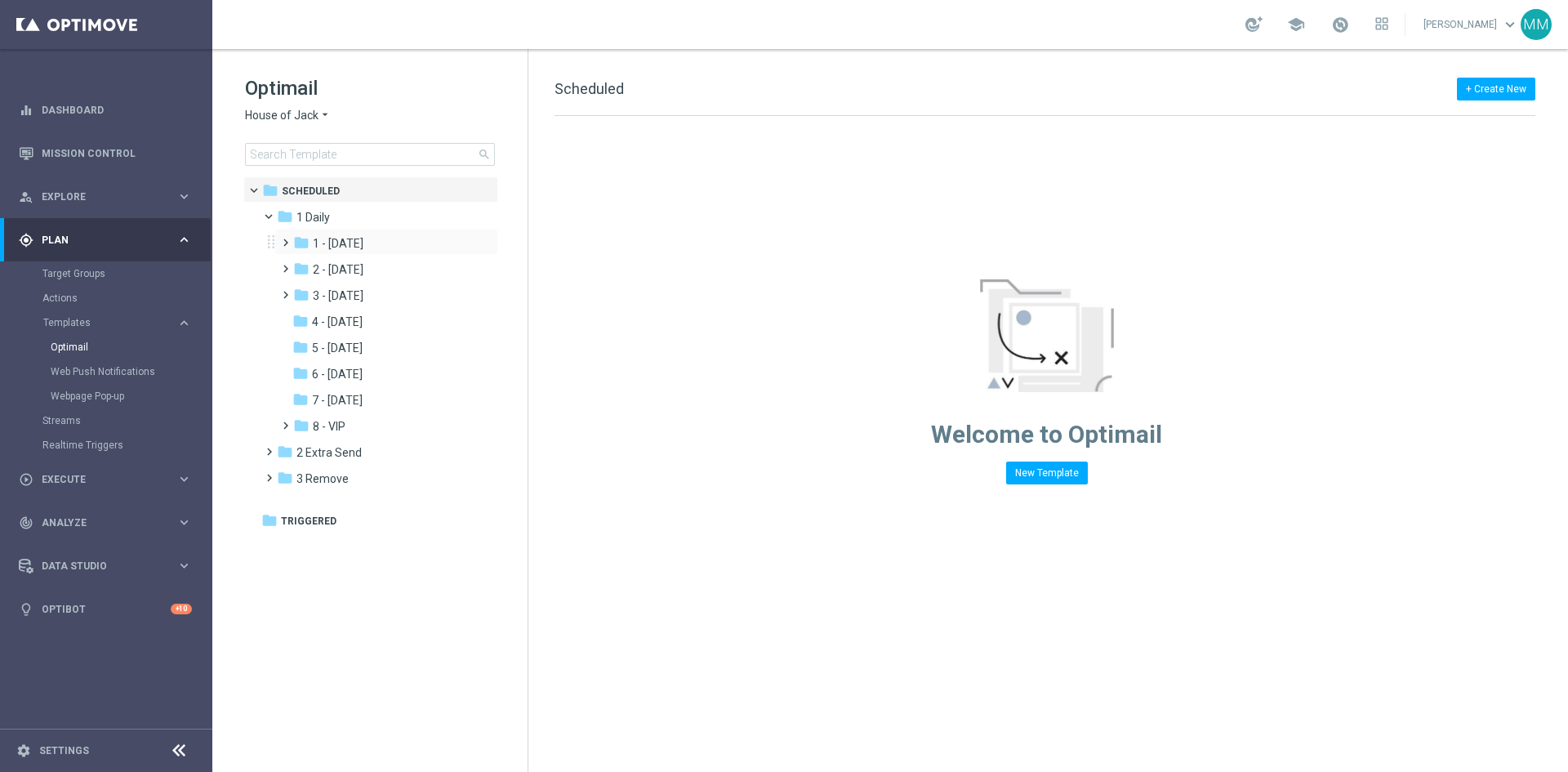
click at [286, 238] on span at bounding box center [282, 234] width 8 height 7
click at [371, 288] on div "folder Tue snippet" at bounding box center [390, 296] width 160 height 19
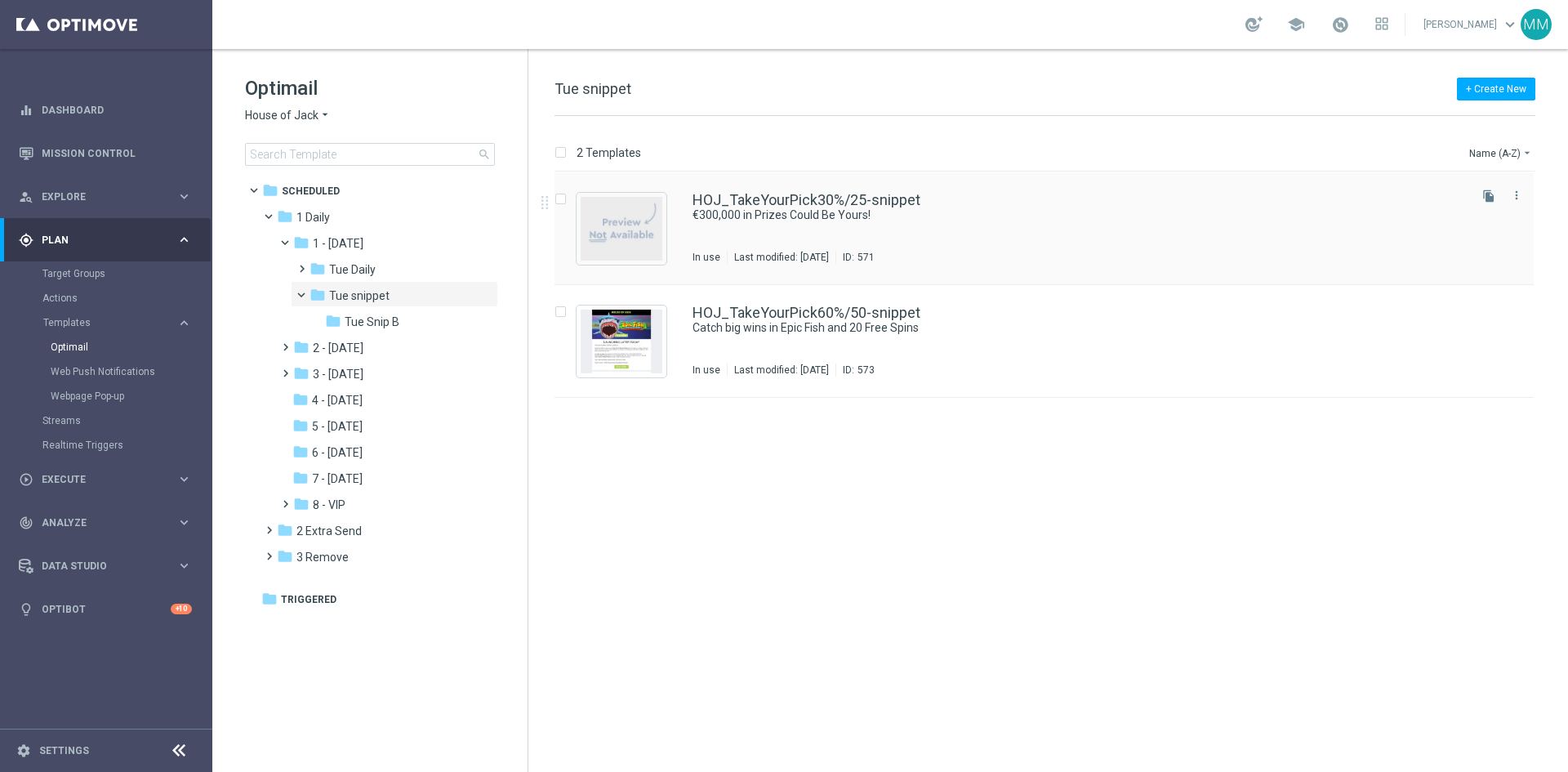
click at [895, 230] on div "HOJ_TakeYourPick30%/25-snippet €300,000 in Prizes Could Be Yours! In use Last m…" at bounding box center [1079, 228] width 773 height 71
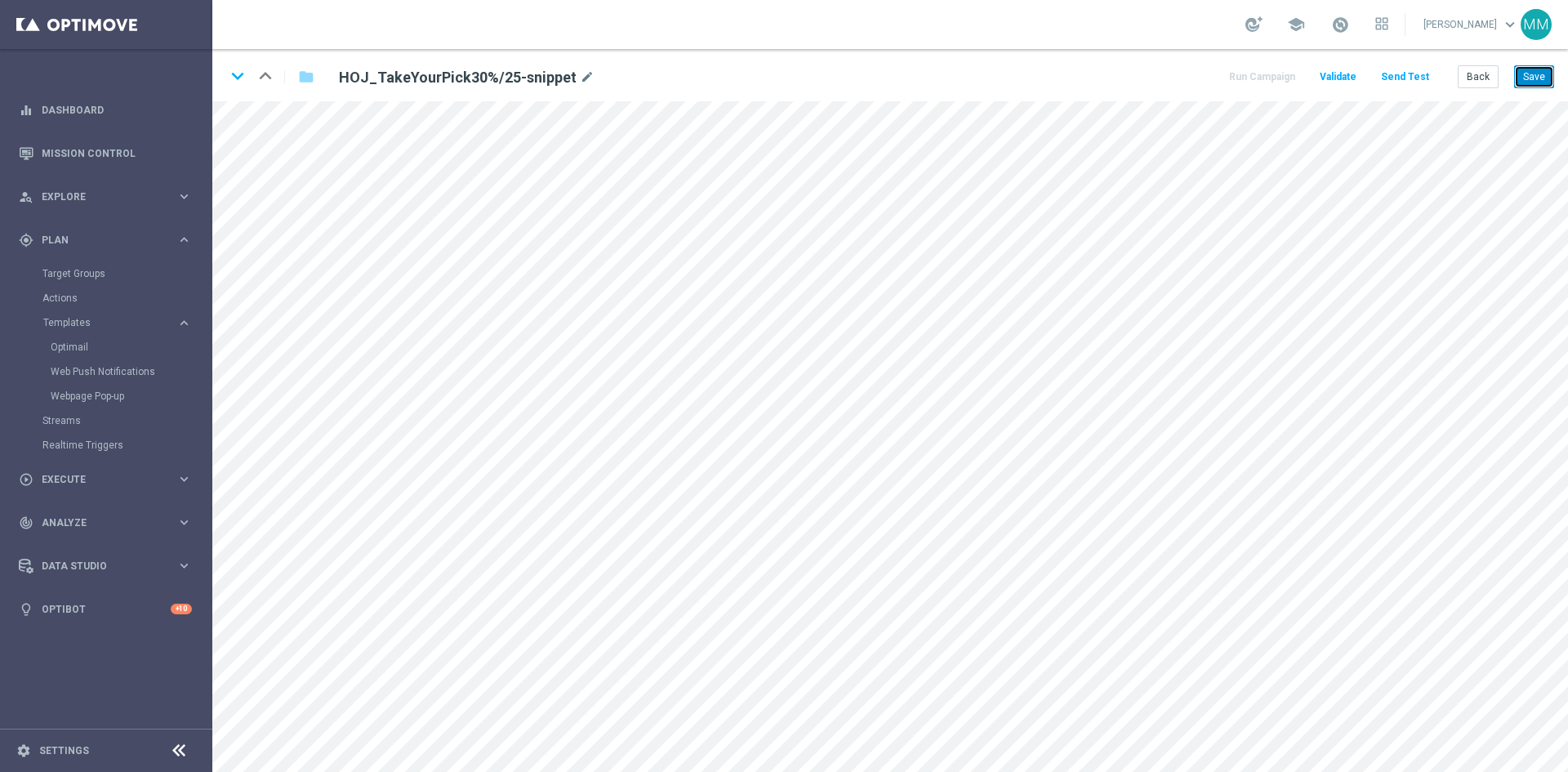
click at [1114, 74] on button "Save" at bounding box center [1535, 77] width 40 height 23
click at [97, 344] on link "Optimail" at bounding box center [110, 347] width 119 height 13
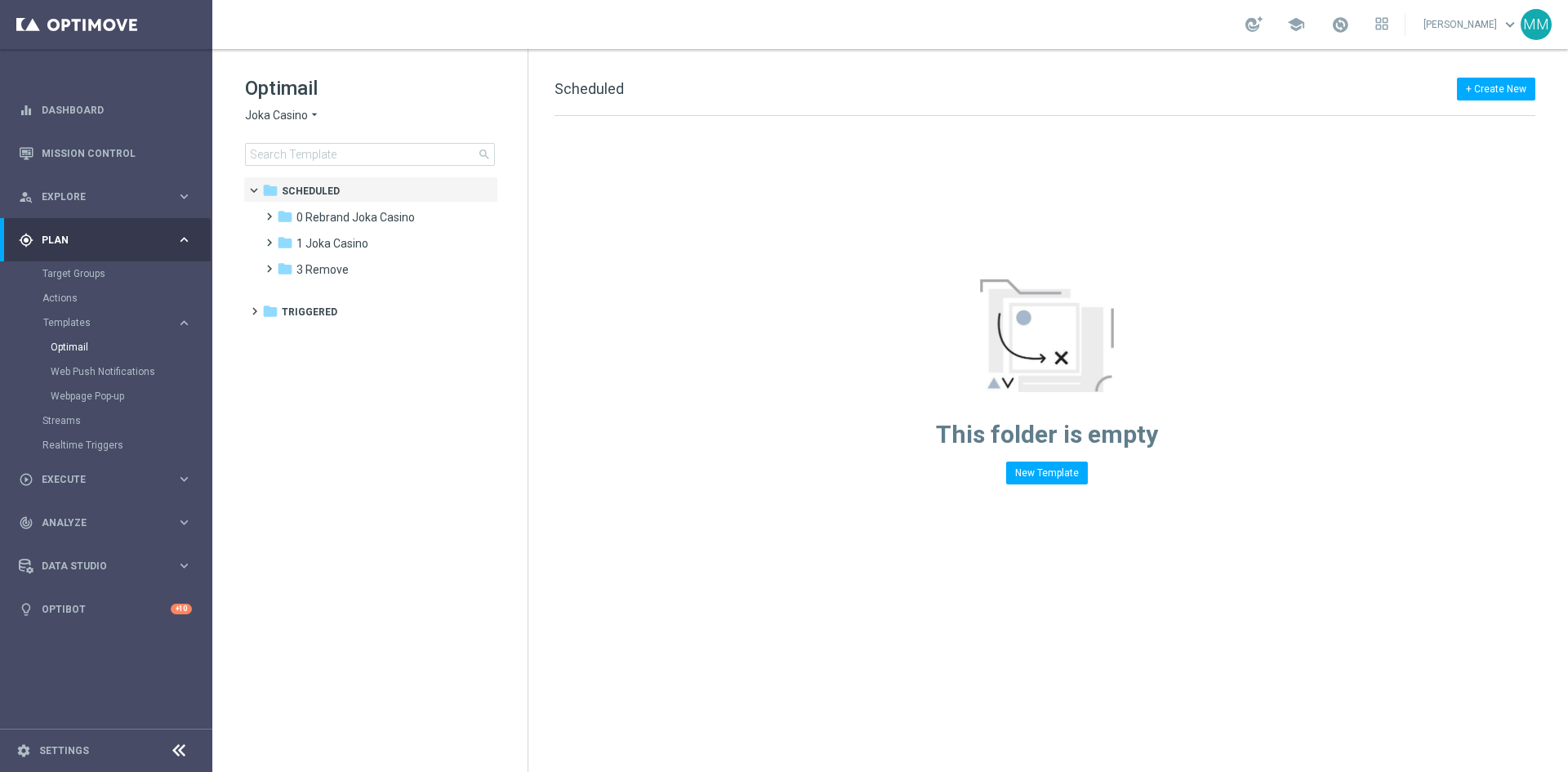
click at [299, 108] on span "Joka Casino" at bounding box center [276, 115] width 63 height 15
click at [0, 0] on span "Pokie Pop" at bounding box center [0, 0] width 0 height 0
click at [333, 213] on div "folder 1 Daily" at bounding box center [371, 218] width 188 height 19
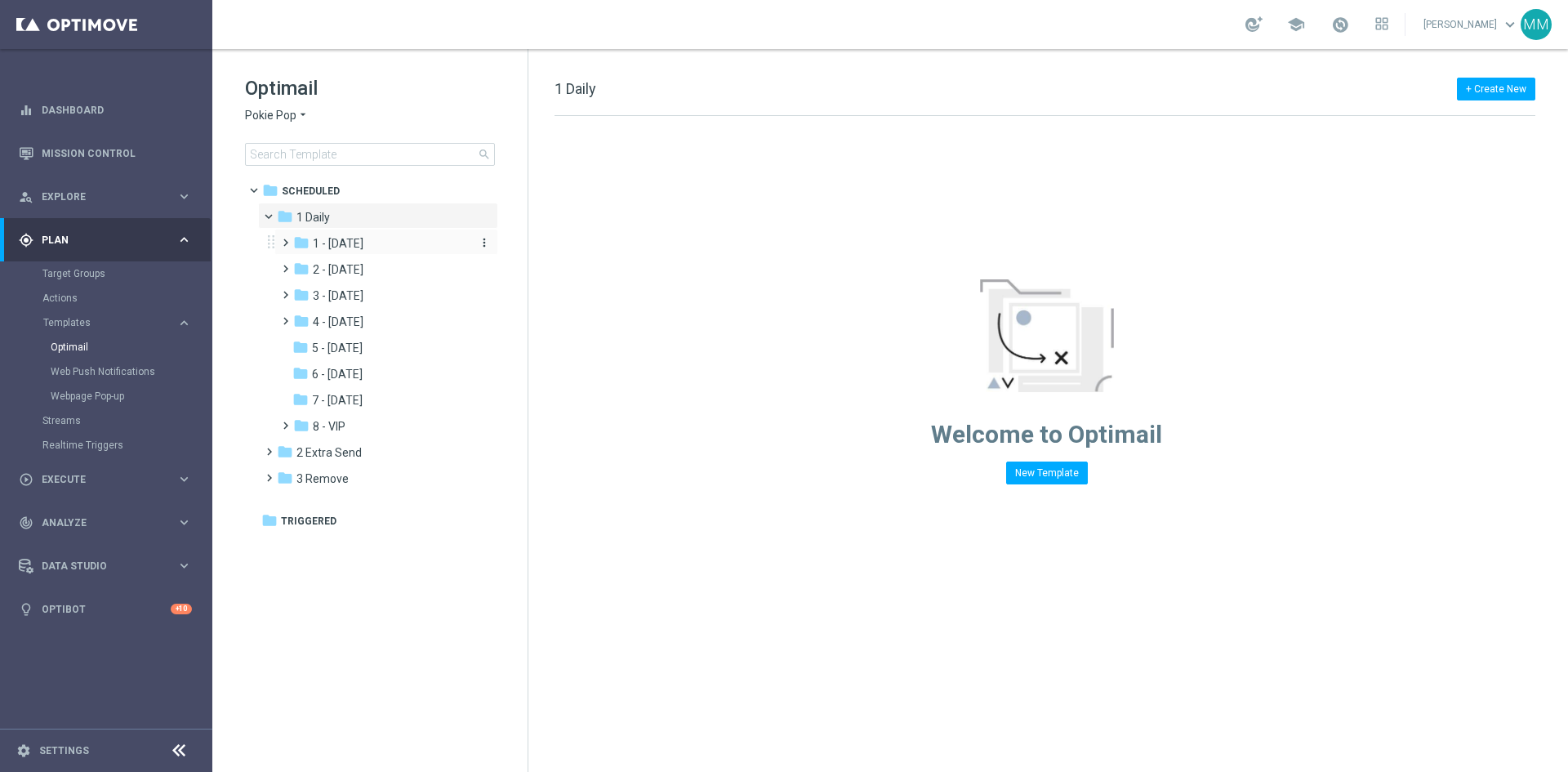
click at [343, 238] on span "1 - [DATE]" at bounding box center [337, 243] width 51 height 14
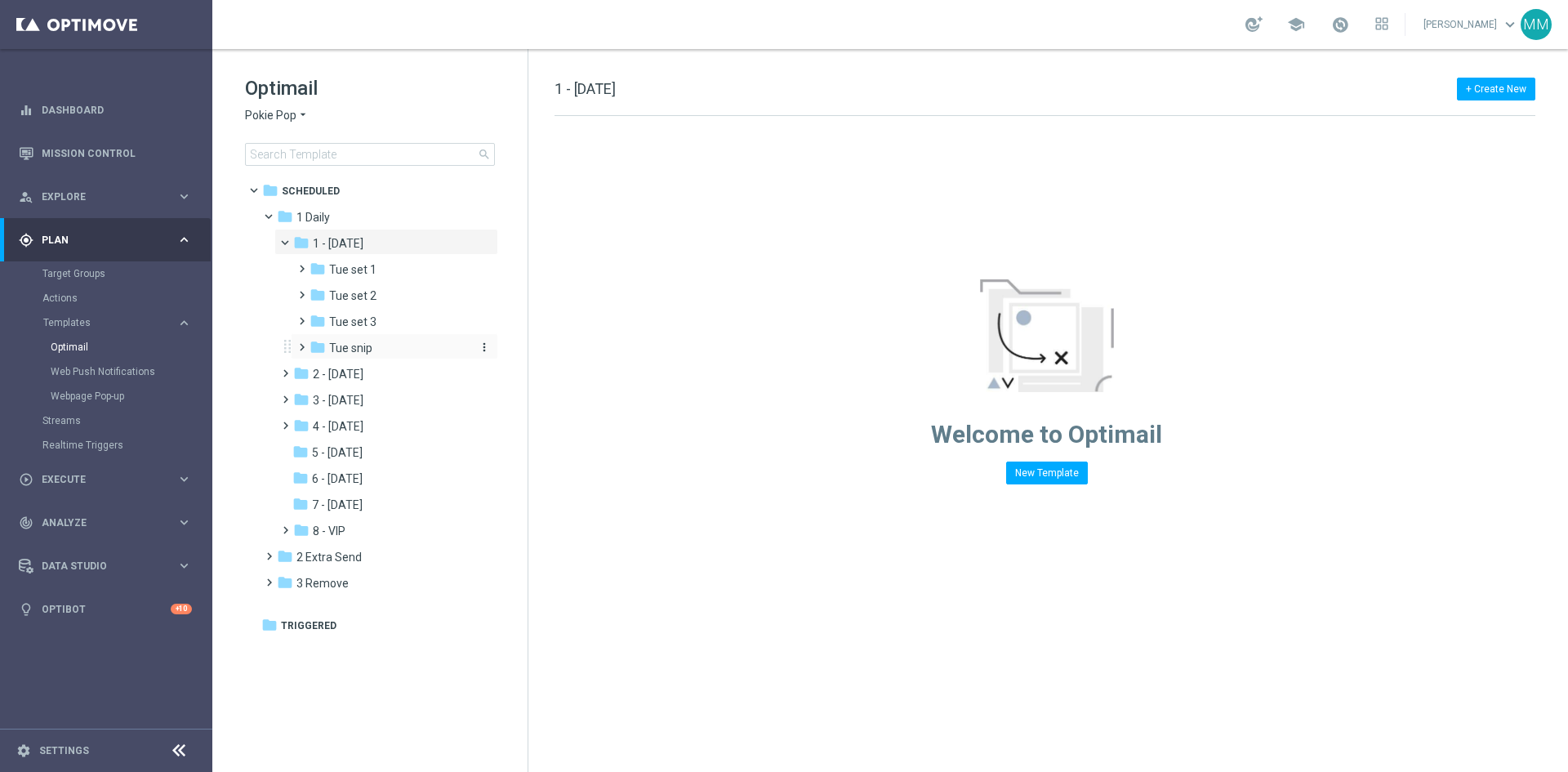
click at [357, 352] on span "Tue snip" at bounding box center [350, 347] width 43 height 14
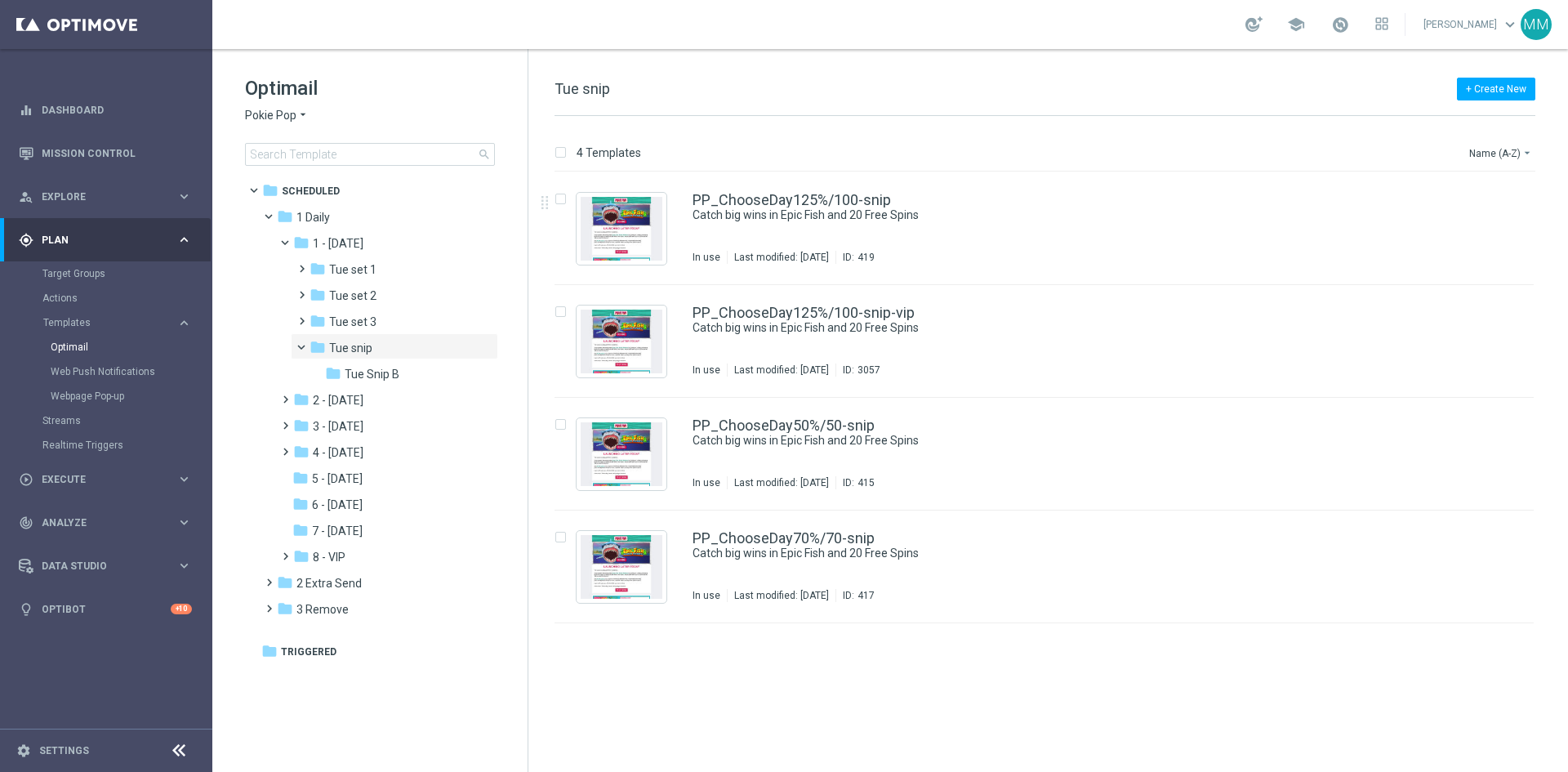
click at [821, 229] on div "PP_ChooseDay125%/100-snip Catch big wins in Epic Fish and 20 Free Spins In use …" at bounding box center [1079, 228] width 773 height 71
